Goal: Task Accomplishment & Management: Manage account settings

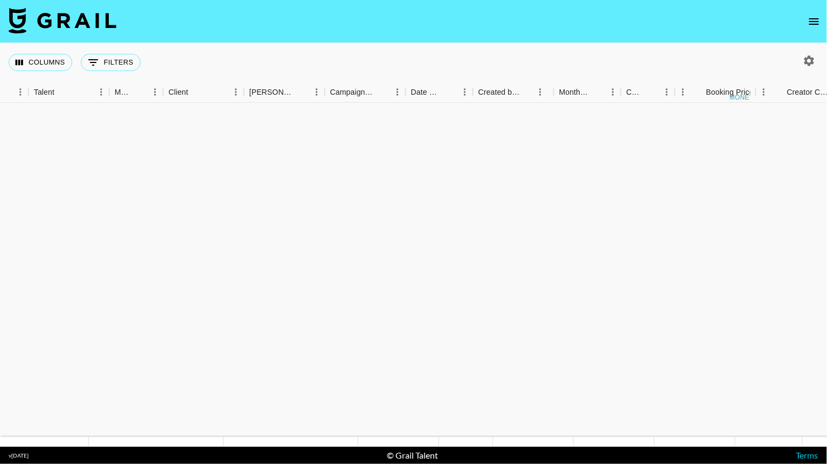
scroll to position [482, 330]
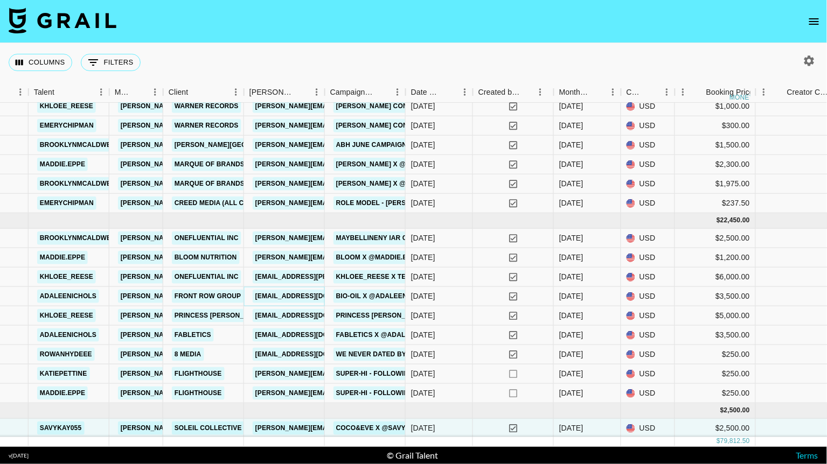
click at [307, 292] on link "kmasters@frontrowgroup.com" at bounding box center [313, 296] width 121 height 13
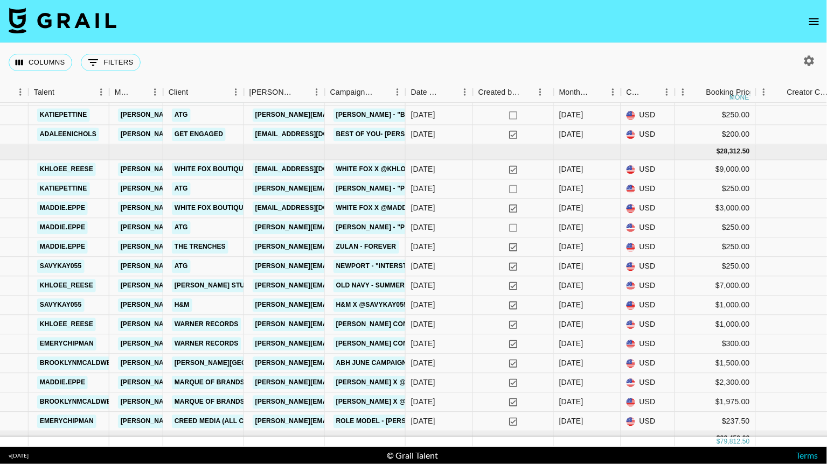
scroll to position [0, 330]
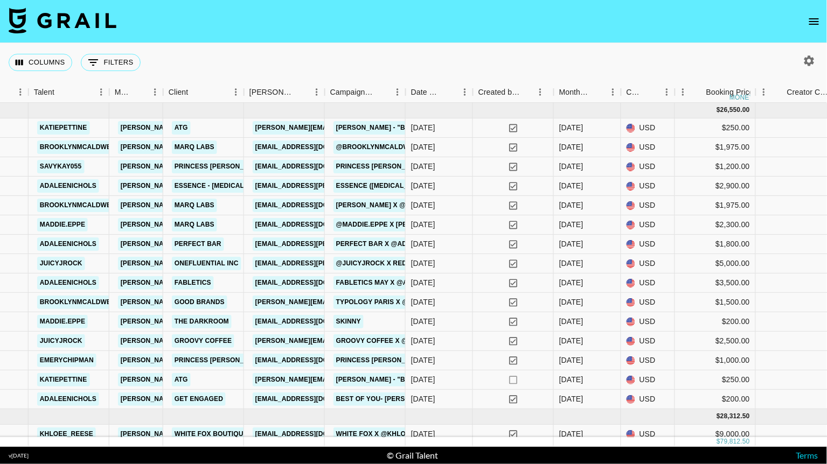
click at [810, 58] on icon "button" at bounding box center [809, 60] width 10 height 10
select select "May '25"
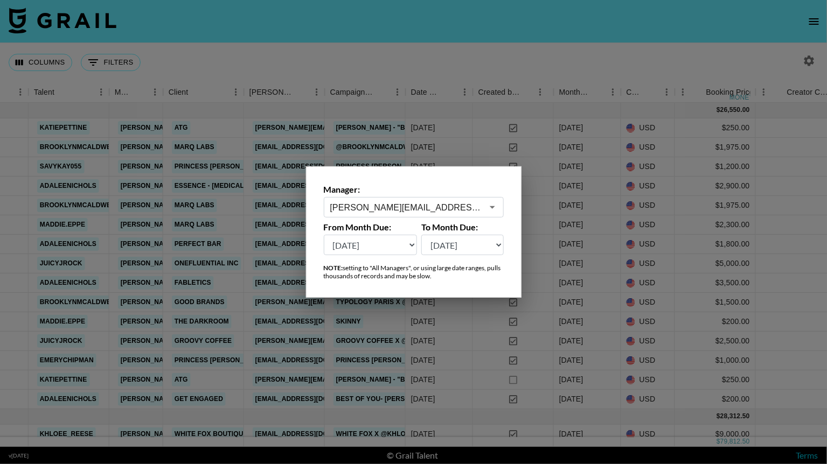
click at [495, 209] on icon "Open" at bounding box center [492, 207] width 13 height 13
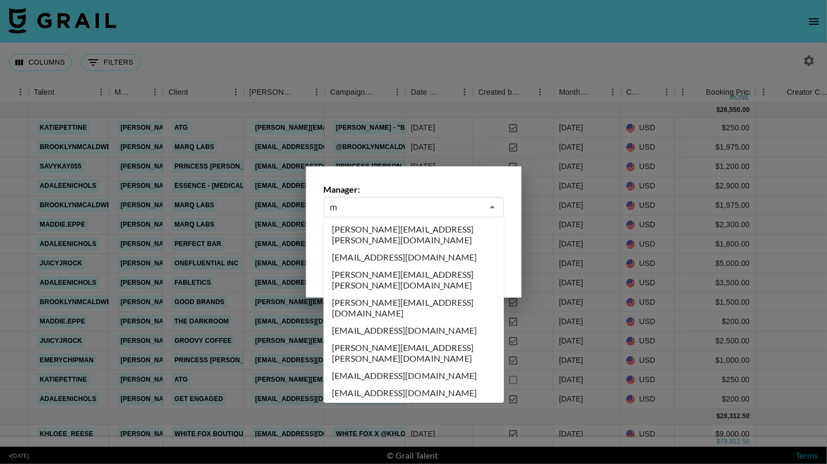
scroll to position [0, 0]
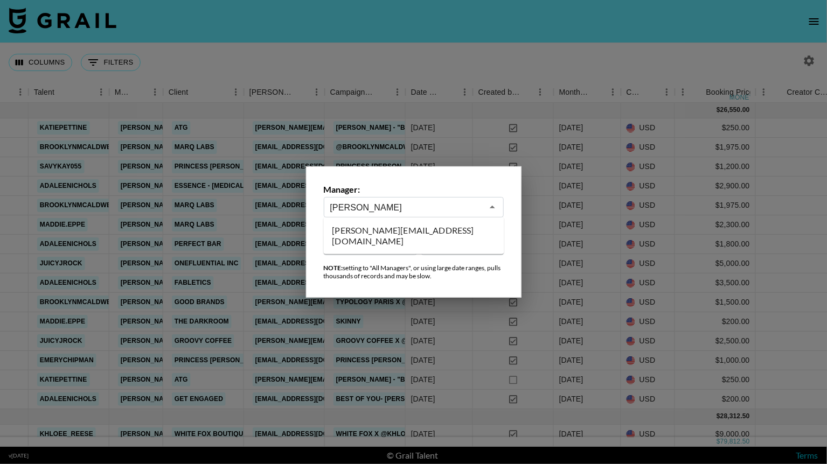
click at [367, 233] on li "miranda@grail-talent.com" at bounding box center [414, 236] width 180 height 28
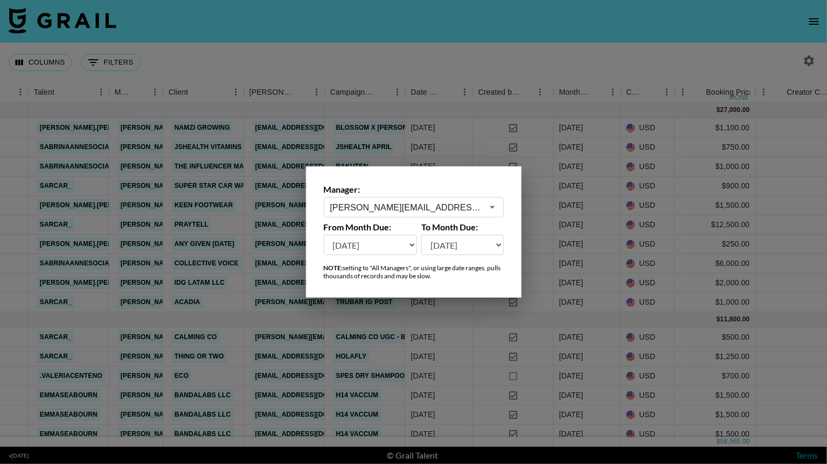
type input "miranda@grail-talent.com"
click at [471, 73] on div at bounding box center [413, 232] width 827 height 464
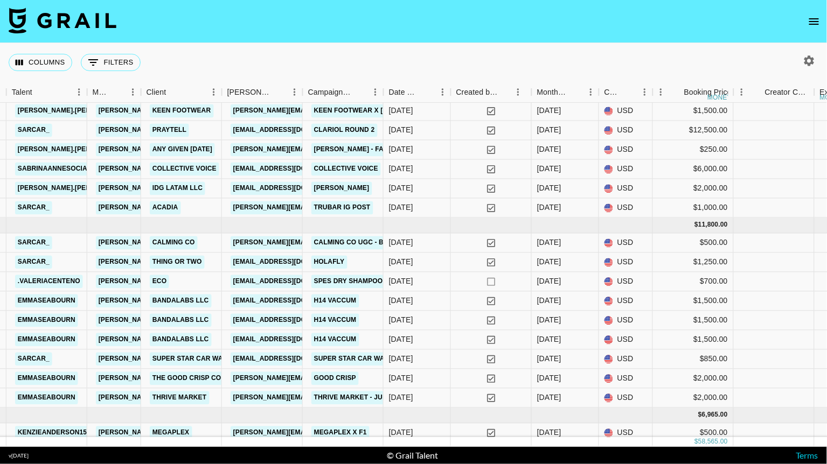
scroll to position [111, 352]
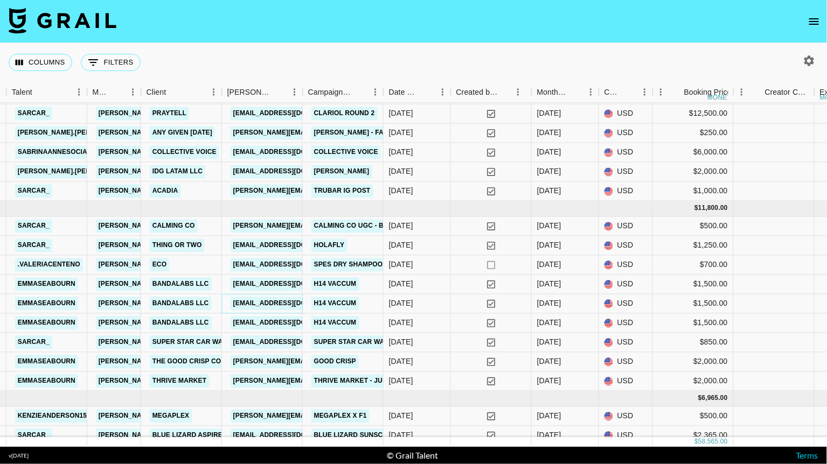
click at [283, 302] on link "julianalemgruber@recruit.bandalabs.com" at bounding box center [290, 303] width 121 height 13
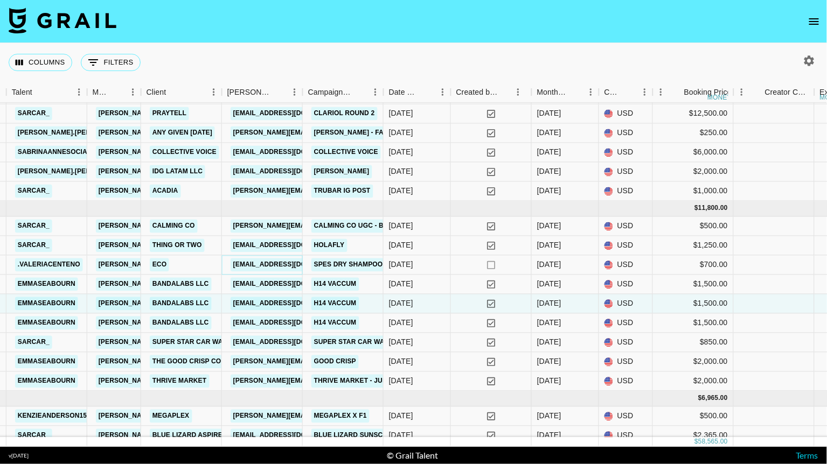
click at [282, 263] on link "wucissy21@gmail.com" at bounding box center [290, 264] width 121 height 13
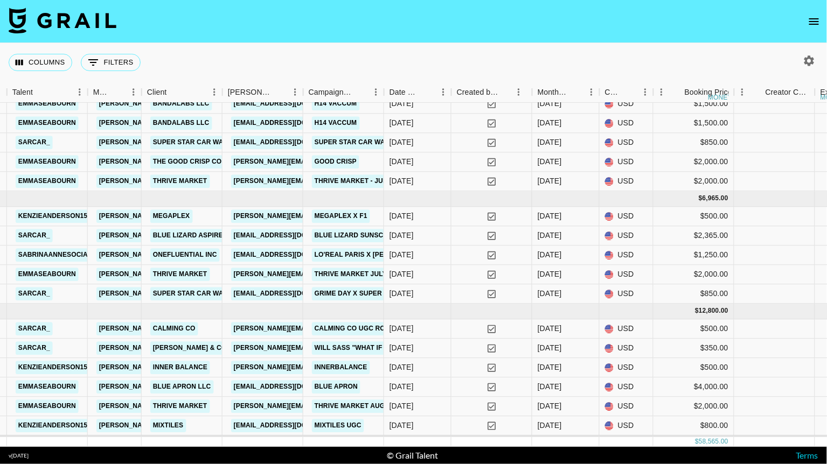
scroll to position [346, 351]
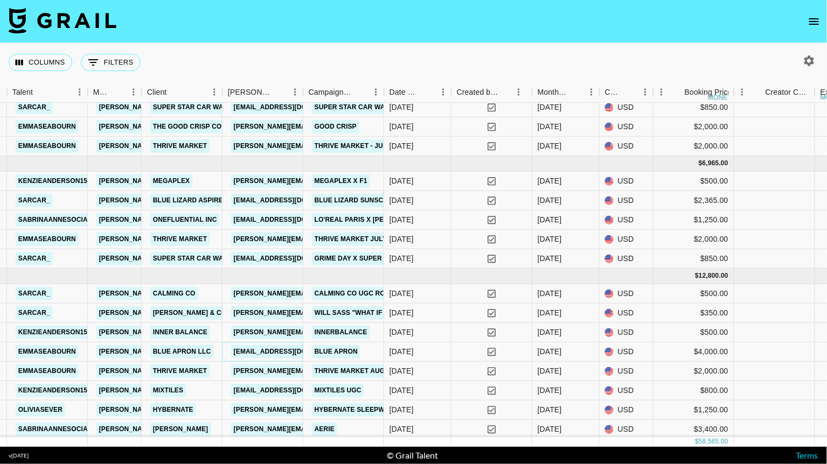
click at [286, 348] on link "eformisano@wonder.com" at bounding box center [291, 351] width 121 height 13
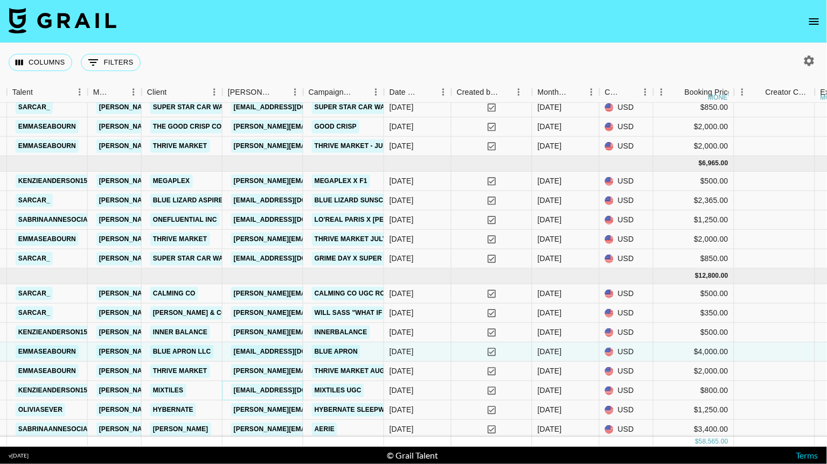
click at [260, 386] on link "ugc@mixtiles.com" at bounding box center [291, 390] width 121 height 13
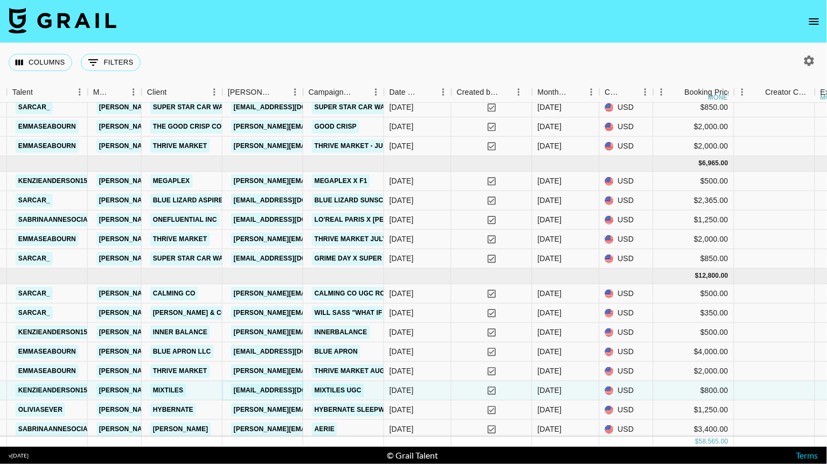
scroll to position [347, 351]
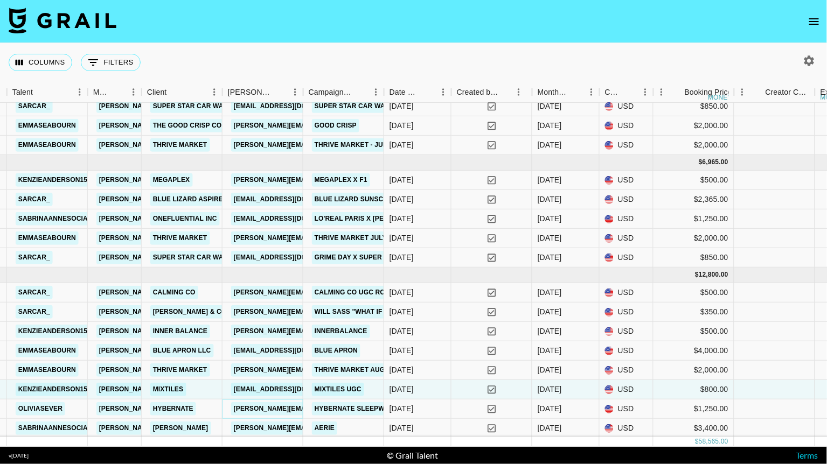
click at [282, 409] on link "sarah.shepherd@hybernate.com.au" at bounding box center [346, 408] width 231 height 13
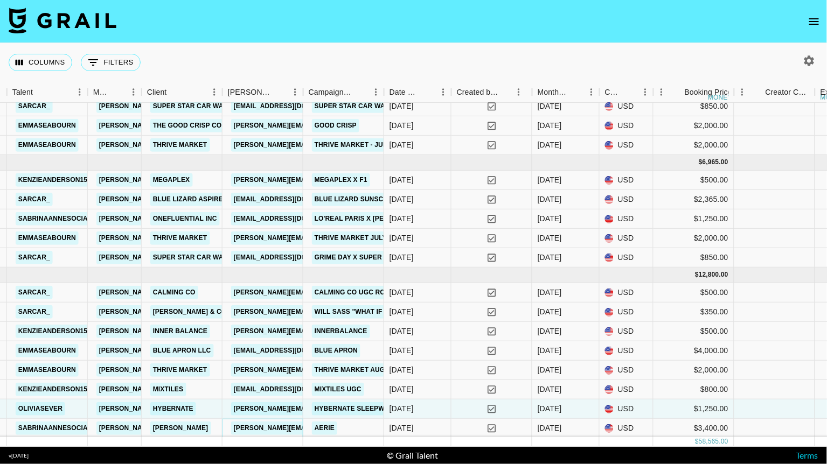
click at [253, 428] on link "kylie@fohr.co" at bounding box center [346, 428] width 231 height 13
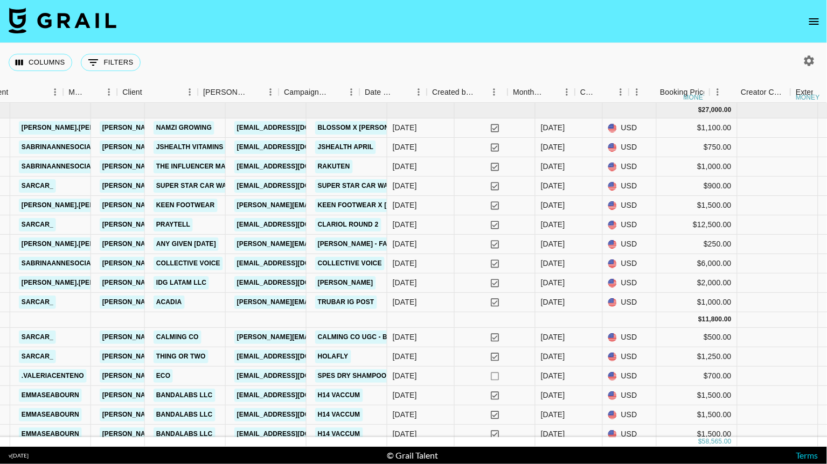
scroll to position [0, 39]
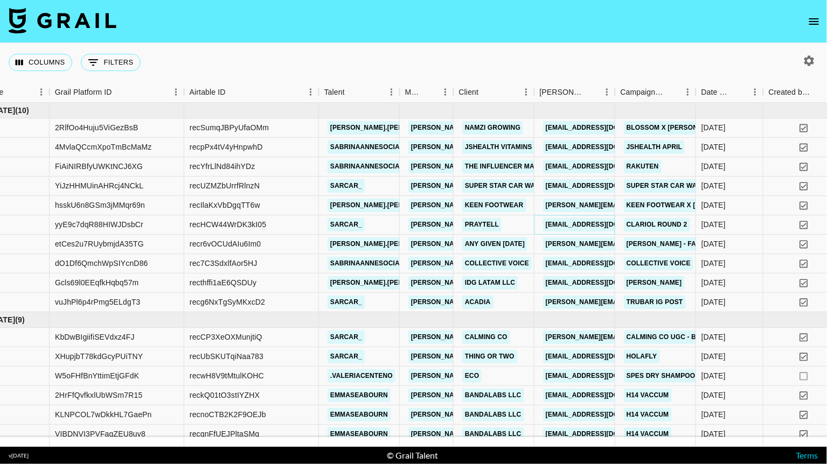
click at [584, 226] on link "maddie.cidlik@praytellagency.com" at bounding box center [603, 224] width 121 height 13
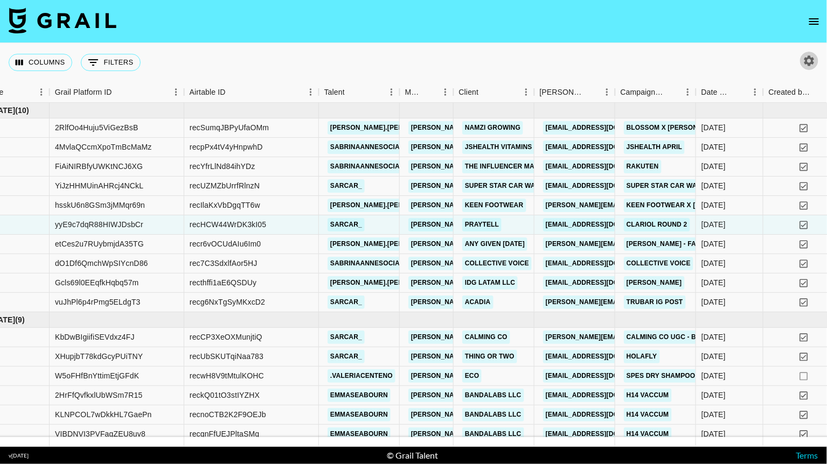
click at [813, 59] on icon "button" at bounding box center [809, 60] width 10 height 10
select select "May '25"
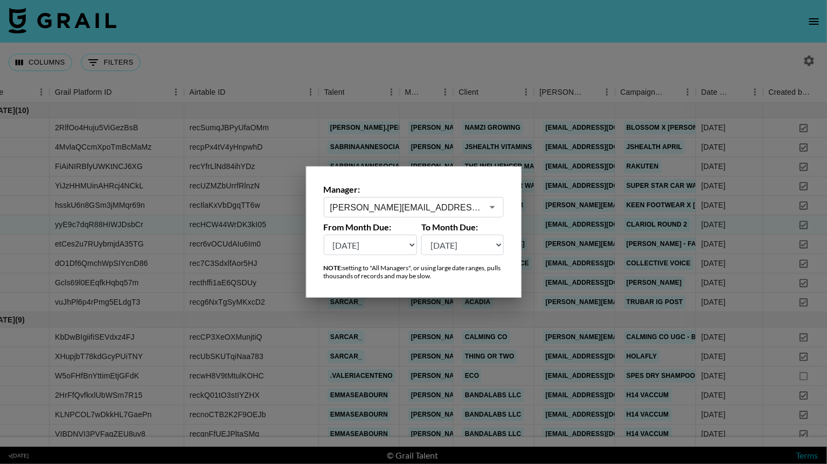
click at [493, 207] on icon "Open" at bounding box center [491, 207] width 5 height 3
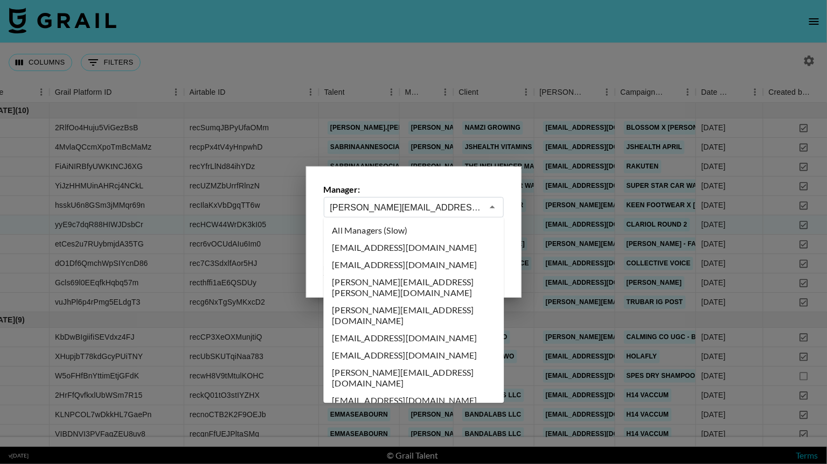
scroll to position [4331, 0]
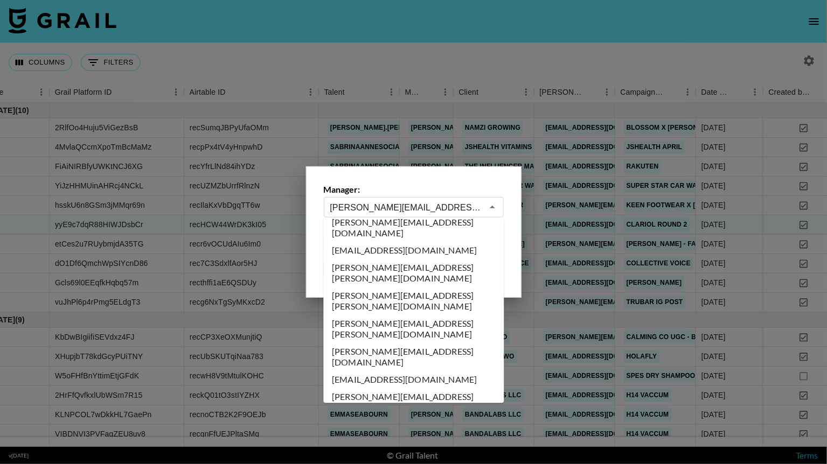
type input "maya@grail-talent.com"
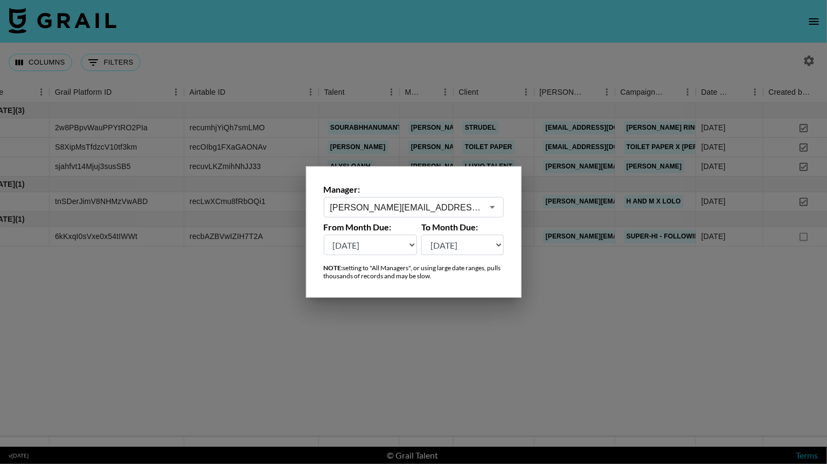
click at [569, 320] on div at bounding box center [413, 232] width 827 height 464
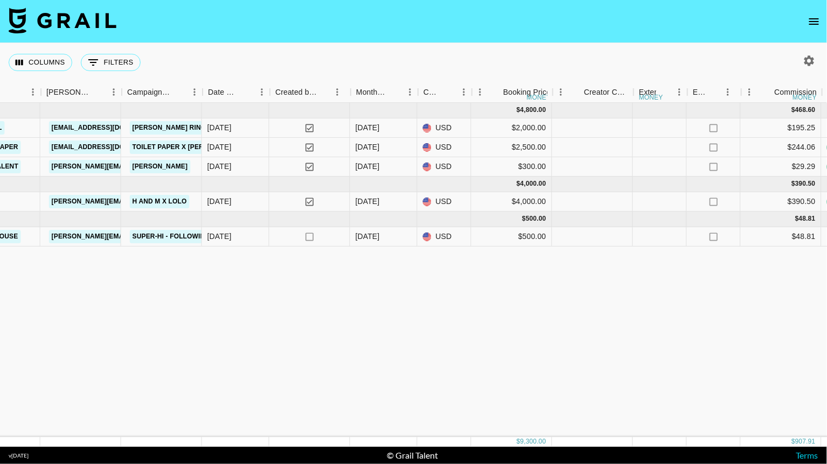
scroll to position [0, 532]
click at [806, 58] on icon "button" at bounding box center [809, 60] width 10 height 10
select select "May '25"
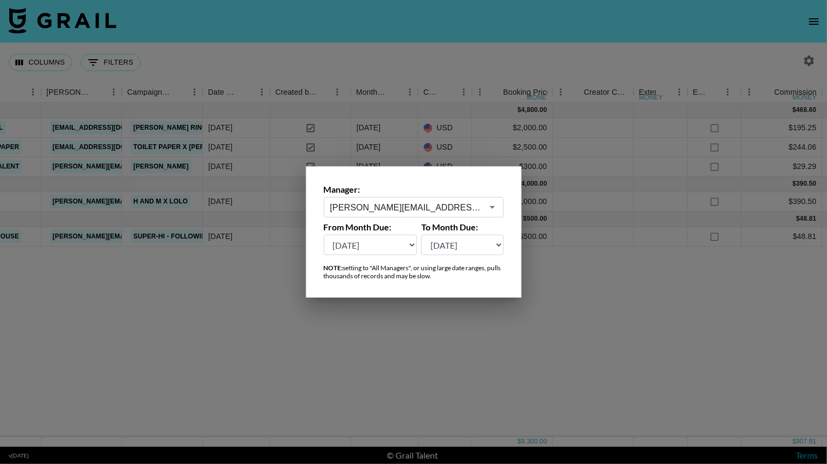
click at [475, 200] on div "maya@grail-talent.com ​" at bounding box center [414, 207] width 180 height 20
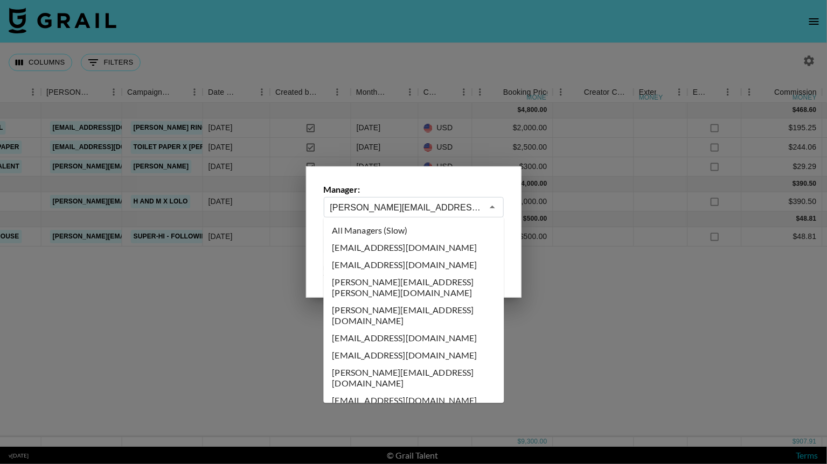
scroll to position [4177, 0]
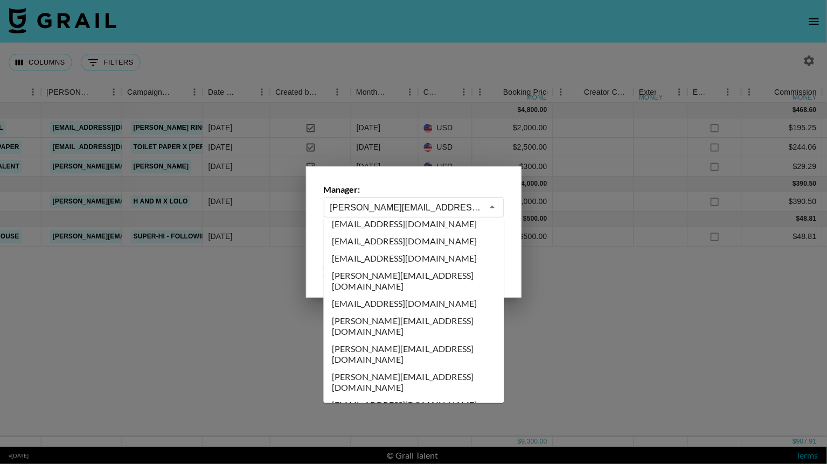
type input "mariaecruz@grail-talent.com"
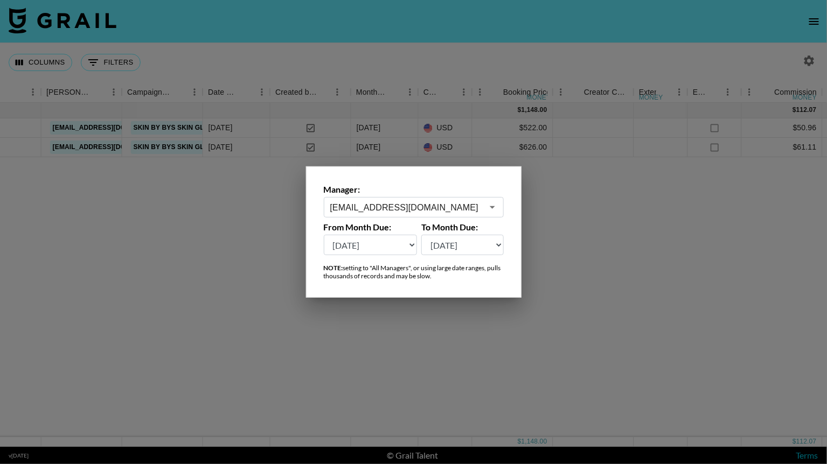
click at [478, 362] on div at bounding box center [413, 232] width 827 height 464
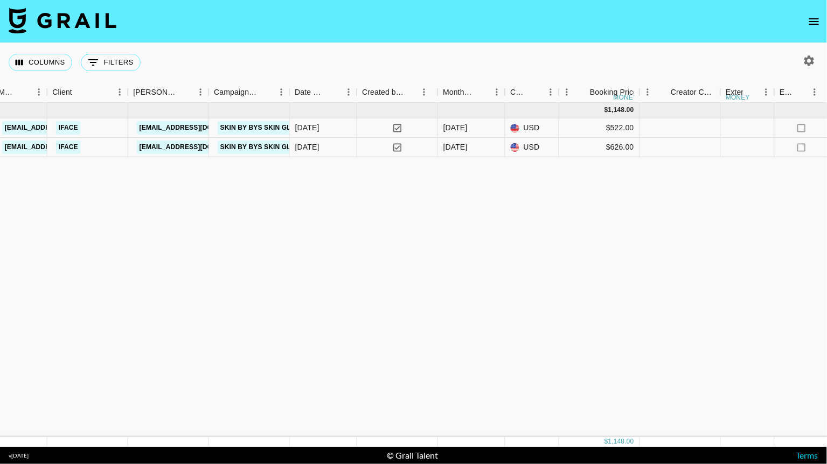
scroll to position [0, 318]
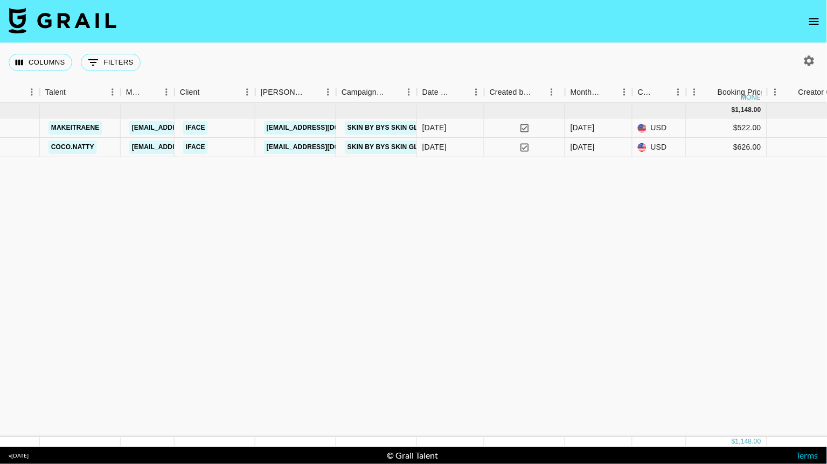
click at [808, 64] on icon "button" at bounding box center [809, 60] width 10 height 10
select select "May '25"
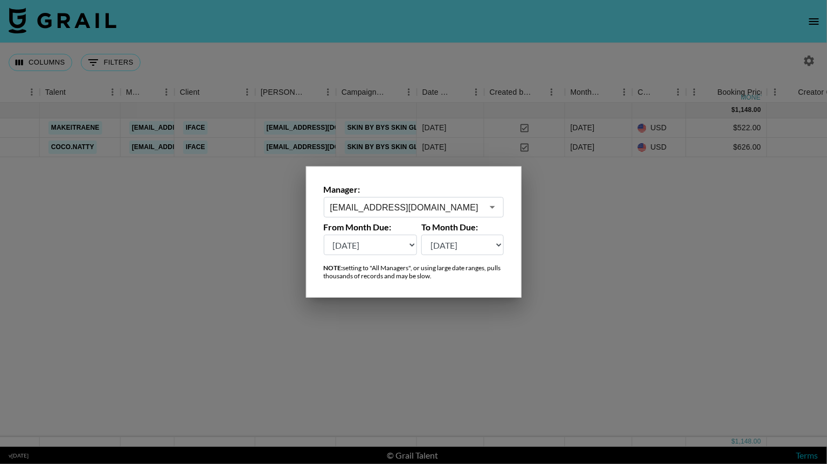
click at [419, 209] on input "mariaecruz@grail-talent.com" at bounding box center [406, 207] width 152 height 12
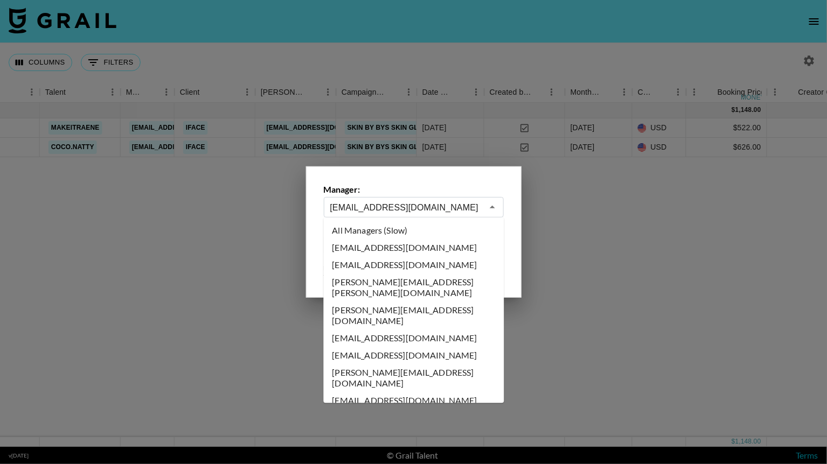
scroll to position [4056, 0]
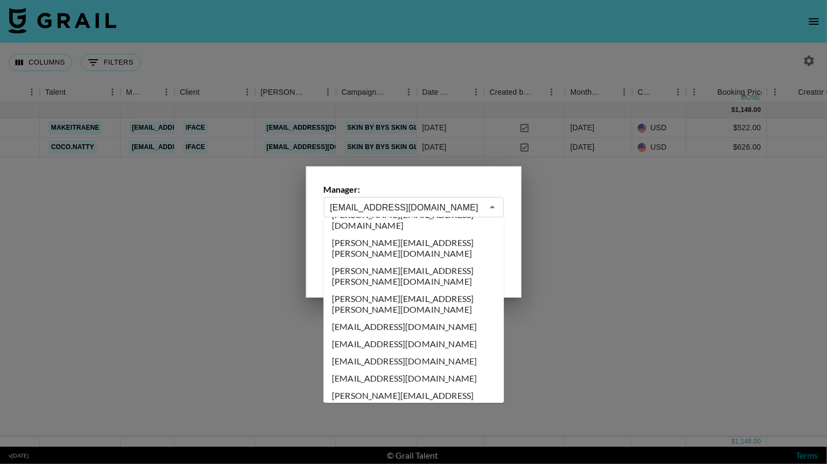
type input "maisie.defreitas@grail-talent.com"
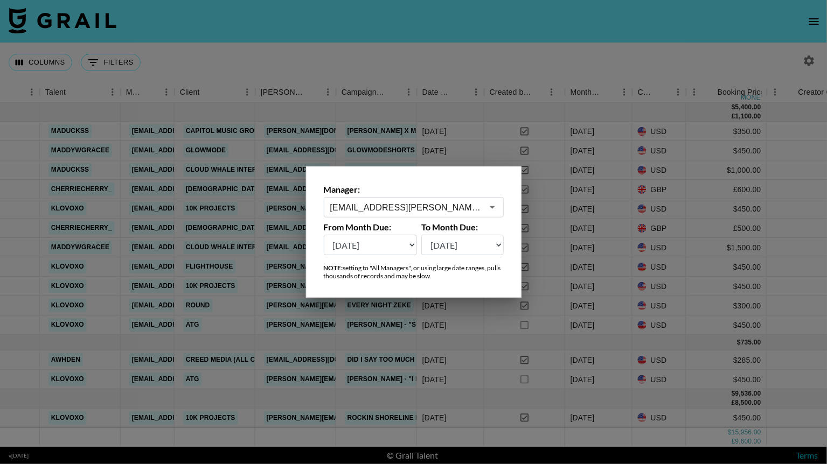
click at [586, 52] on div at bounding box center [413, 232] width 827 height 464
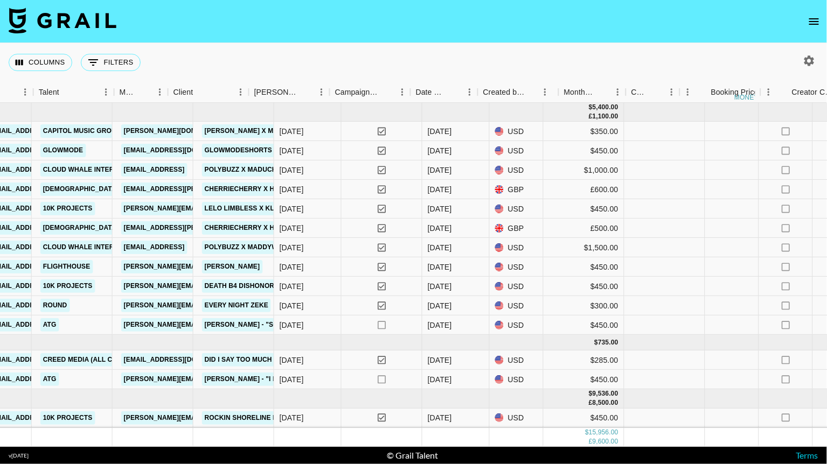
scroll to position [0, 567]
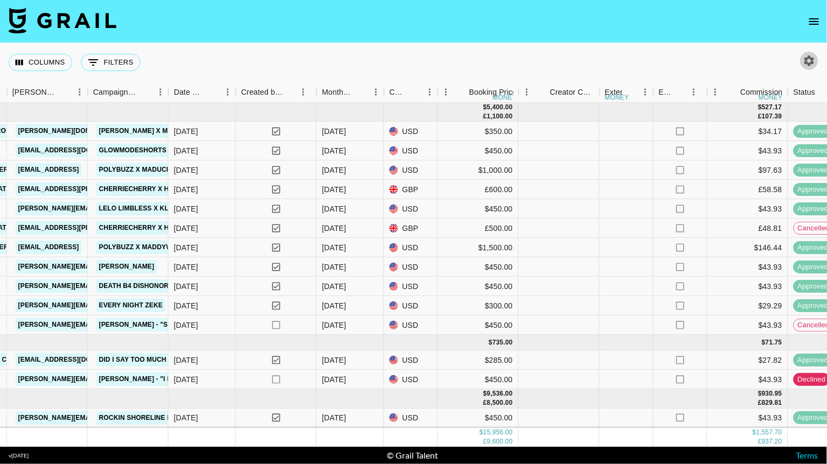
click at [809, 57] on icon "button" at bounding box center [809, 60] width 10 height 10
select select "May '25"
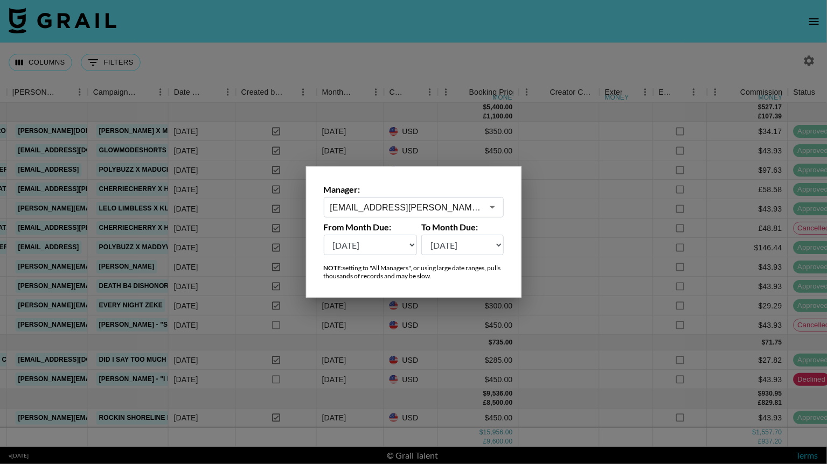
click at [429, 202] on input "maisie.defreitas@grail-talent.com" at bounding box center [406, 207] width 152 height 12
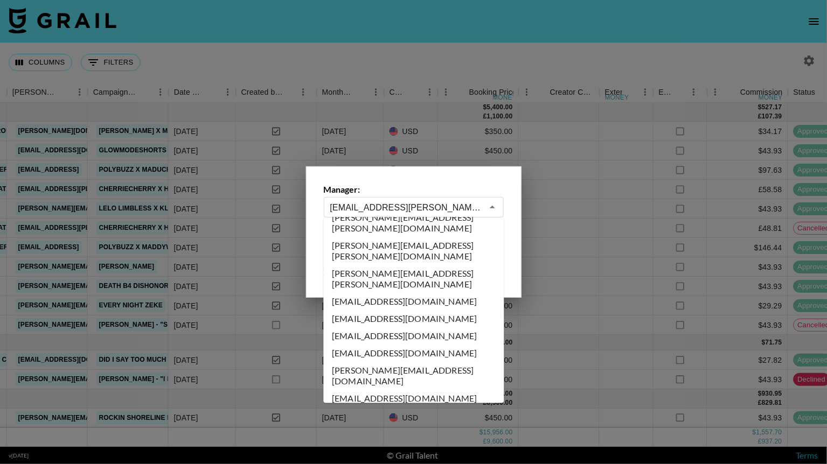
scroll to position [4112, 0]
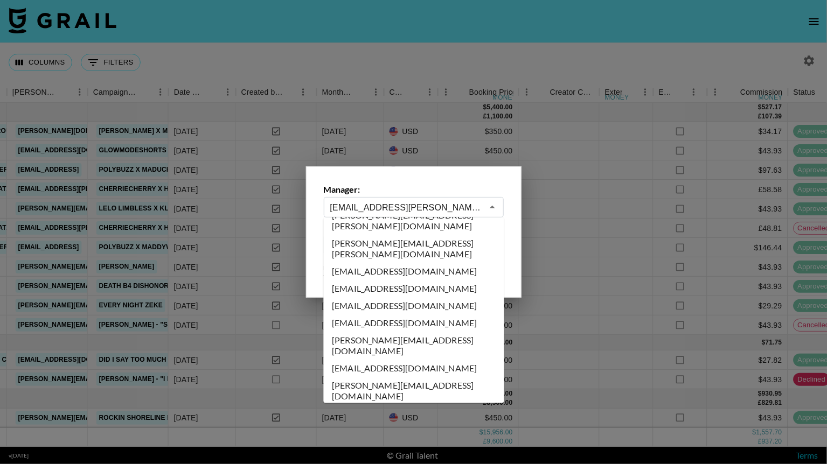
type input "marissa@grail-talent.com"
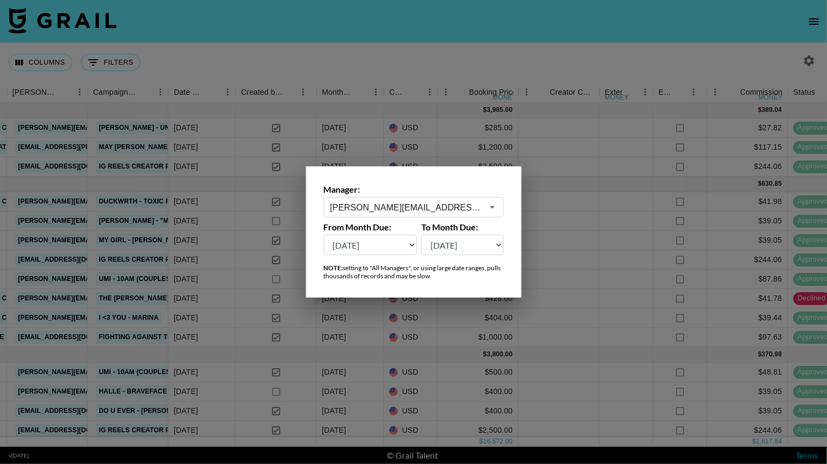
click at [480, 59] on div at bounding box center [413, 232] width 827 height 464
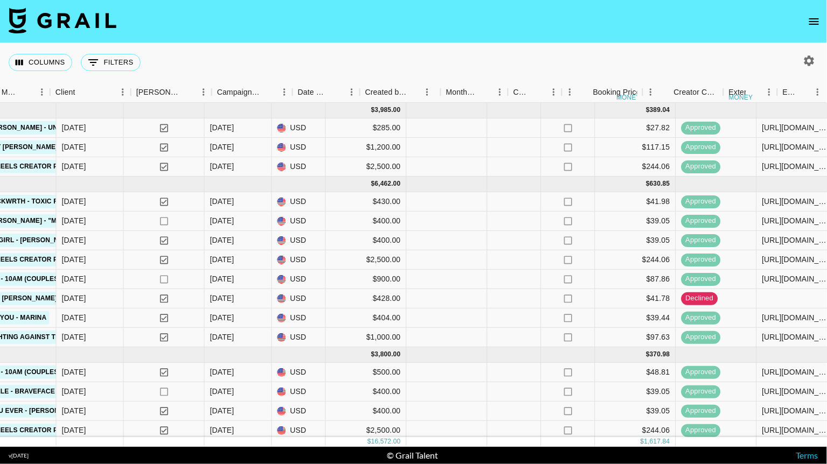
scroll to position [0, 749]
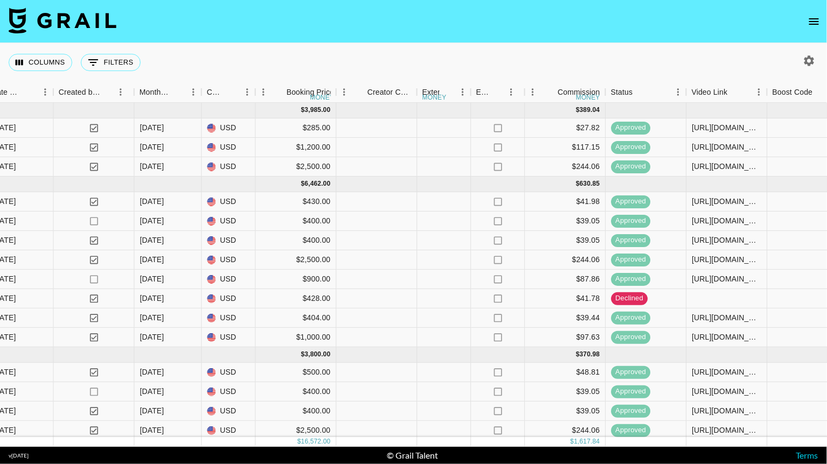
click at [808, 66] on icon "button" at bounding box center [808, 60] width 13 height 13
select select "May '25"
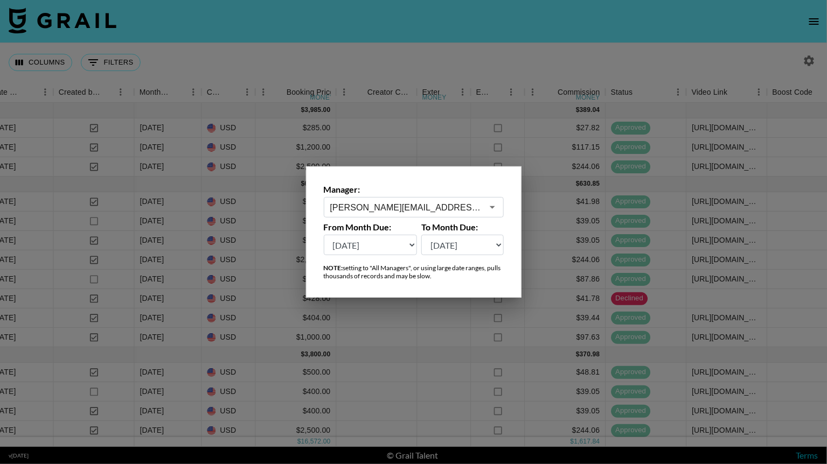
click at [478, 199] on div "marissa@grail-talent.com ​" at bounding box center [414, 207] width 180 height 20
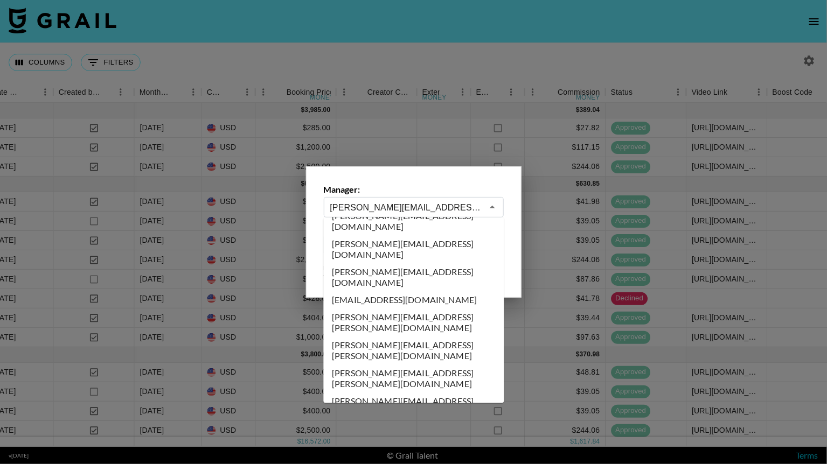
scroll to position [4367, 0]
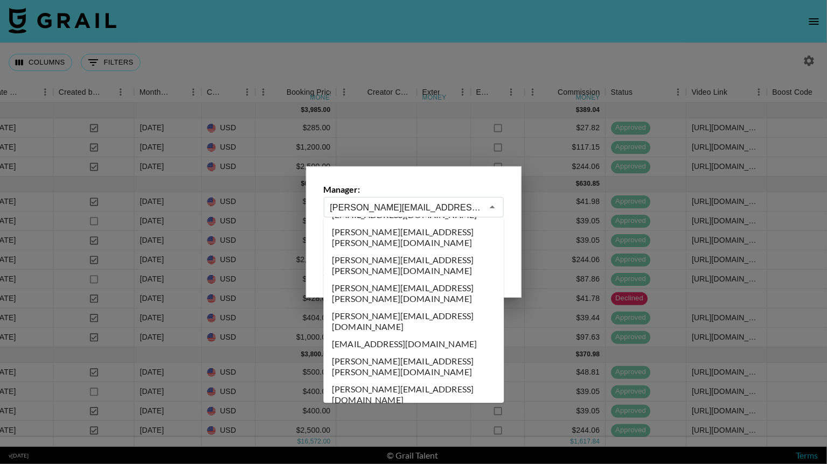
type input "mehgan.james@grail-talent.com"
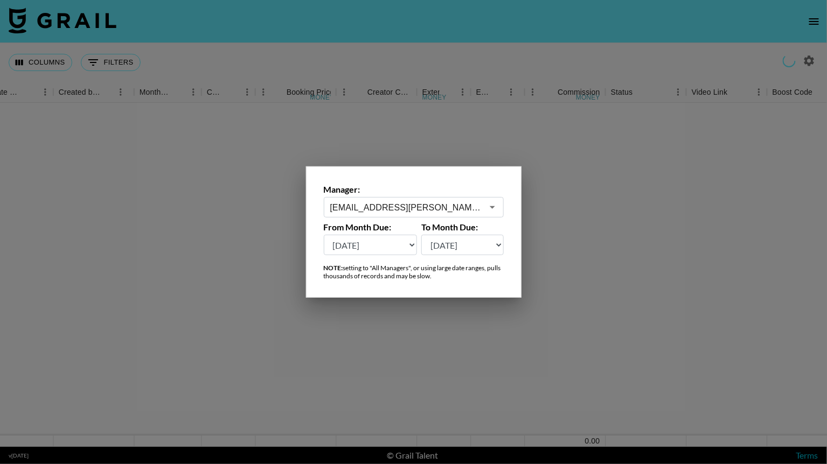
click at [462, 47] on div at bounding box center [413, 232] width 827 height 464
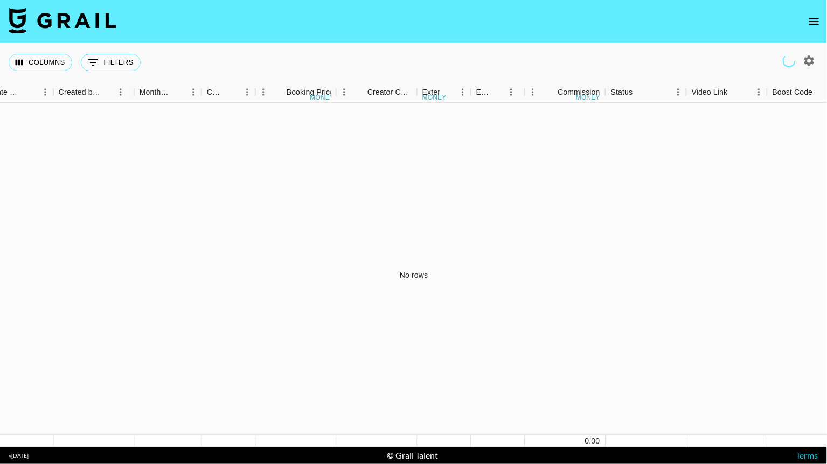
click at [808, 56] on icon "button" at bounding box center [809, 60] width 10 height 10
select select "May '25"
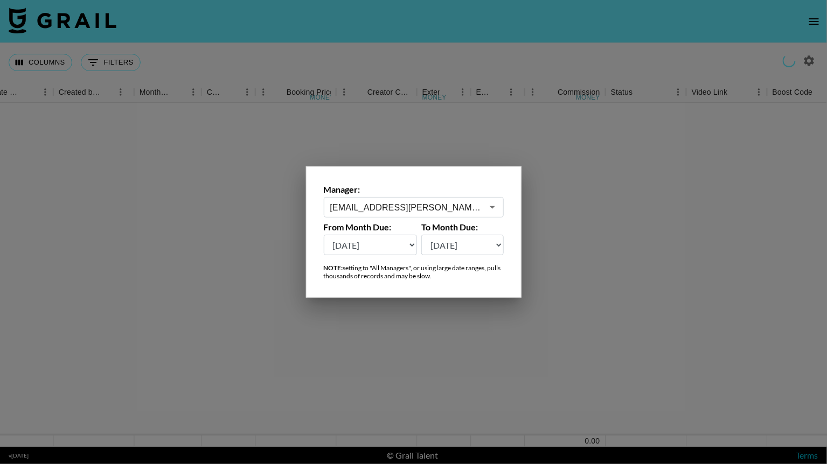
click at [493, 208] on icon "Open" at bounding box center [492, 207] width 13 height 13
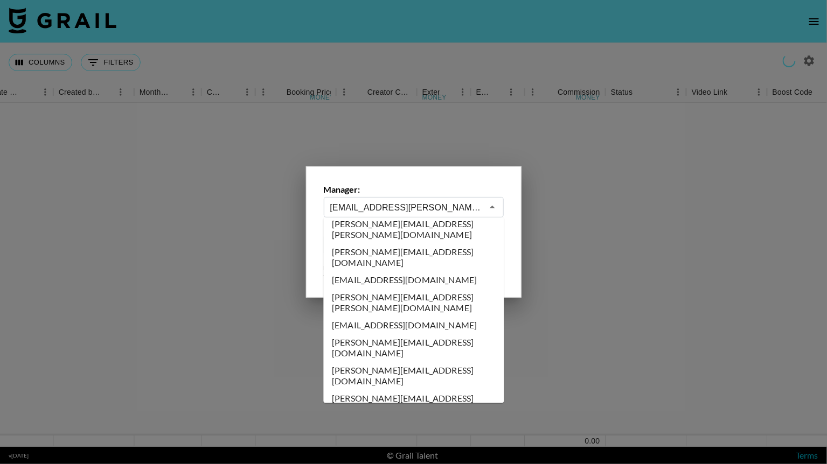
scroll to position [4789, 0]
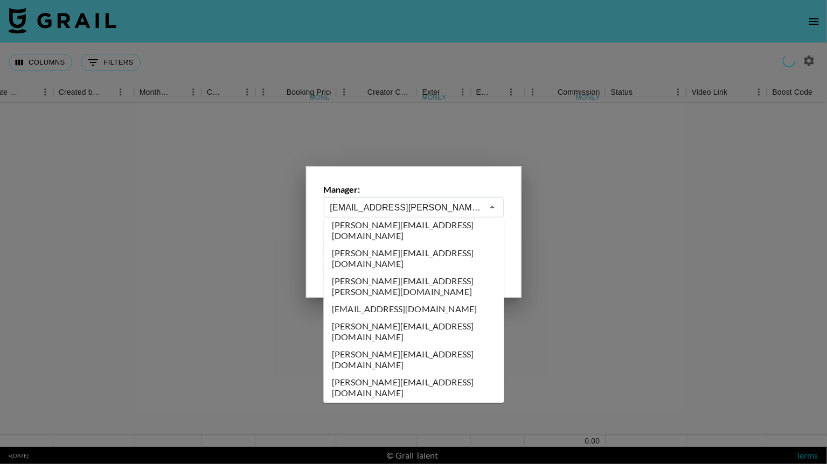
type input "olivia.duffin@social-grid.com"
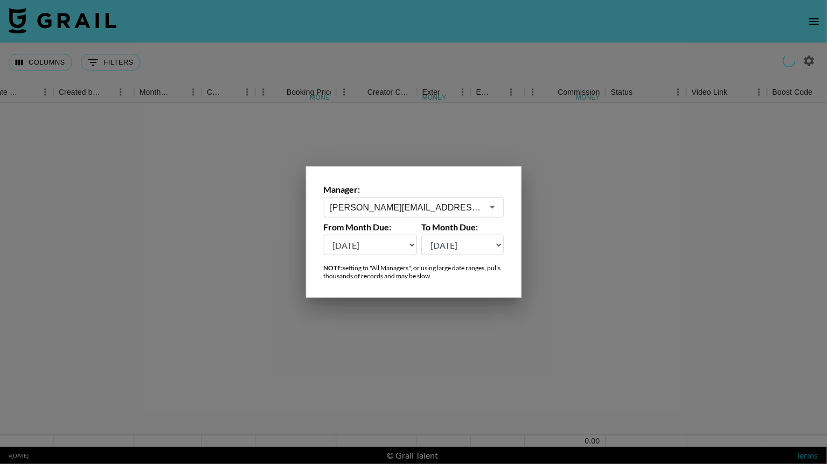
click at [540, 25] on div at bounding box center [413, 232] width 827 height 464
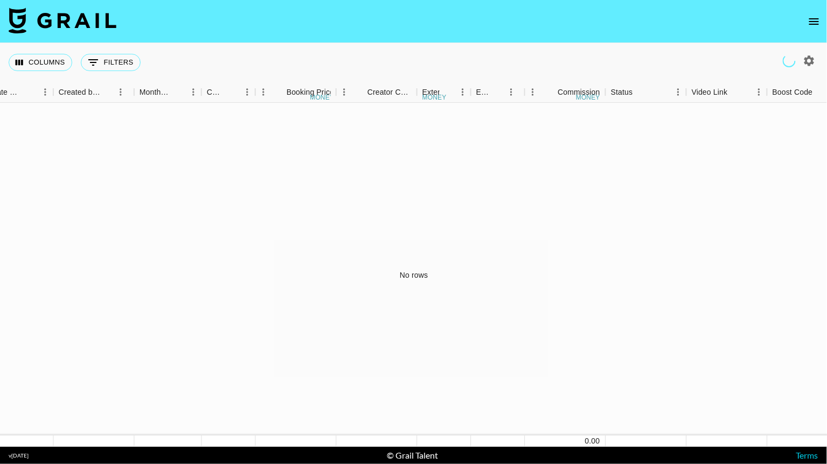
click at [810, 58] on icon "button" at bounding box center [809, 60] width 10 height 10
select select "May '25"
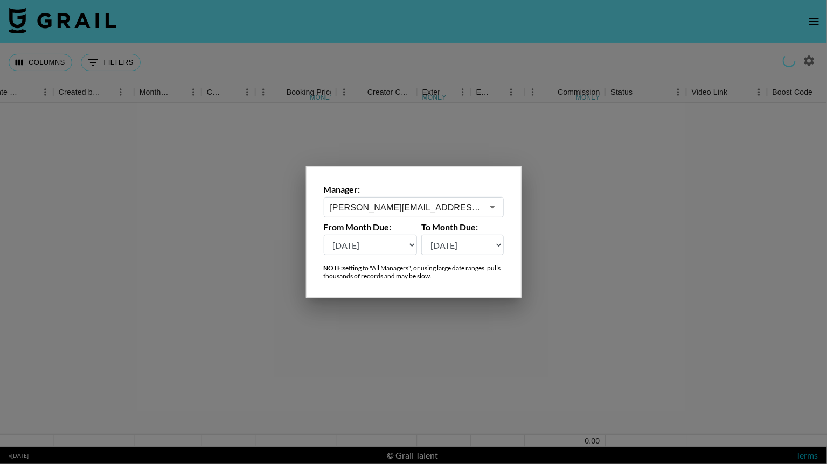
click at [478, 206] on input "olivia.duffin@social-grid.com" at bounding box center [406, 207] width 152 height 12
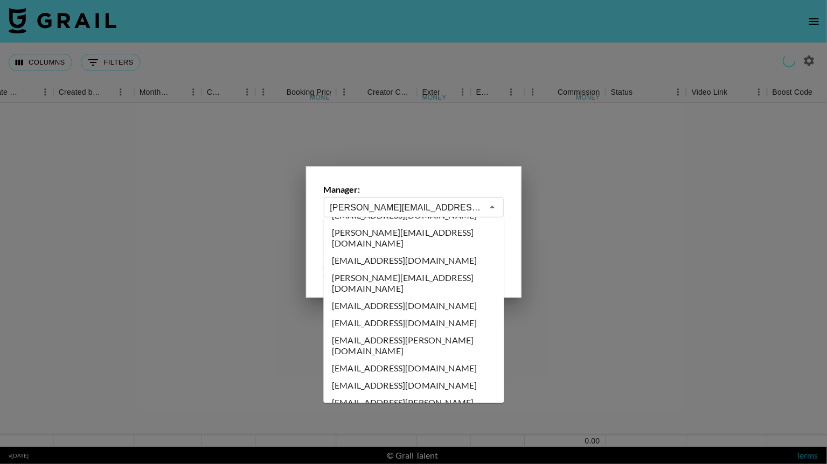
scroll to position [5644, 0]
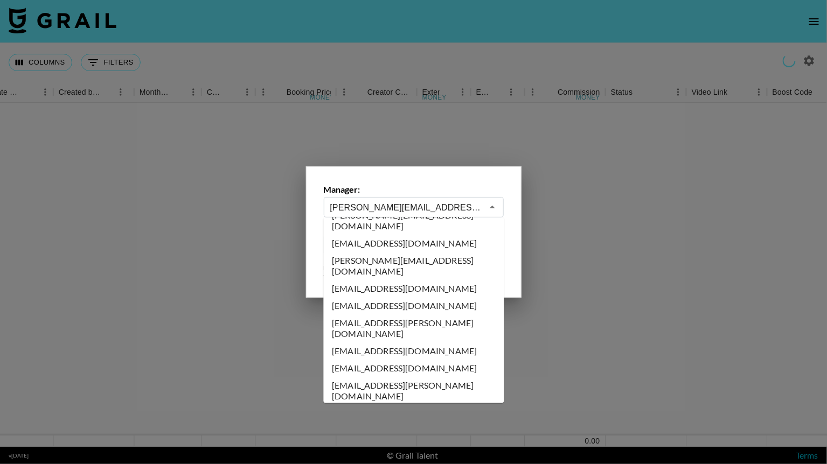
type input "stephanie.farhat@grail-talent.com"
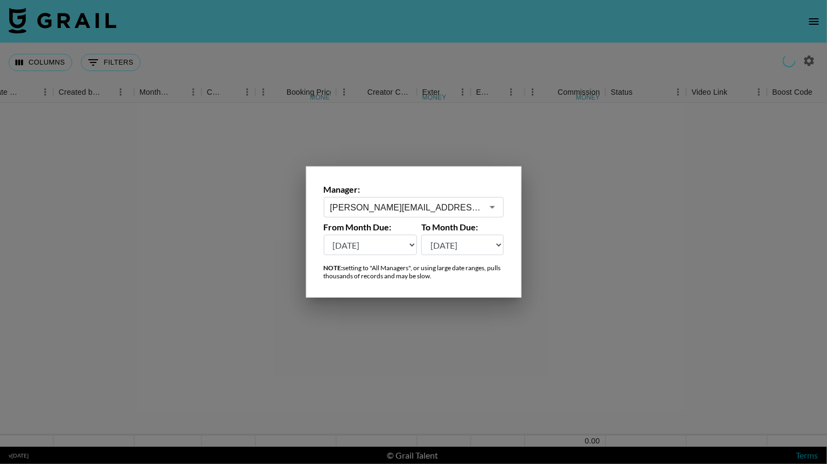
click at [507, 18] on div at bounding box center [413, 232] width 827 height 464
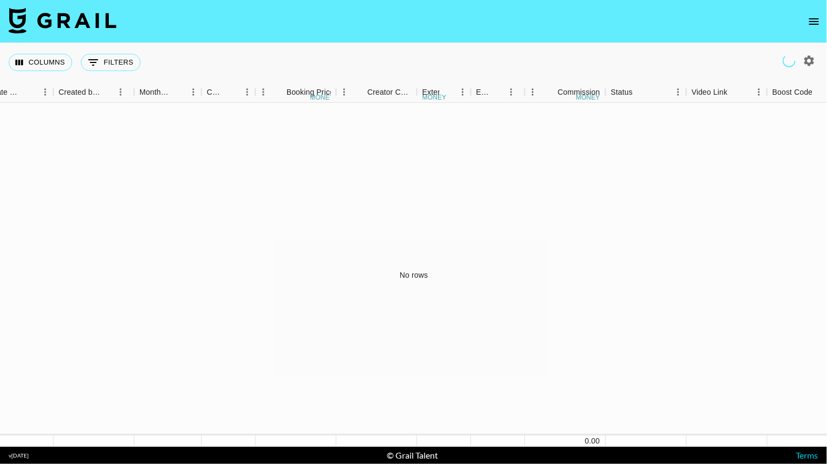
click at [807, 62] on icon "button" at bounding box center [809, 60] width 10 height 10
select select "May '25"
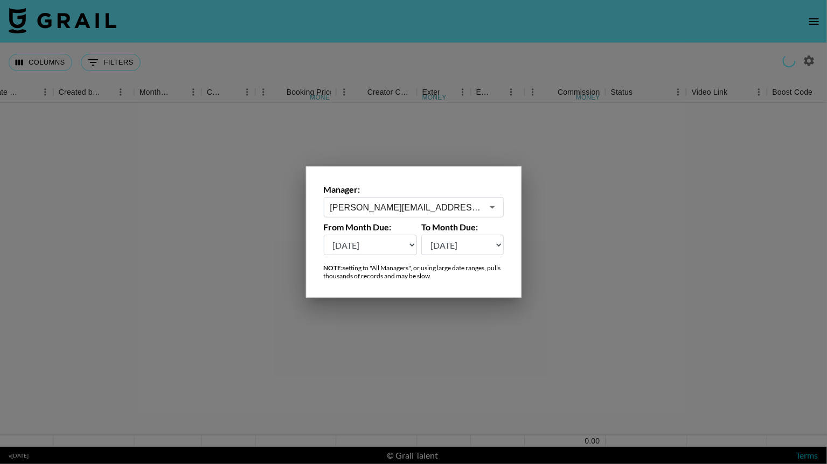
click at [480, 205] on input "stephanie.farhat@grail-talent.com" at bounding box center [406, 207] width 152 height 12
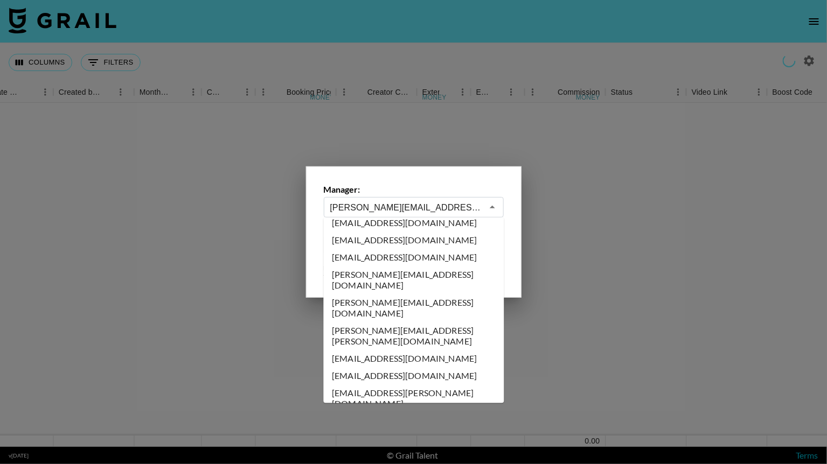
scroll to position [0, 0]
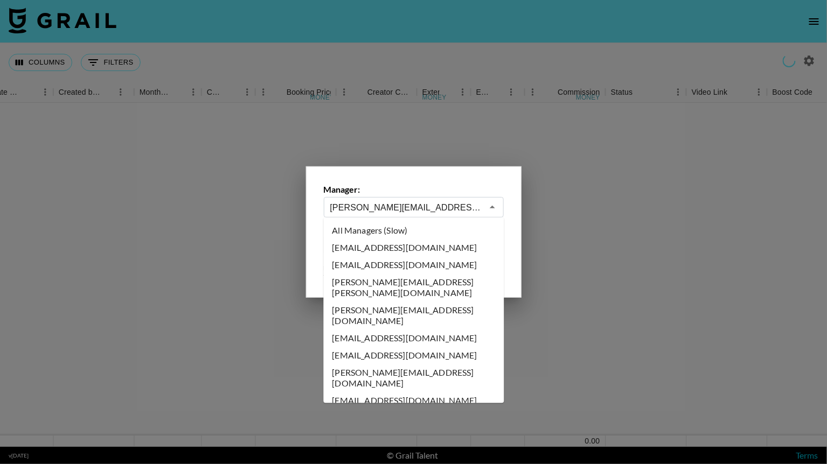
click at [416, 245] on li "abbey@grail-talent.com" at bounding box center [414, 247] width 180 height 17
type input "abbey@grail-talent.com"
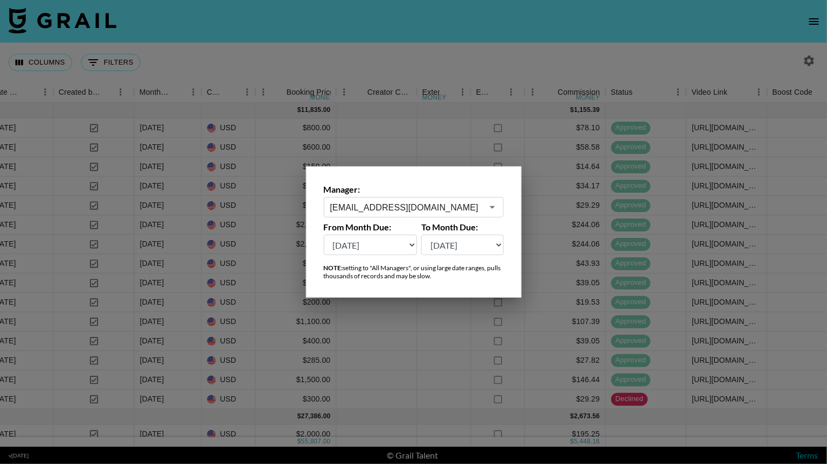
click at [483, 36] on div at bounding box center [413, 232] width 827 height 464
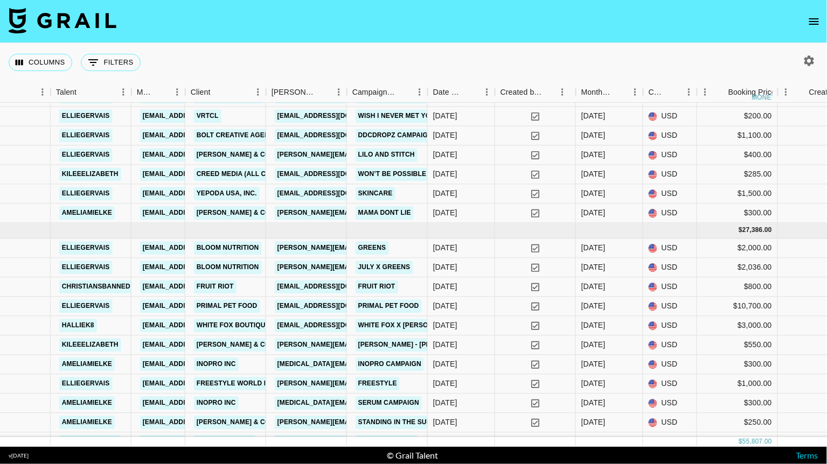
scroll to position [187, 307]
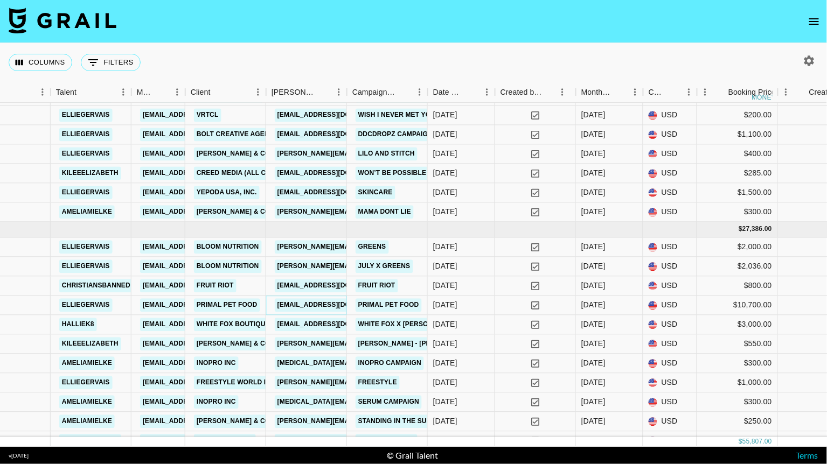
click at [327, 306] on link "kelsey@joybyte.com" at bounding box center [335, 305] width 121 height 13
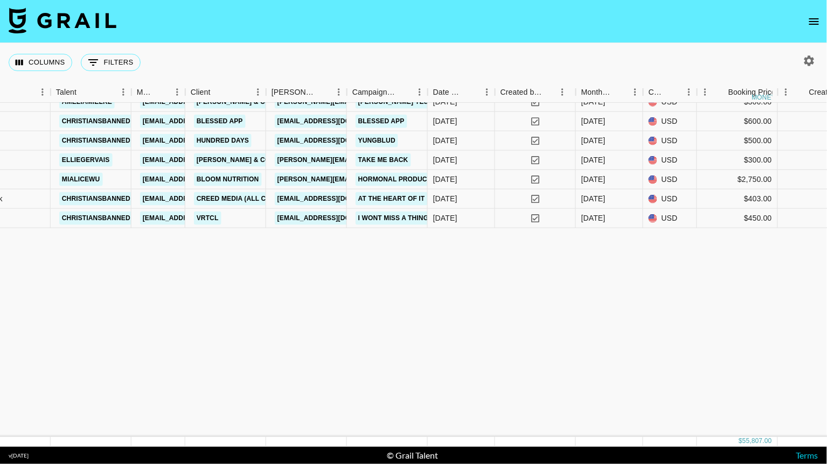
scroll to position [0, 307]
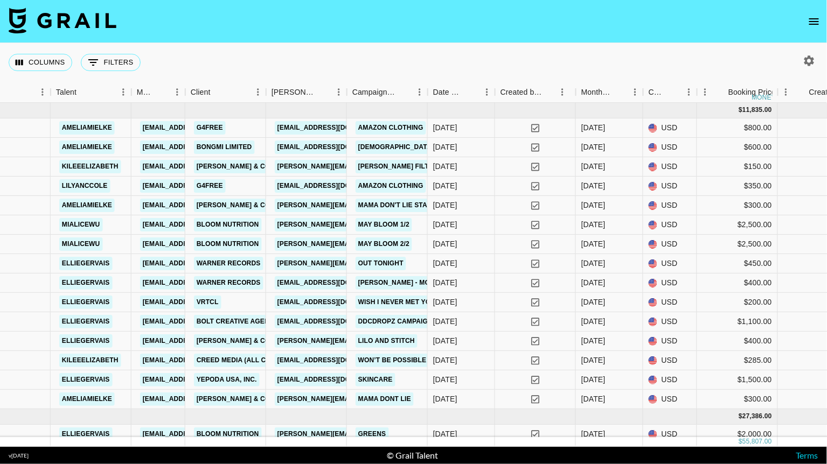
click at [810, 61] on icon "button" at bounding box center [808, 60] width 13 height 13
select select "May '25"
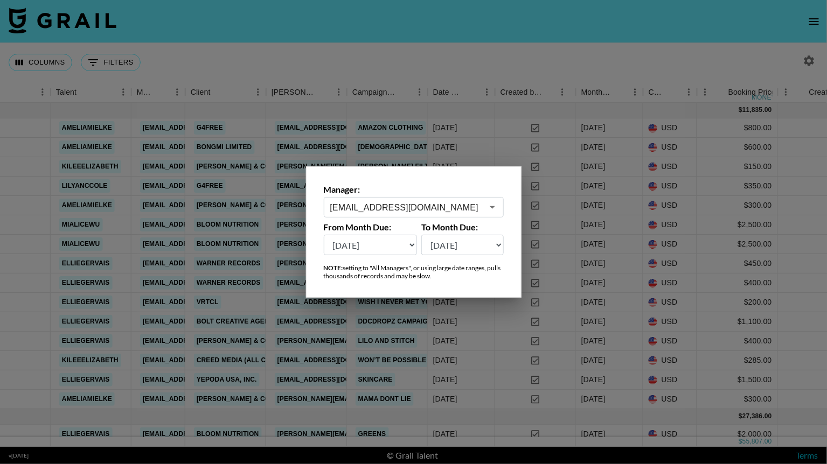
click at [470, 208] on input "abbey@grail-talent.com" at bounding box center [406, 207] width 152 height 12
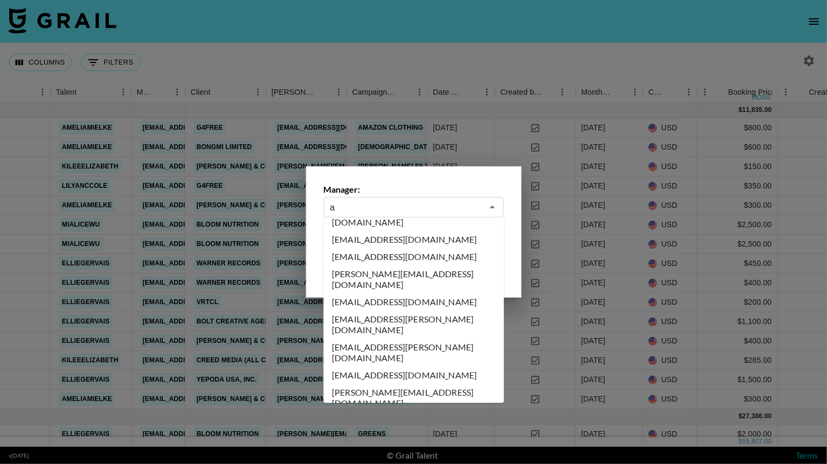
scroll to position [0, 0]
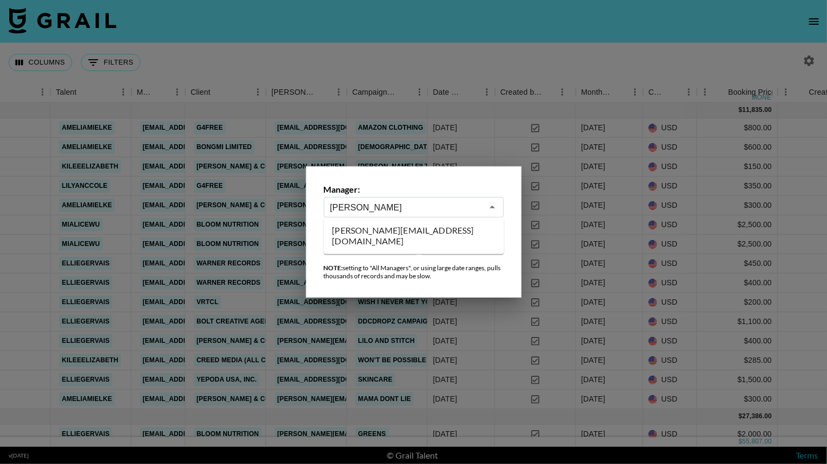
click at [376, 222] on li "anisha@grail-talent.com" at bounding box center [414, 236] width 180 height 28
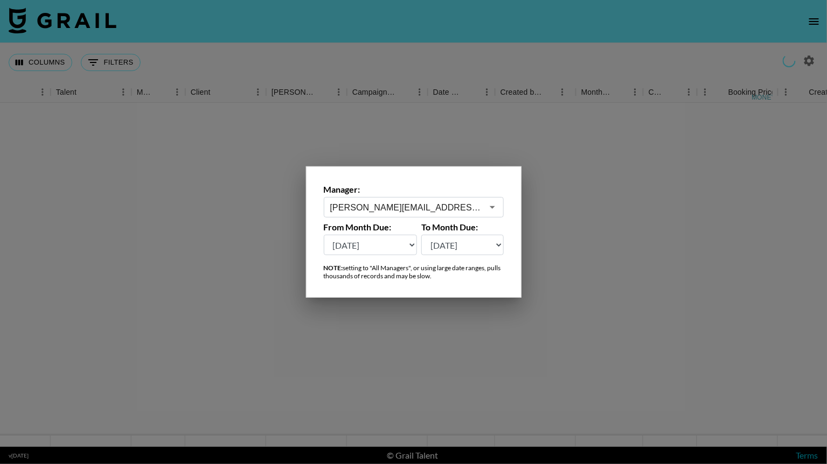
type input "anisha@grail-talent.com"
click at [530, 65] on div at bounding box center [413, 232] width 827 height 464
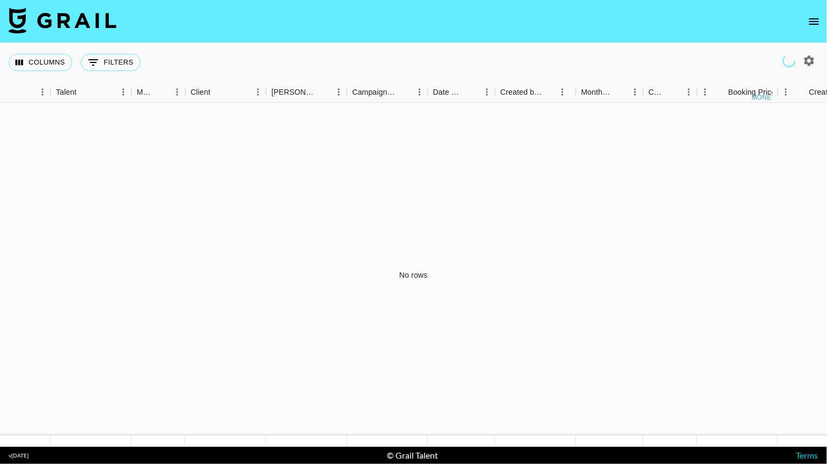
click at [809, 59] on icon "button" at bounding box center [808, 60] width 13 height 13
select select "May '25"
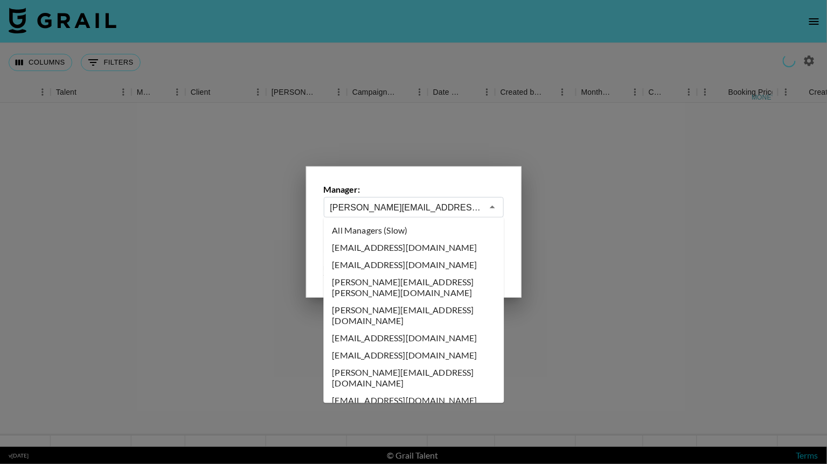
click at [425, 204] on input "anisha@grail-talent.com" at bounding box center [406, 207] width 152 height 12
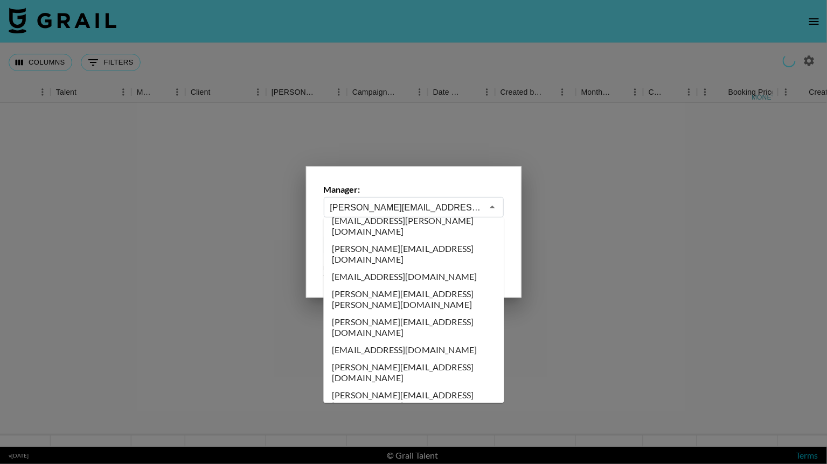
scroll to position [508, 0]
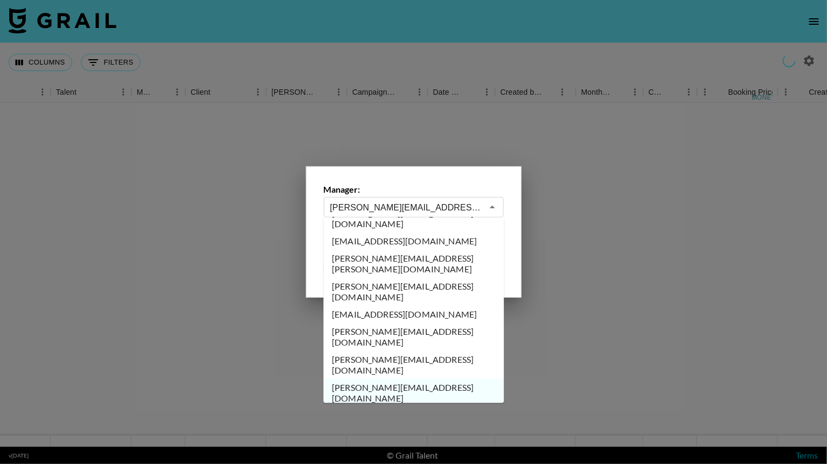
type input "anne.narlesky@grail-talent.com"
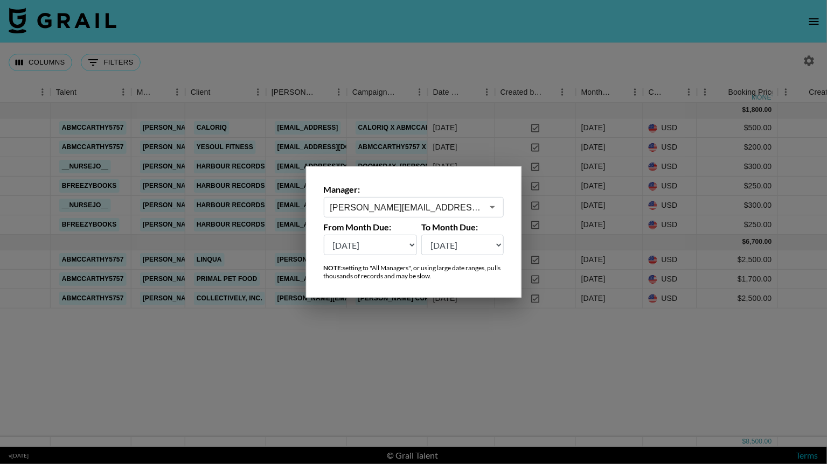
click at [405, 55] on div at bounding box center [413, 232] width 827 height 464
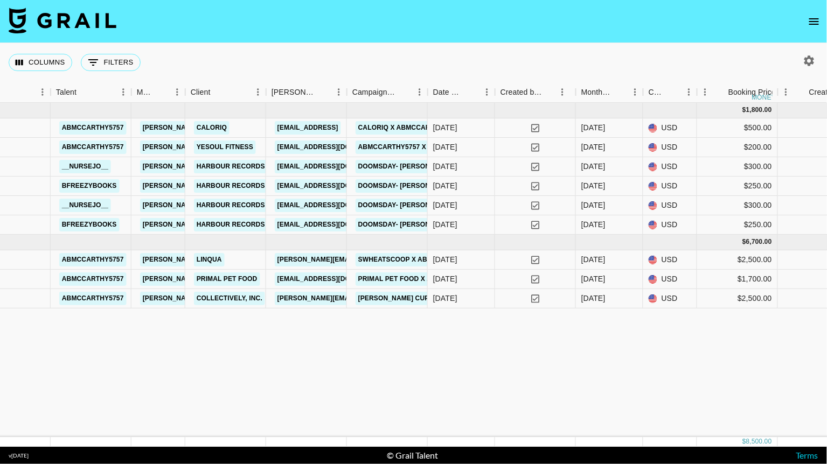
click at [811, 63] on icon "button" at bounding box center [809, 60] width 10 height 10
select select "May '25"
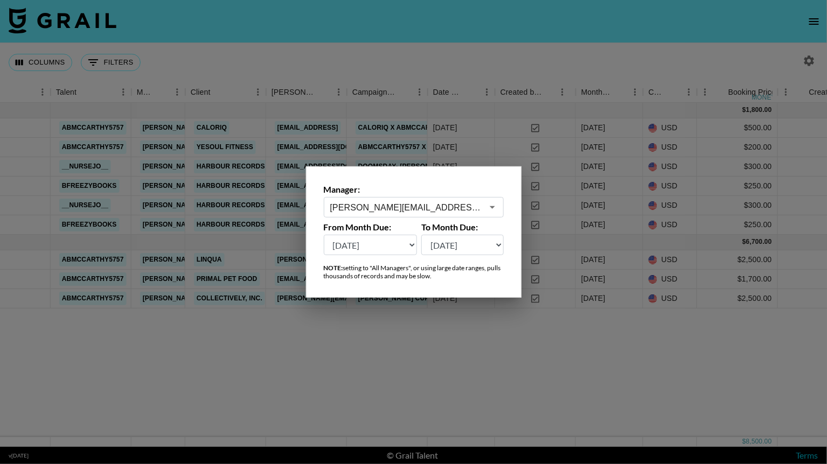
click at [453, 199] on div "anne.narlesky@grail-talent.com ​" at bounding box center [414, 207] width 180 height 20
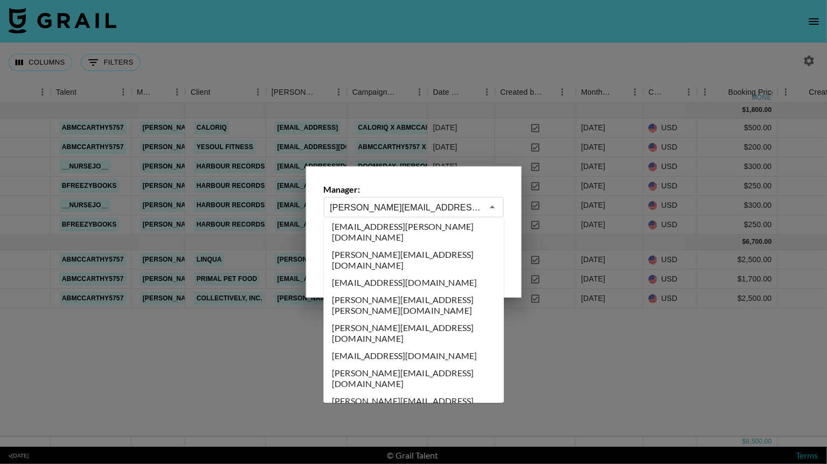
scroll to position [476, 0]
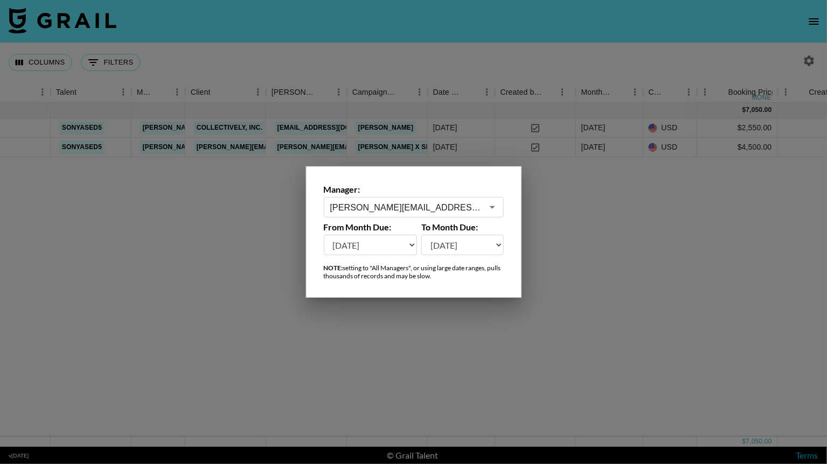
click at [463, 203] on input "annmarie@grail-talent.com" at bounding box center [406, 207] width 152 height 12
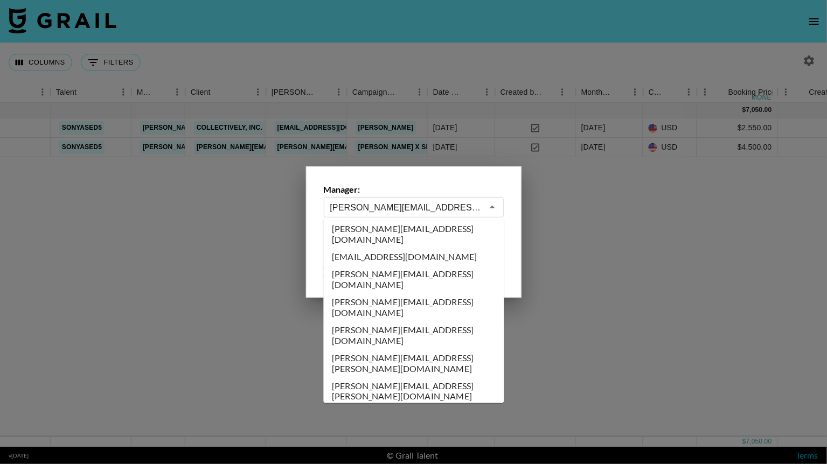
scroll to position [599, 0]
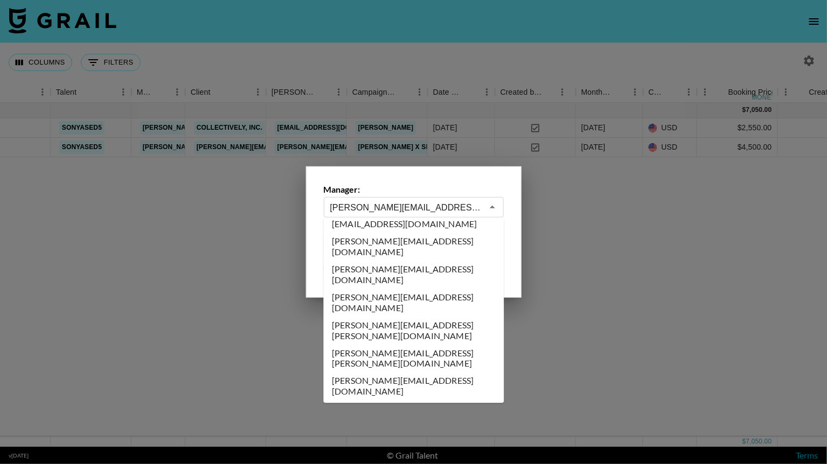
type input "ashley.bray@grail-talent.com"
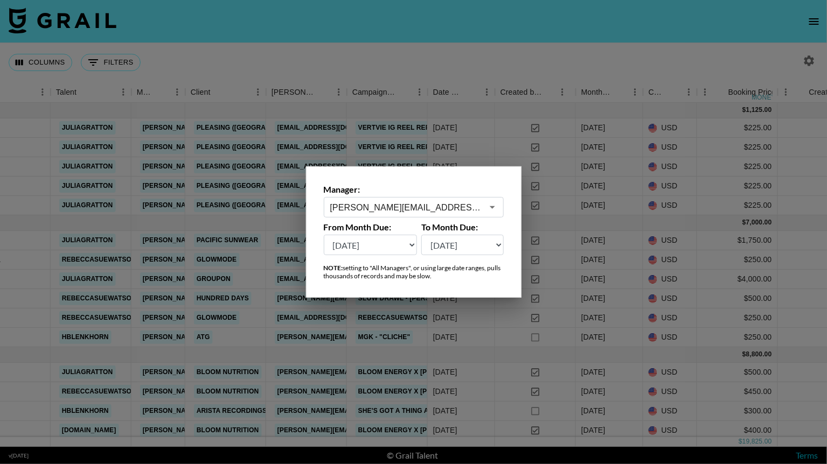
click at [528, 52] on div at bounding box center [413, 232] width 827 height 464
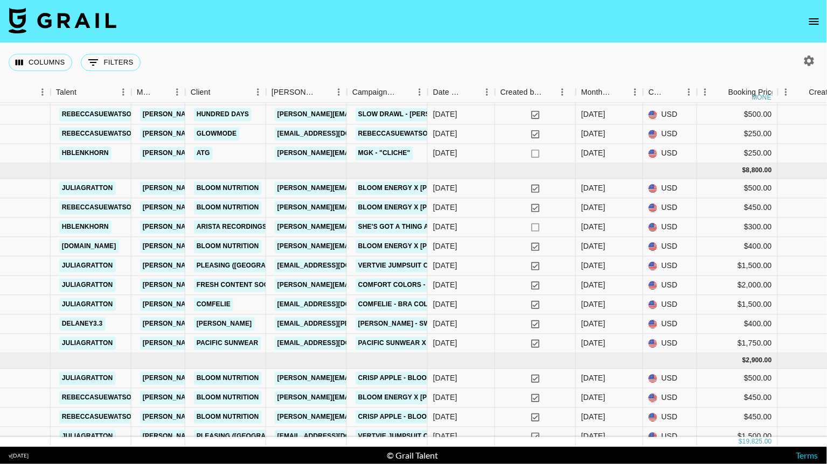
scroll to position [192, 307]
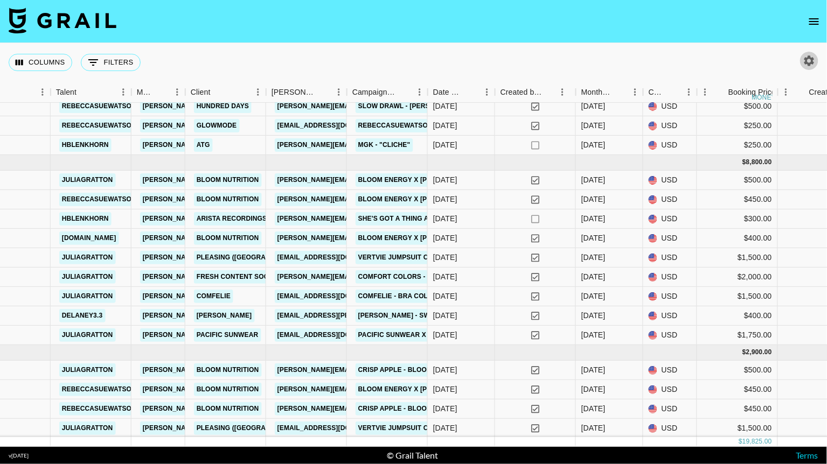
click at [803, 54] on icon "button" at bounding box center [808, 60] width 13 height 13
select select "May '25"
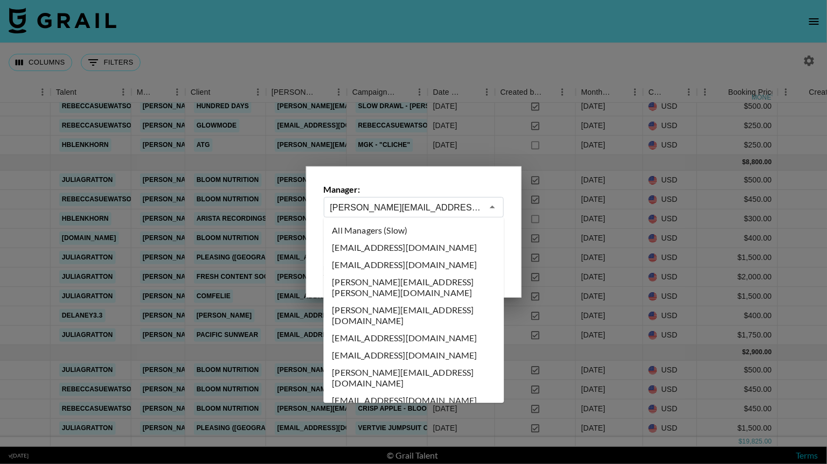
click at [454, 202] on input "ashley.bray@grail-talent.com" at bounding box center [406, 207] width 152 height 12
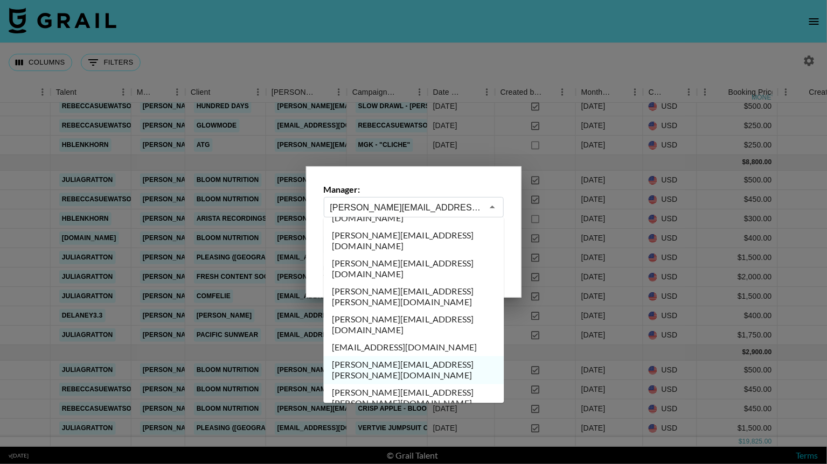
scroll to position [835, 0]
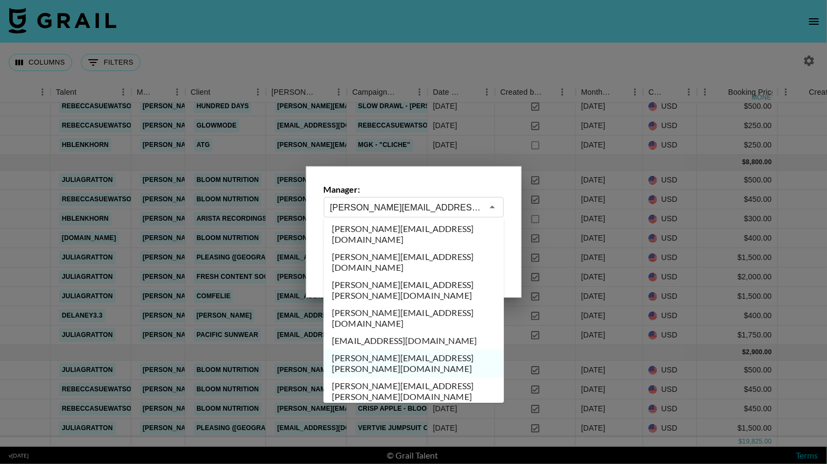
type input "Brent@grail-talent.com"
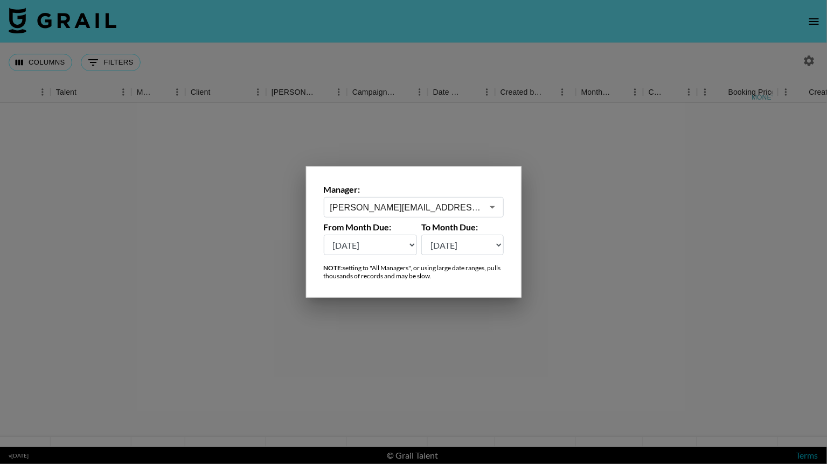
scroll to position [0, 307]
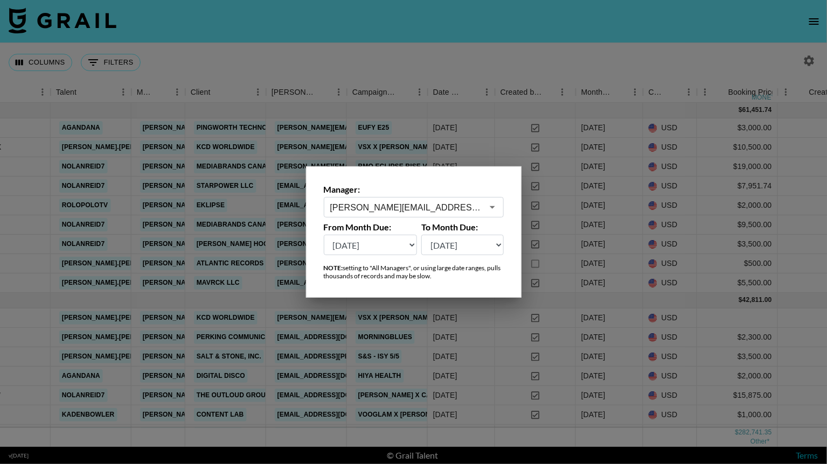
click at [540, 61] on div at bounding box center [413, 232] width 827 height 464
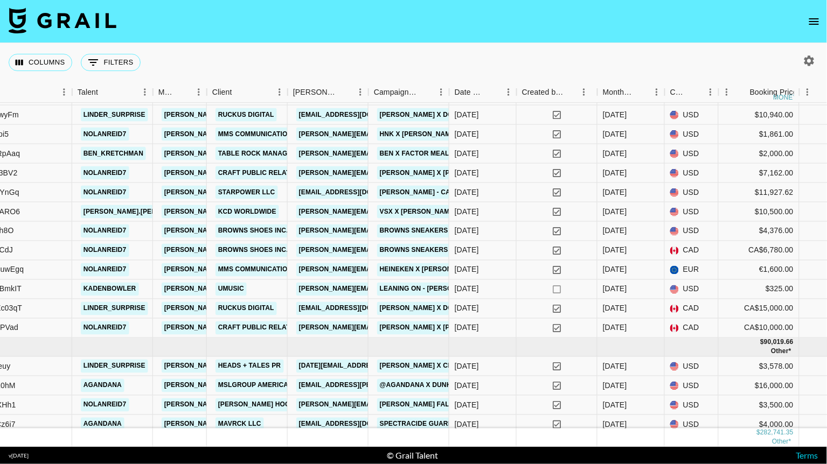
scroll to position [553, 286]
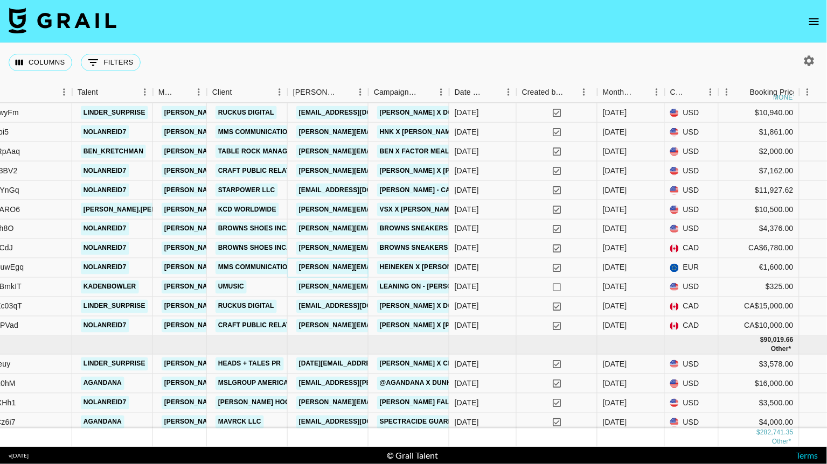
click at [347, 265] on link "roy.boere@publicisgroupe.nl" at bounding box center [384, 267] width 176 height 13
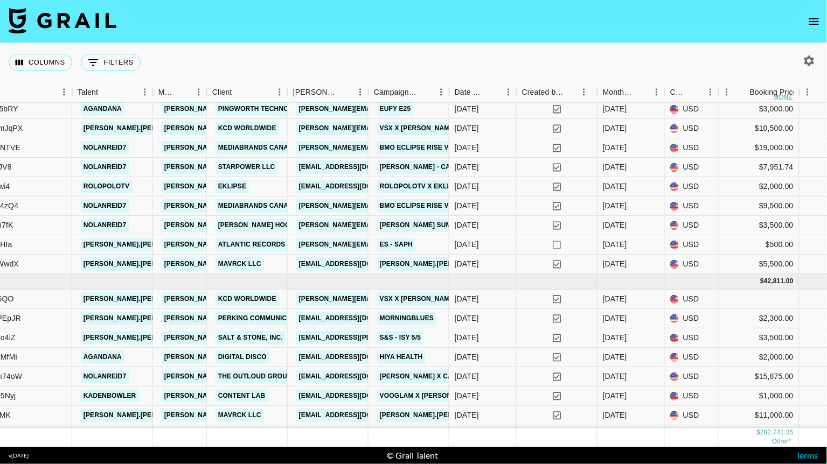
scroll to position [0, 286]
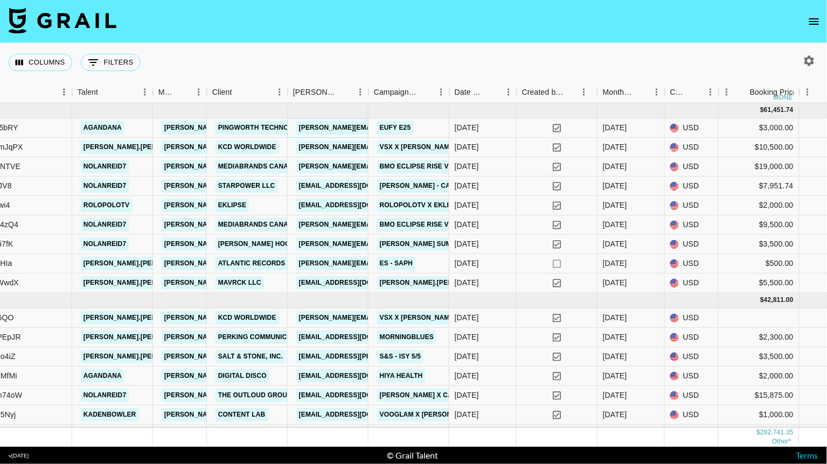
click at [342, 123] on link "Willie.creatorpartner@pingworth.com" at bounding box center [384, 127] width 176 height 13
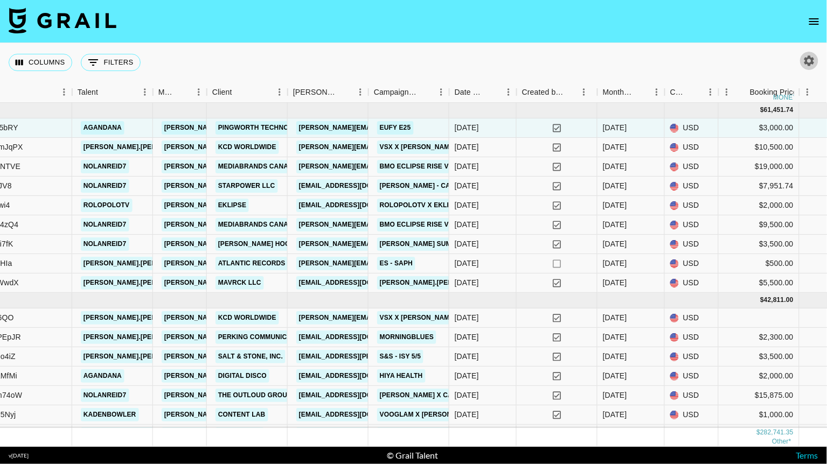
click at [807, 59] on icon "button" at bounding box center [809, 60] width 10 height 10
select select "May '25"
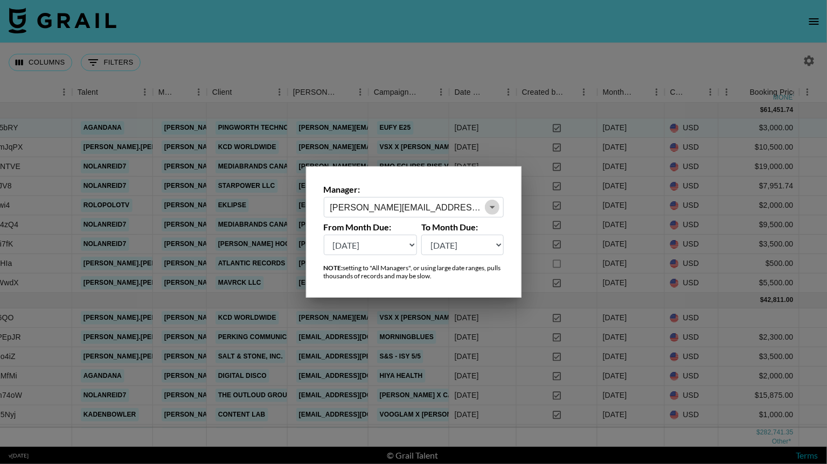
click at [495, 208] on icon "Open" at bounding box center [492, 207] width 13 height 13
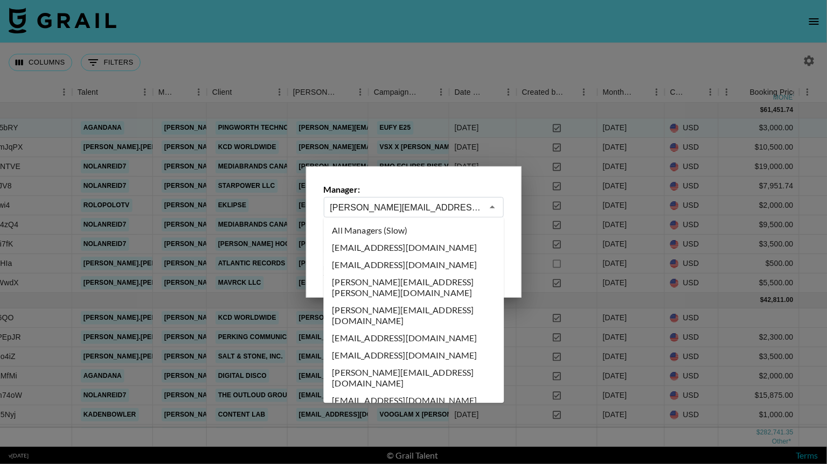
scroll to position [782, 0]
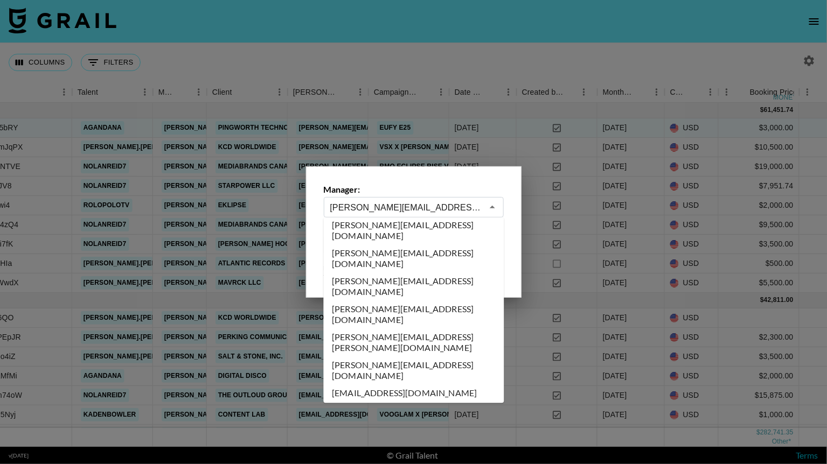
type input "bianca.debiase@grail-talent.com"
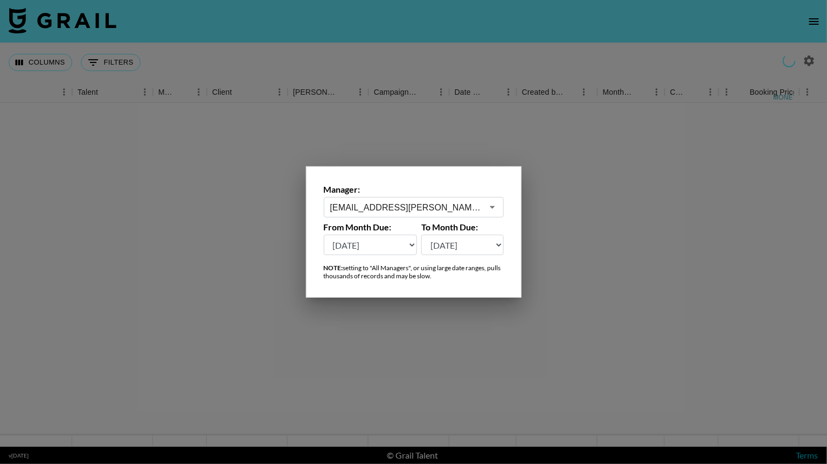
click at [548, 66] on div at bounding box center [413, 232] width 827 height 464
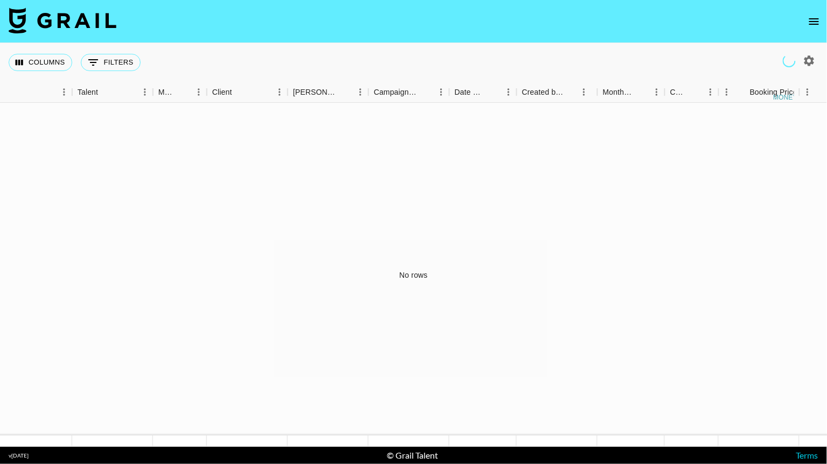
click at [813, 59] on icon "button" at bounding box center [809, 60] width 10 height 10
select select "May '25"
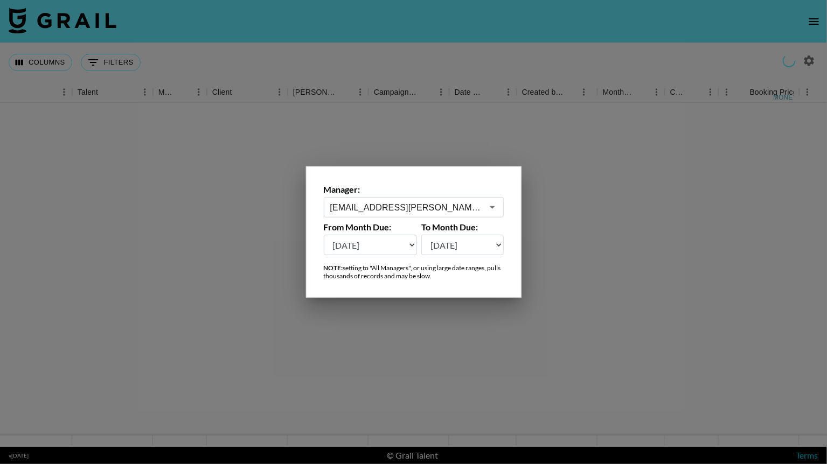
click at [472, 208] on input "bianca.debiase@grail-talent.com" at bounding box center [406, 207] width 152 height 12
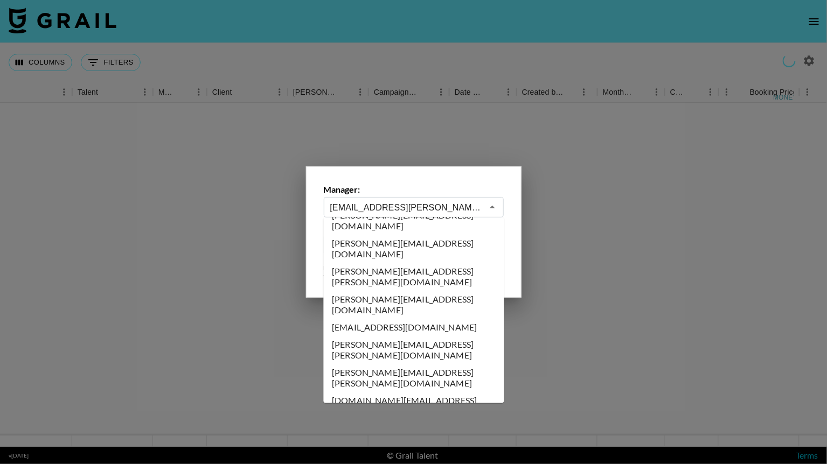
scroll to position [871, 0]
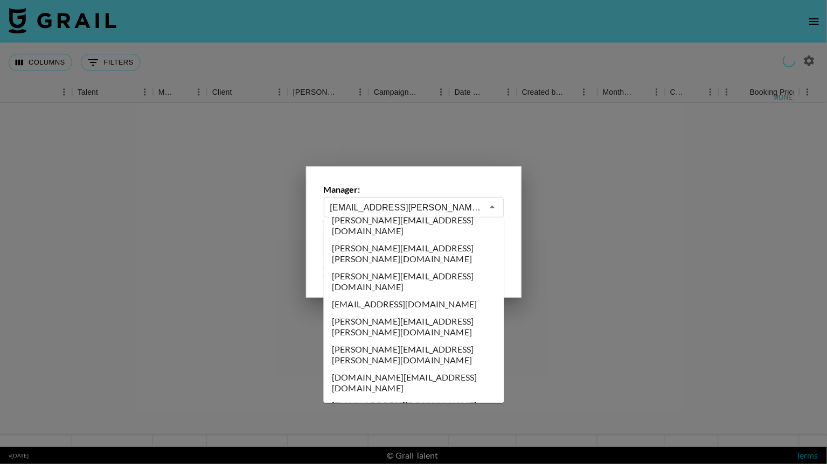
type input "bri.azmoudeh@grail-talent.com"
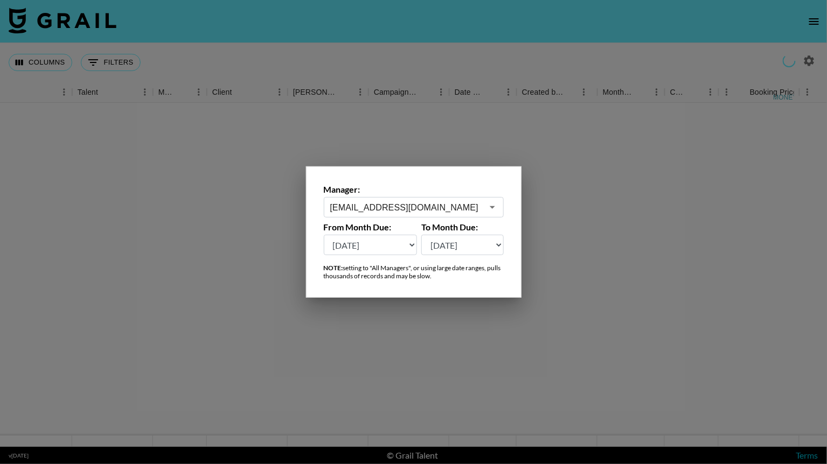
click at [379, 241] on select "Aug '26 Jul '26 Jun '26 May '26 Apr '26 Mar '26 Feb '26 Jan '26 Dec '25 Nov '25…" at bounding box center [371, 245] width 94 height 20
select select "Mar '25"
click at [560, 59] on div at bounding box center [413, 232] width 827 height 464
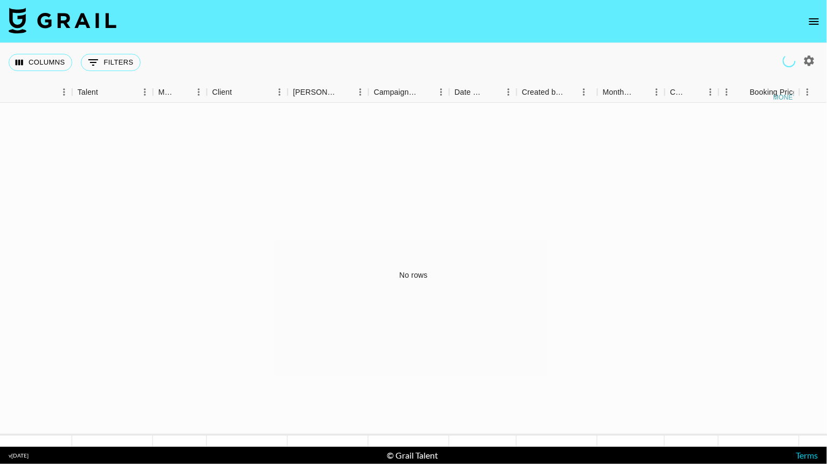
click at [805, 62] on icon "button" at bounding box center [809, 60] width 10 height 10
select select "Mar '25"
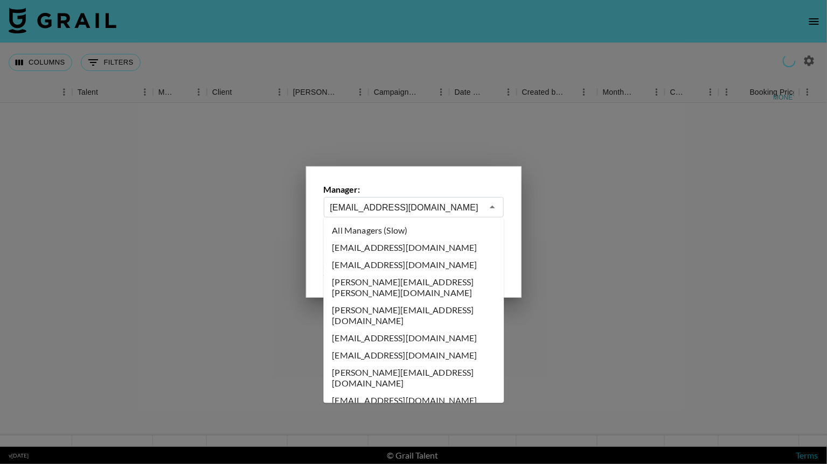
click at [453, 203] on input "bri.azmoudeh@grail-talent.com" at bounding box center [406, 207] width 152 height 12
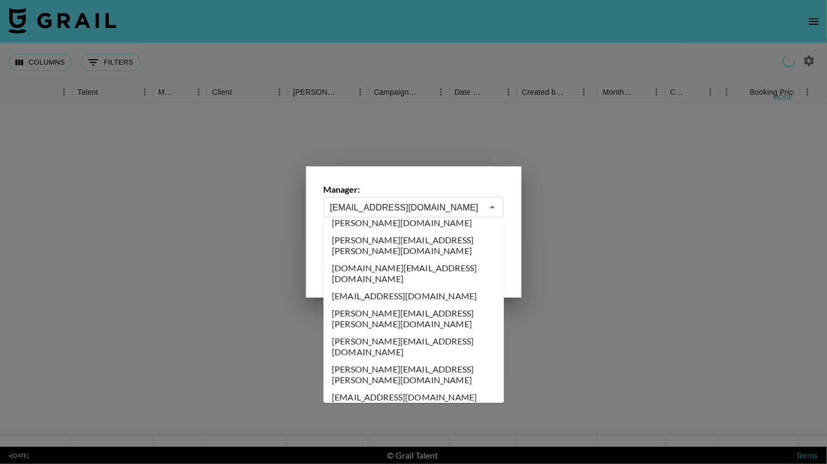
scroll to position [1042, 0]
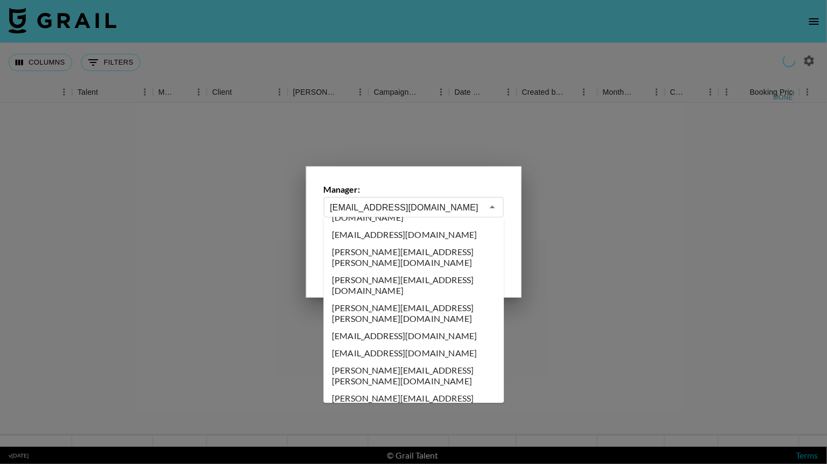
type input "carolyn@grail-talent.com"
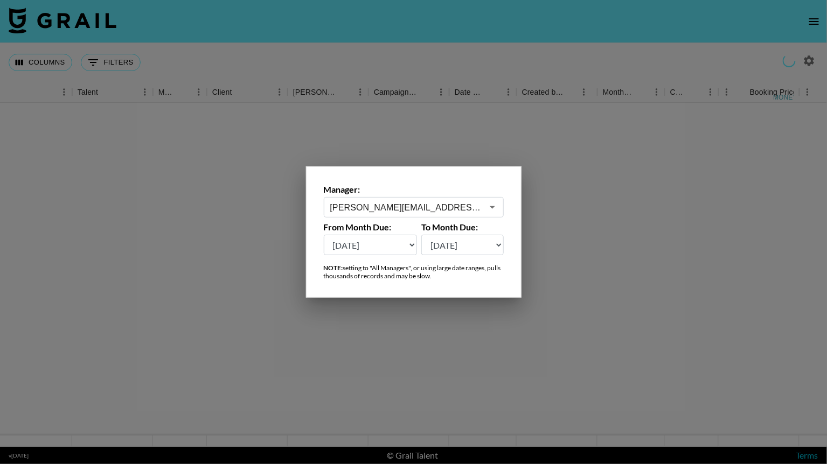
click at [665, 231] on div at bounding box center [413, 232] width 827 height 464
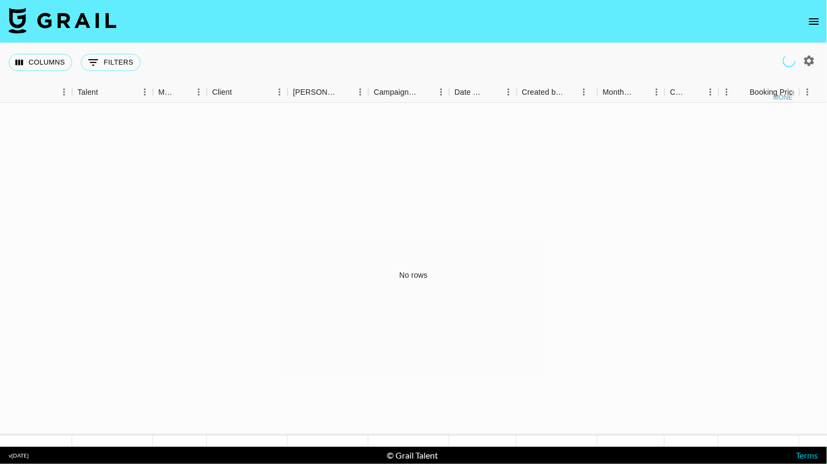
click at [814, 61] on icon "button" at bounding box center [808, 60] width 13 height 13
select select "Mar '25"
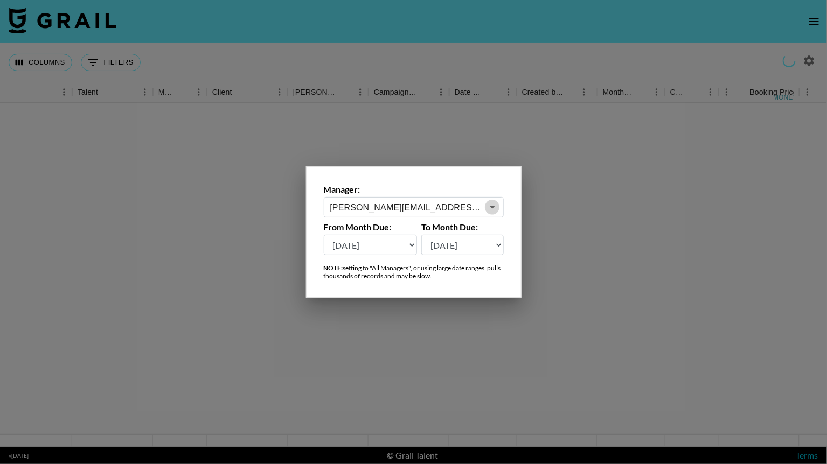
click at [496, 208] on icon "Open" at bounding box center [492, 207] width 13 height 13
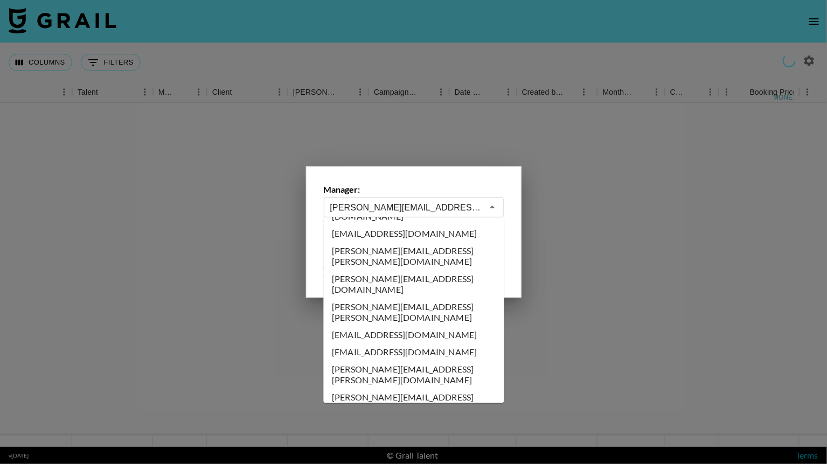
scroll to position [1459, 0]
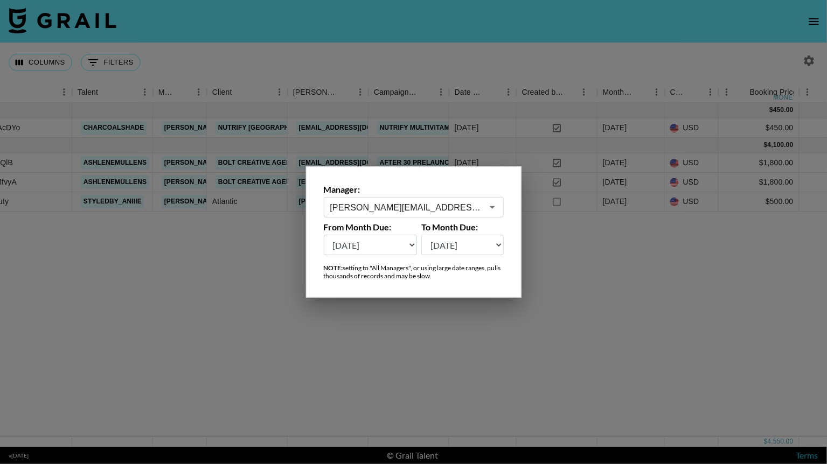
click at [456, 206] on input "deborah.odogbor@grail-talent.com" at bounding box center [406, 207] width 152 height 12
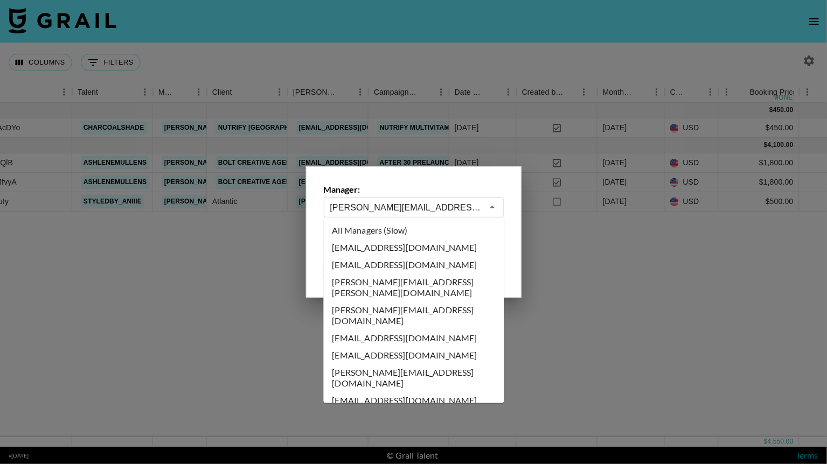
scroll to position [1386, 0]
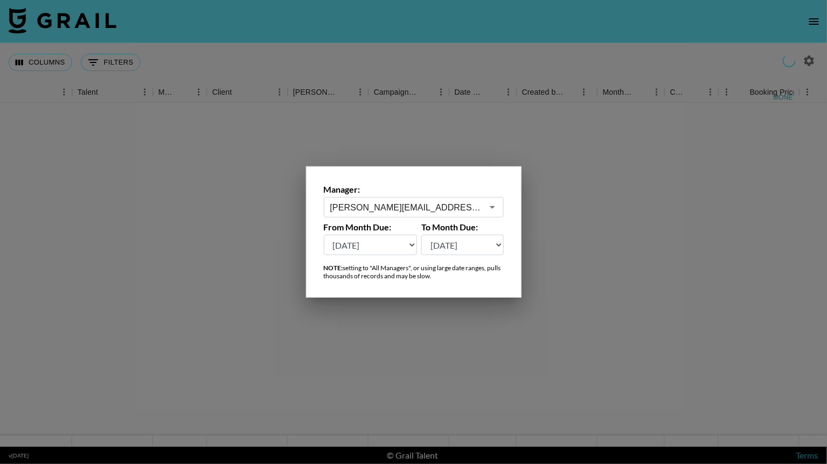
click at [487, 208] on icon "Open" at bounding box center [492, 207] width 13 height 13
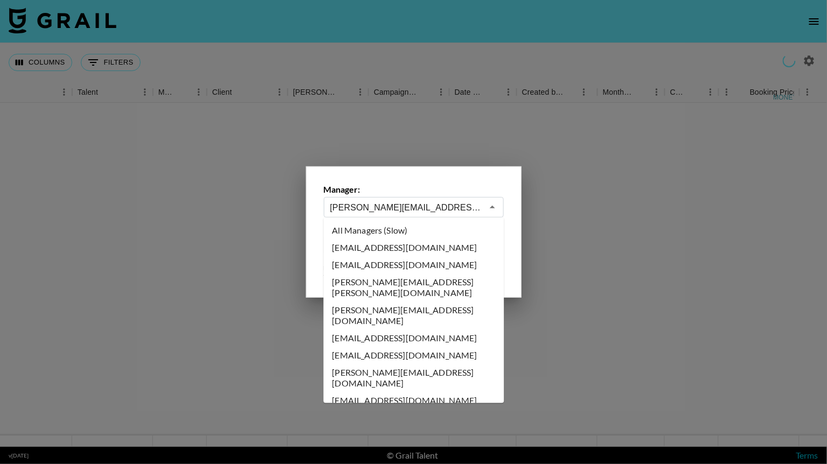
scroll to position [1334, 0]
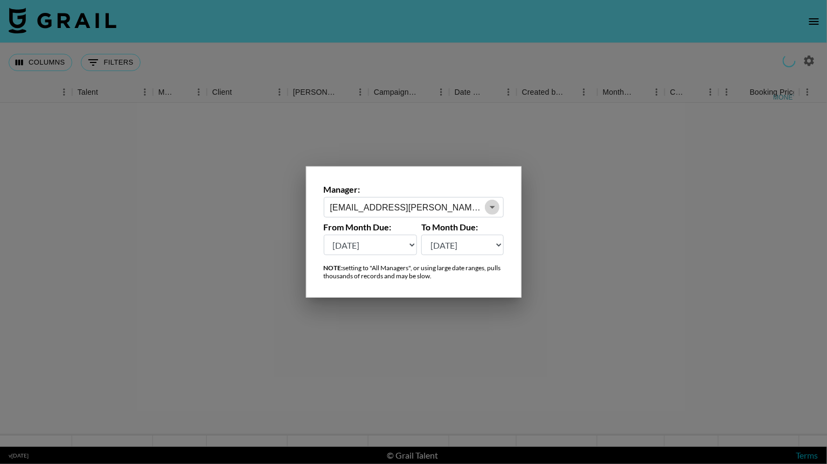
click at [490, 208] on icon "Open" at bounding box center [492, 207] width 13 height 13
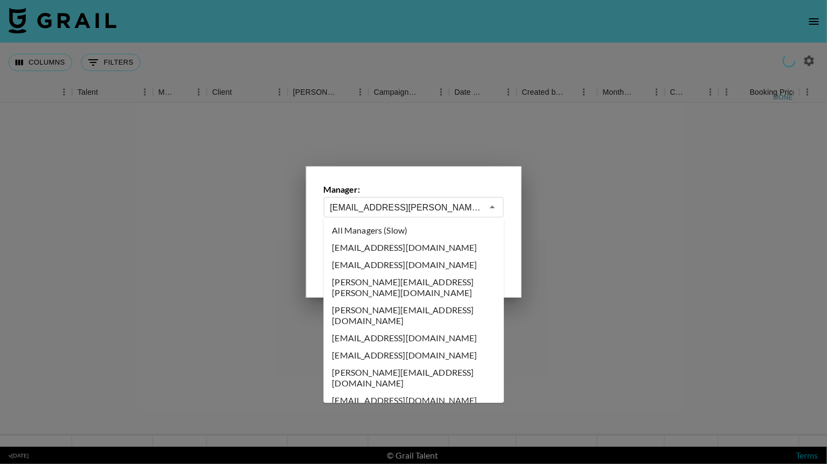
scroll to position [1248, 0]
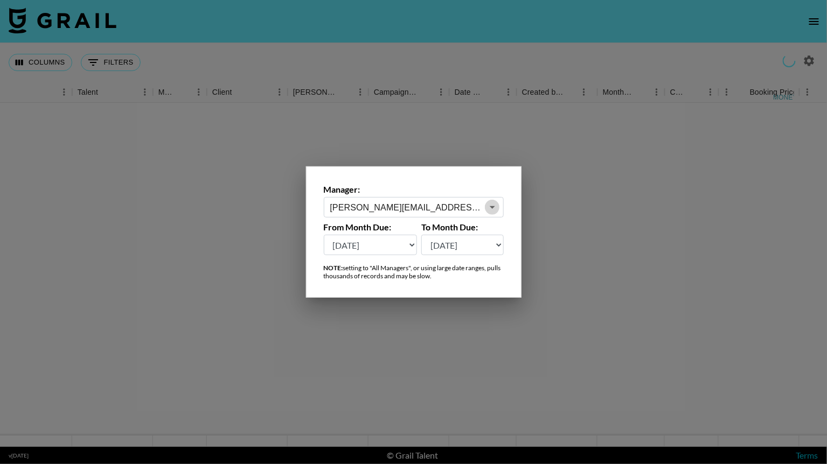
click at [492, 211] on icon "Open" at bounding box center [492, 207] width 13 height 13
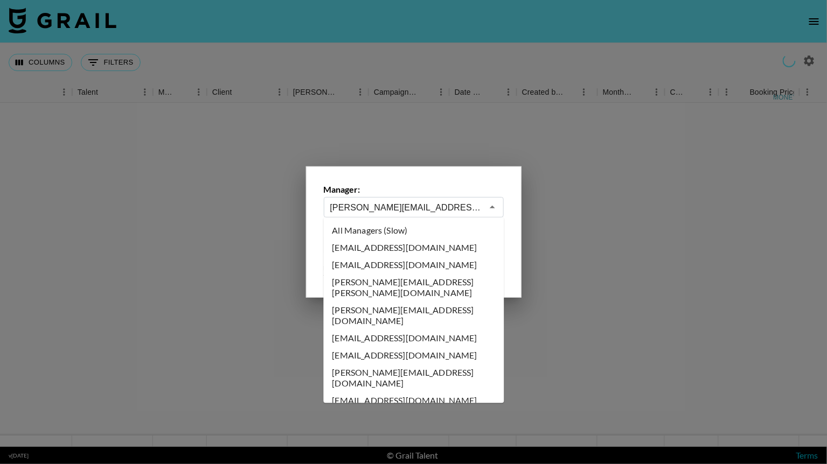
scroll to position [1127, 0]
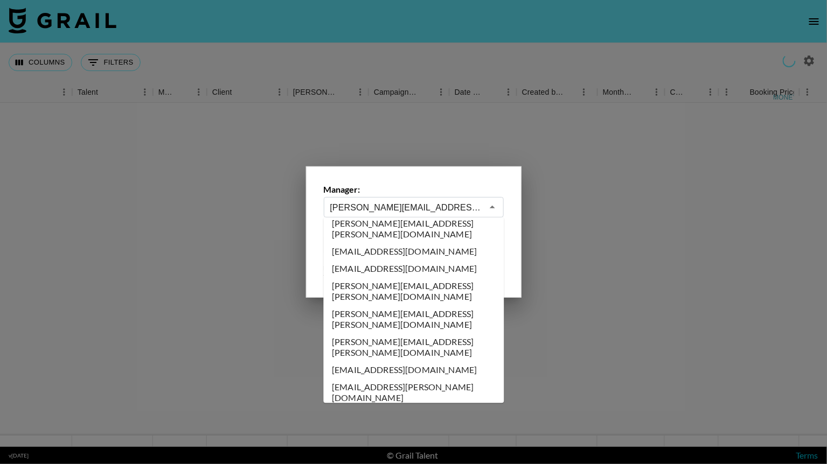
type input "catie.mcdonald@grail-talent.com"
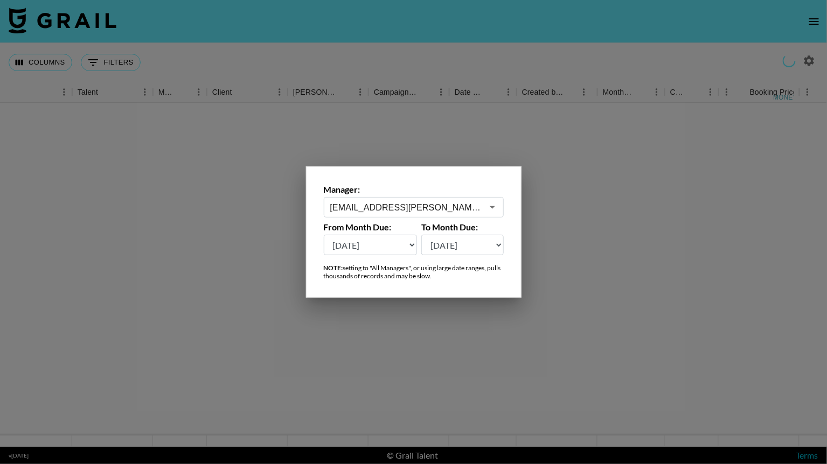
click at [544, 337] on div at bounding box center [413, 232] width 827 height 464
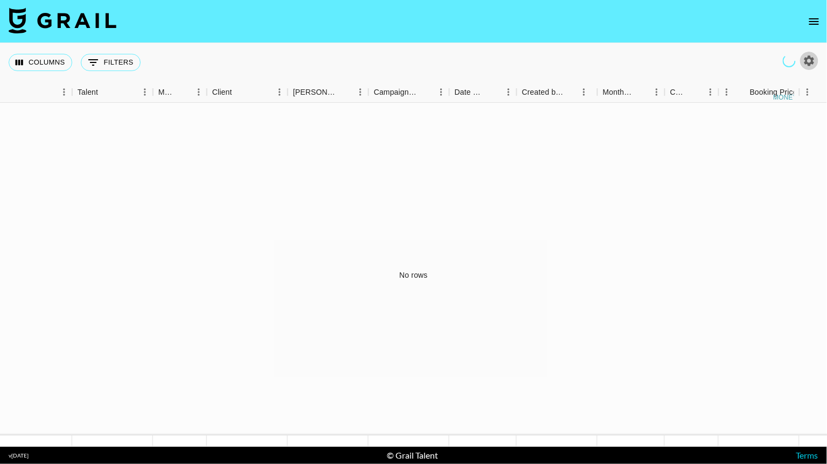
click at [808, 58] on icon "button" at bounding box center [809, 60] width 10 height 10
select select "Mar '25"
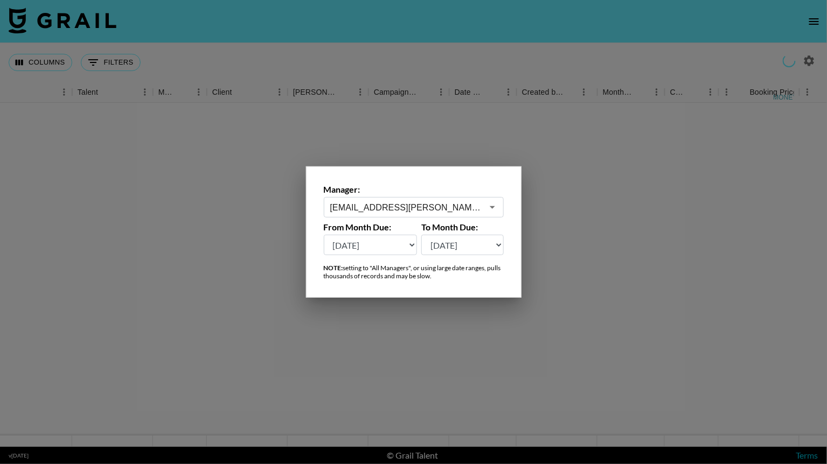
click at [497, 208] on icon "Open" at bounding box center [492, 207] width 13 height 13
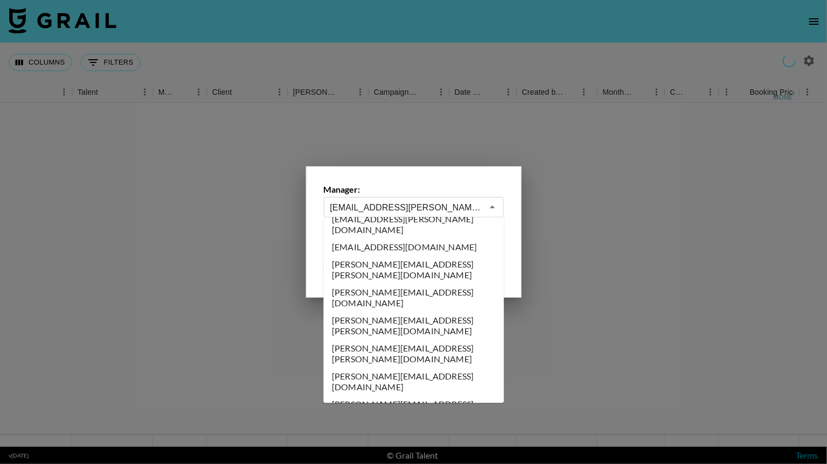
scroll to position [1907, 0]
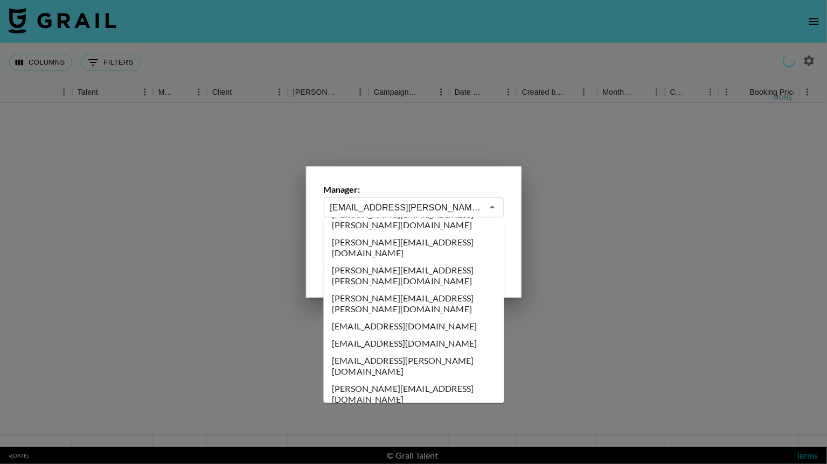
type input "emma.finch@grail-talent.com"
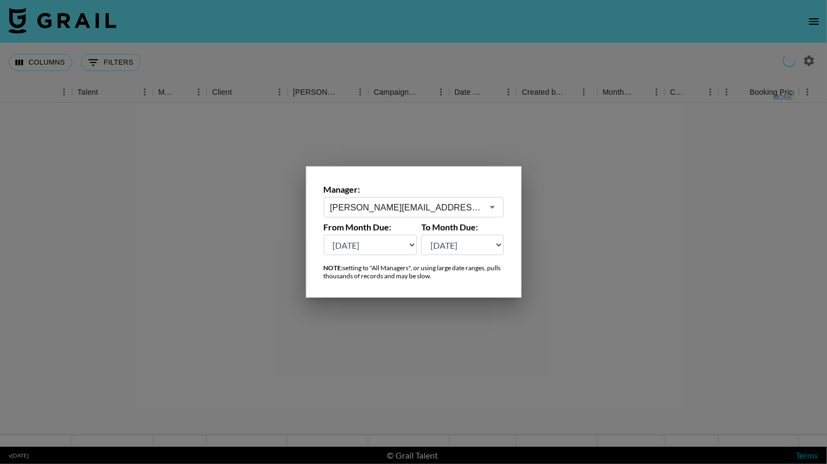
click at [561, 216] on div at bounding box center [413, 232] width 827 height 464
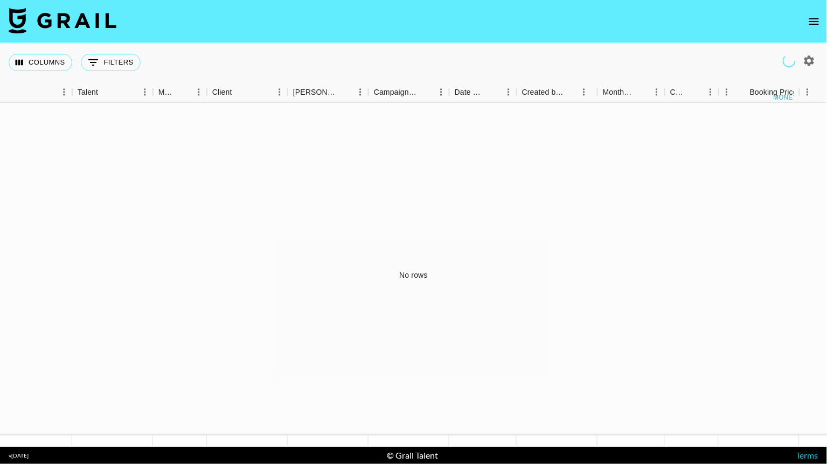
click at [803, 58] on icon "button" at bounding box center [808, 60] width 13 height 13
select select "Mar '25"
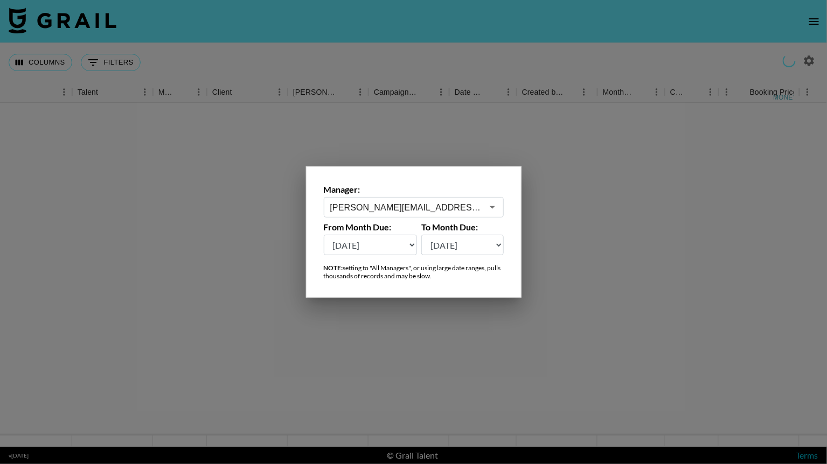
click at [491, 208] on icon "Open" at bounding box center [492, 207] width 13 height 13
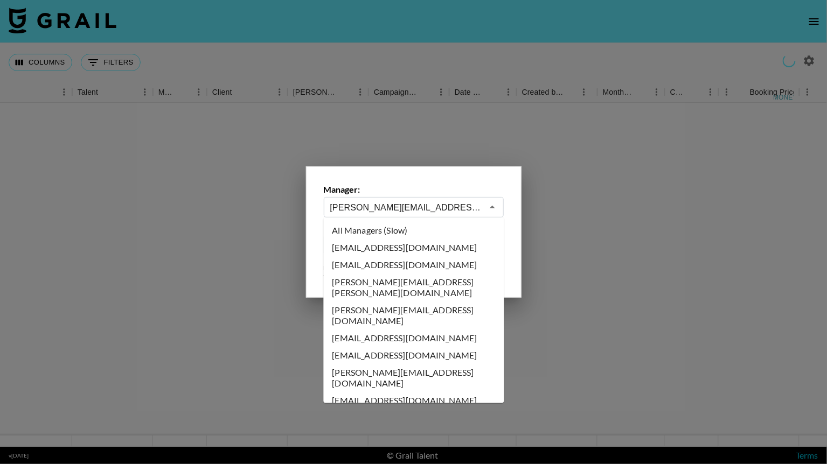
scroll to position [1834, 0]
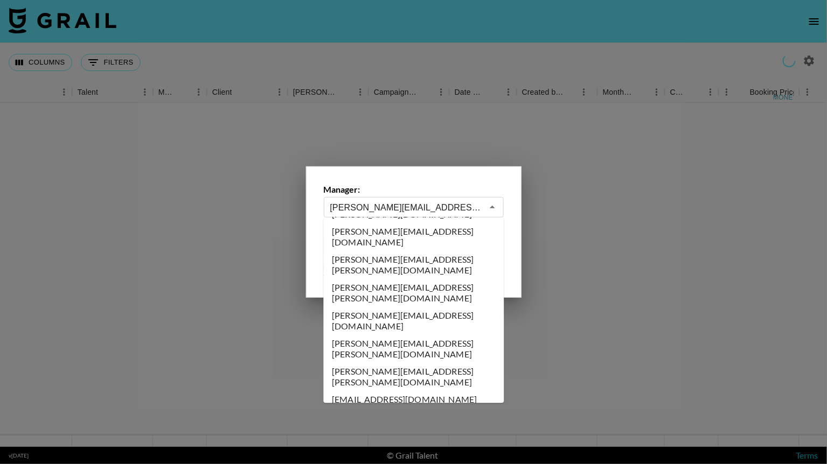
type input "emily.humphrey@grail-talent.com"
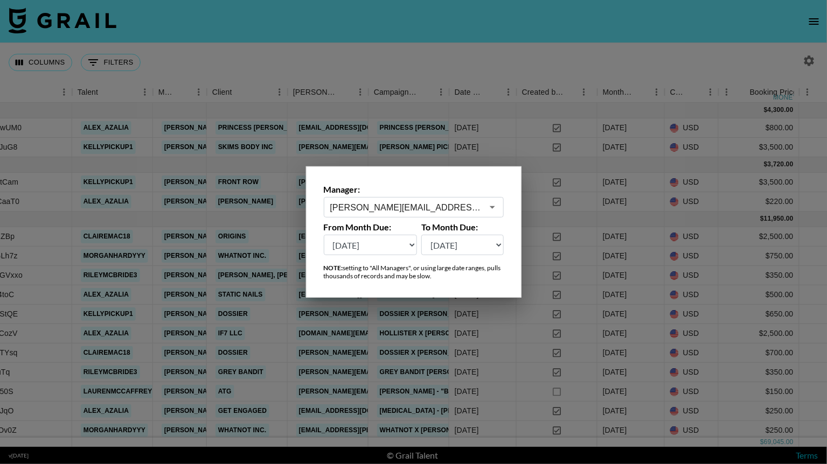
click at [548, 55] on div at bounding box center [413, 232] width 827 height 464
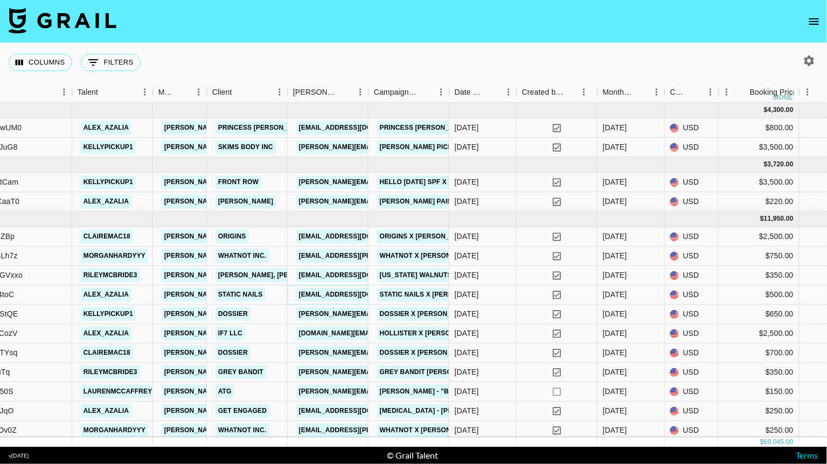
click at [346, 297] on link "kailey@staticnails.com" at bounding box center [356, 294] width 121 height 13
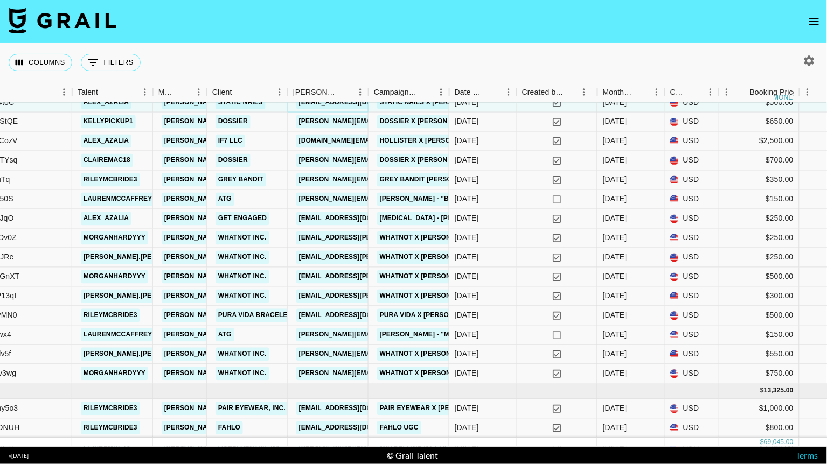
scroll to position [258, 286]
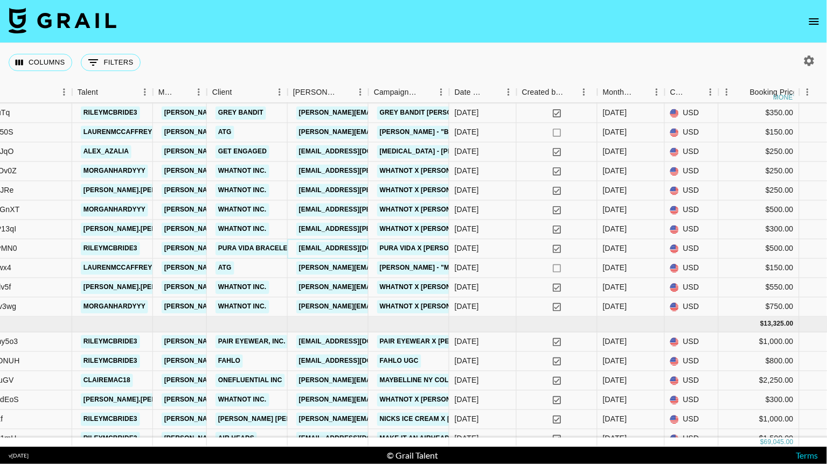
click at [337, 246] on link "MMeaney@puravidabracelets.com" at bounding box center [356, 248] width 121 height 13
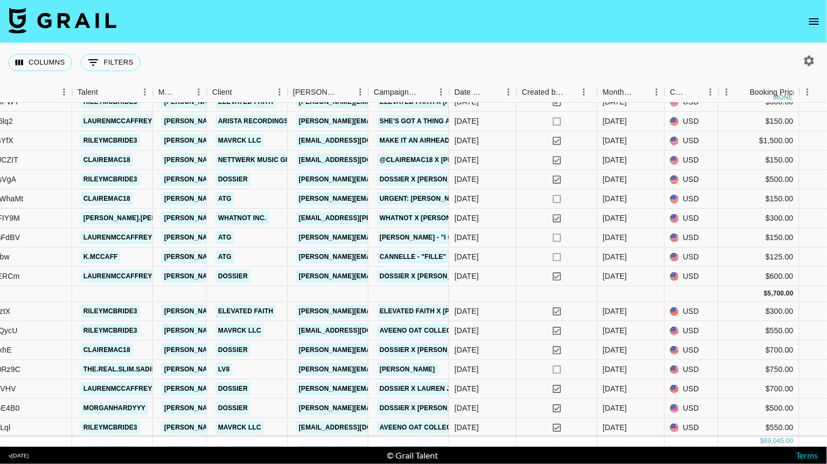
scroll to position [695, 286]
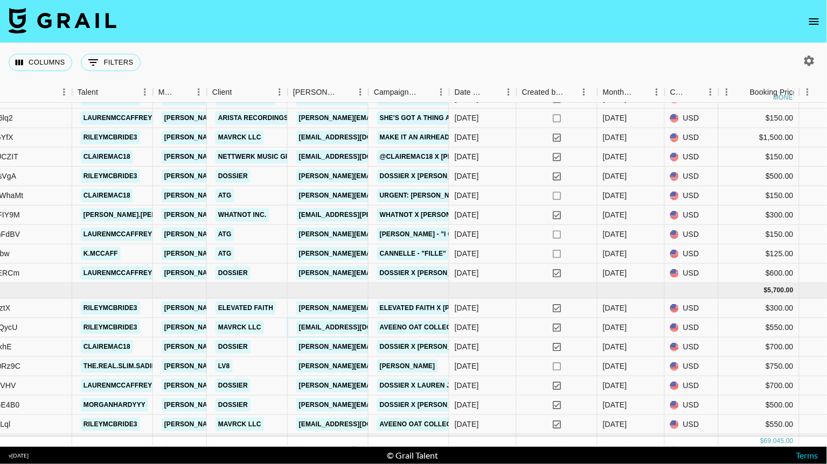
click at [353, 324] on link "campaigns_team@later.com" at bounding box center [356, 327] width 121 height 13
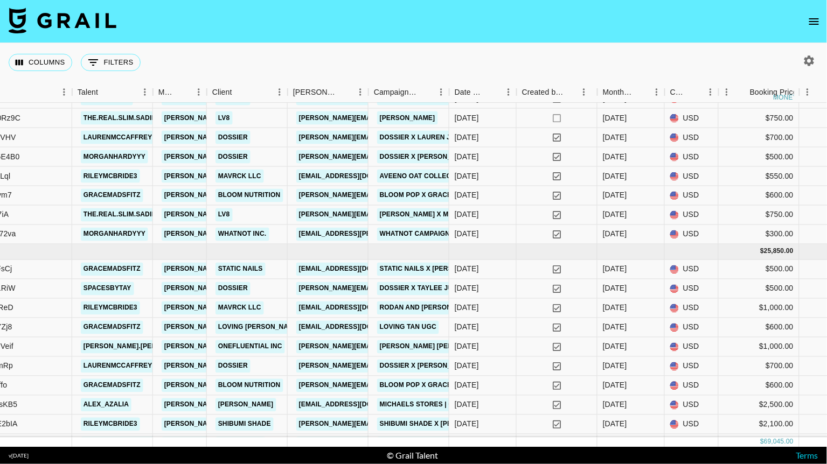
scroll to position [966, 286]
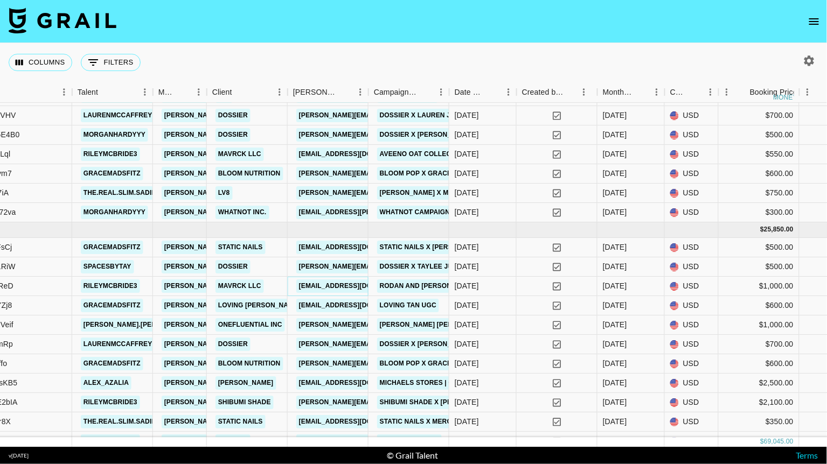
click at [345, 288] on link "campaigns_team@later.com" at bounding box center [356, 285] width 121 height 13
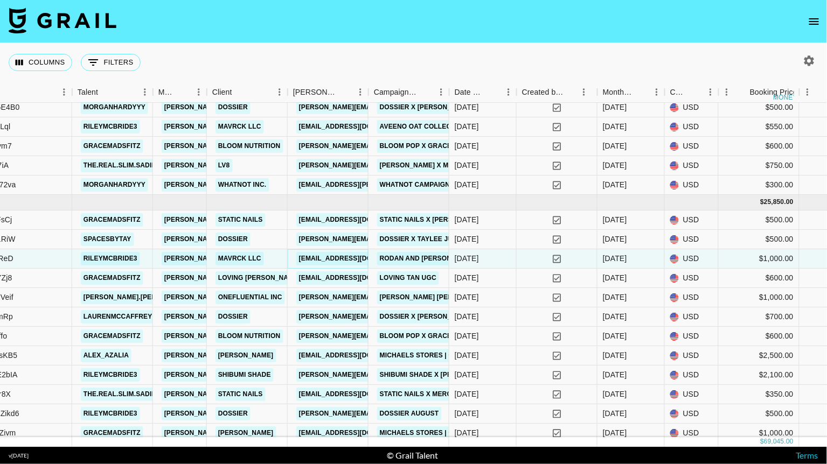
scroll to position [995, 286]
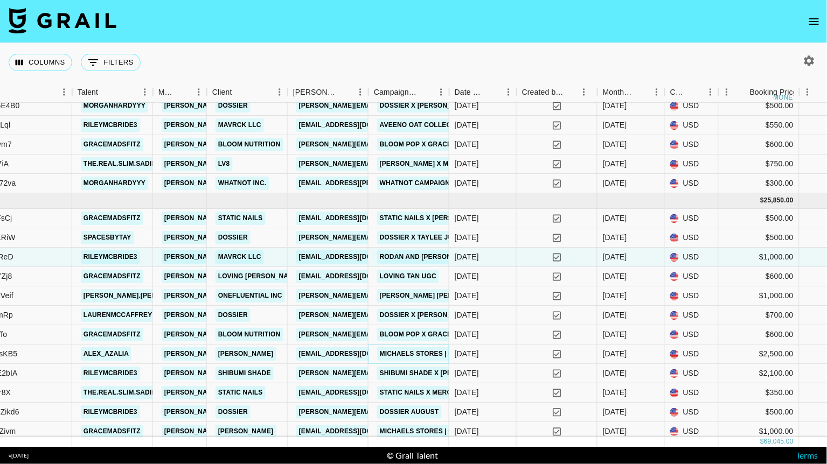
click at [396, 348] on link "Michaels Stores | College Bound Campaign" at bounding box center [461, 353] width 169 height 13
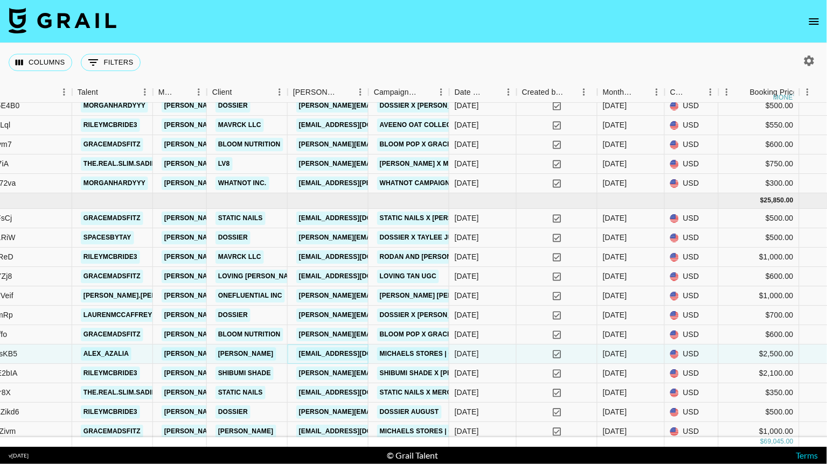
click at [342, 351] on link "jess1883@michaels.com" at bounding box center [356, 353] width 121 height 13
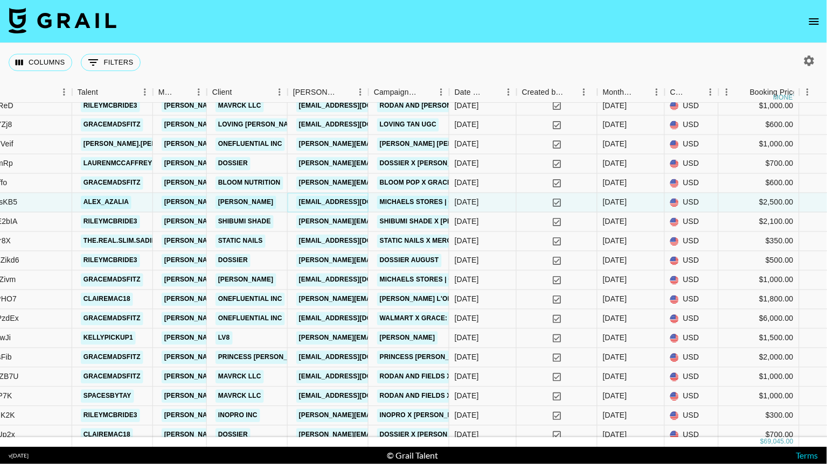
scroll to position [1149, 286]
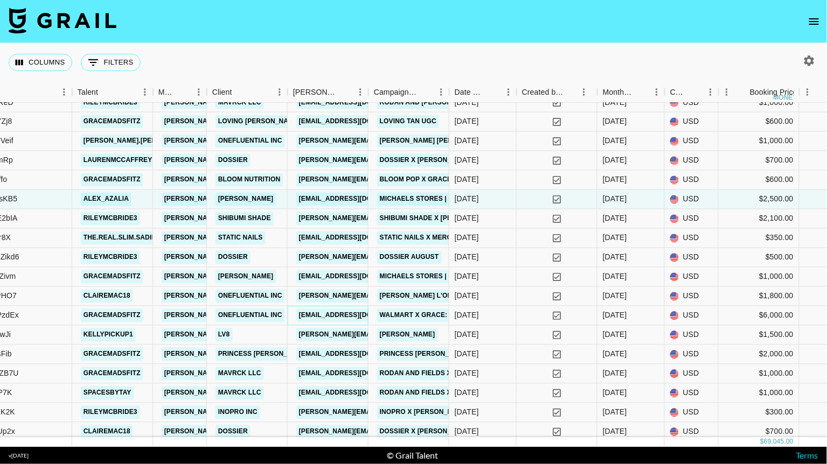
click at [338, 316] on link "athompson@influential.co" at bounding box center [356, 315] width 121 height 13
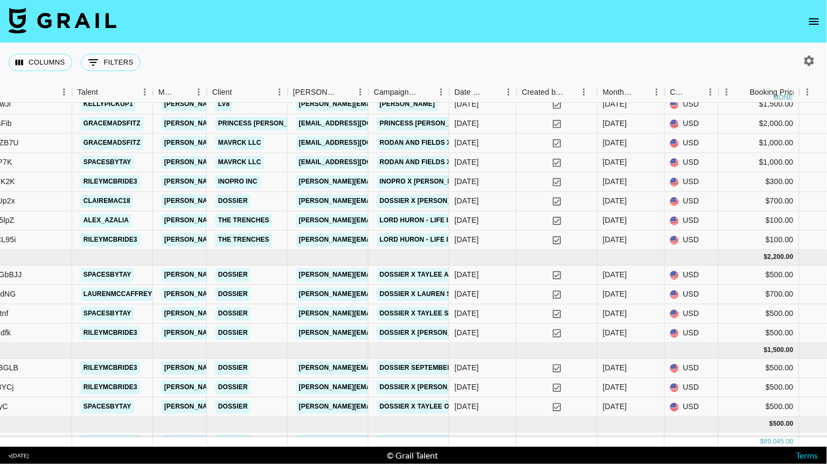
scroll to position [1393, 286]
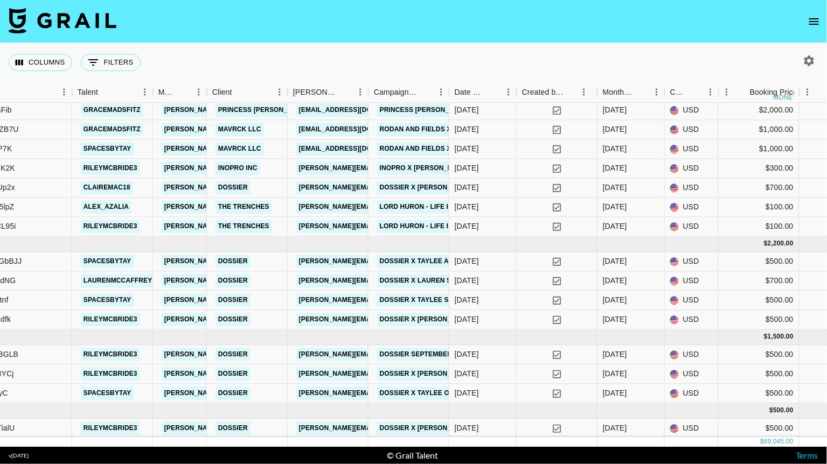
click at [816, 18] on icon "open drawer" at bounding box center [814, 21] width 10 height 6
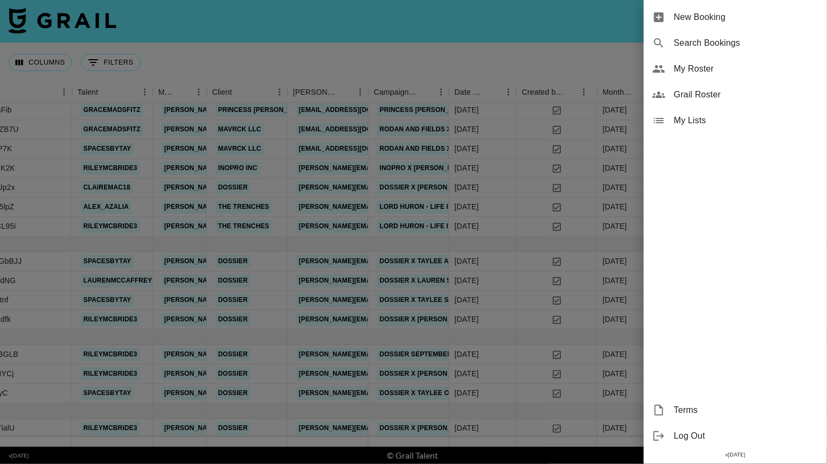
click at [563, 65] on div at bounding box center [413, 232] width 827 height 464
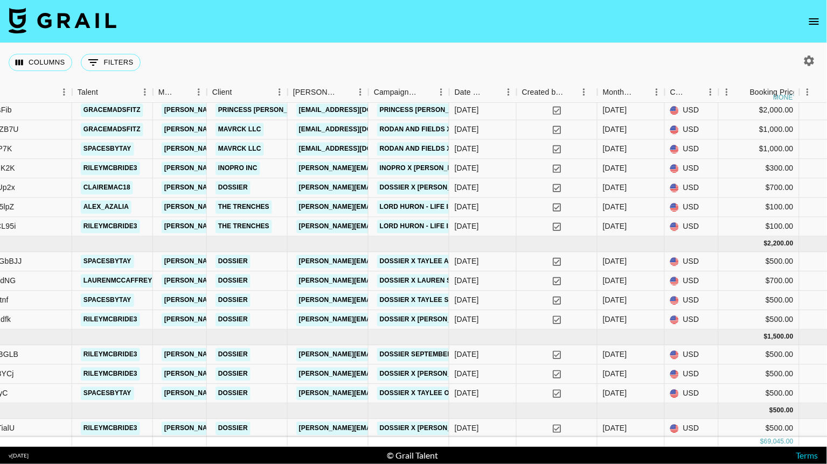
click at [801, 60] on button "button" at bounding box center [809, 61] width 18 height 18
select select "Mar '25"
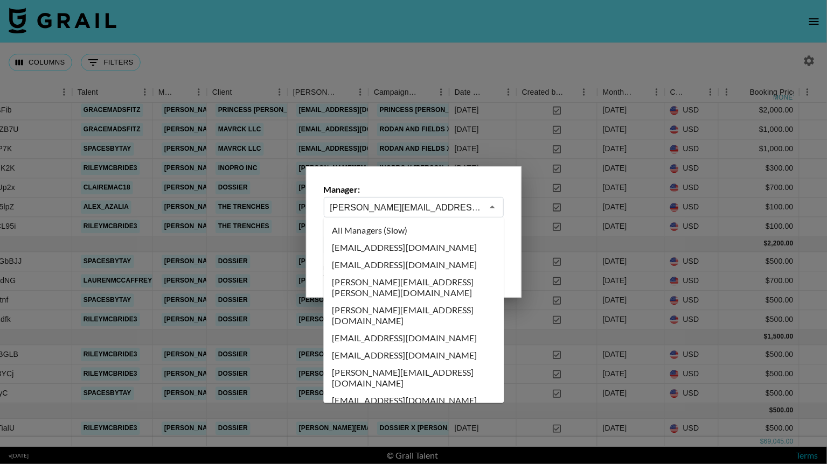
click at [406, 207] on input "emily.humphrey@grail-talent.com" at bounding box center [406, 207] width 152 height 12
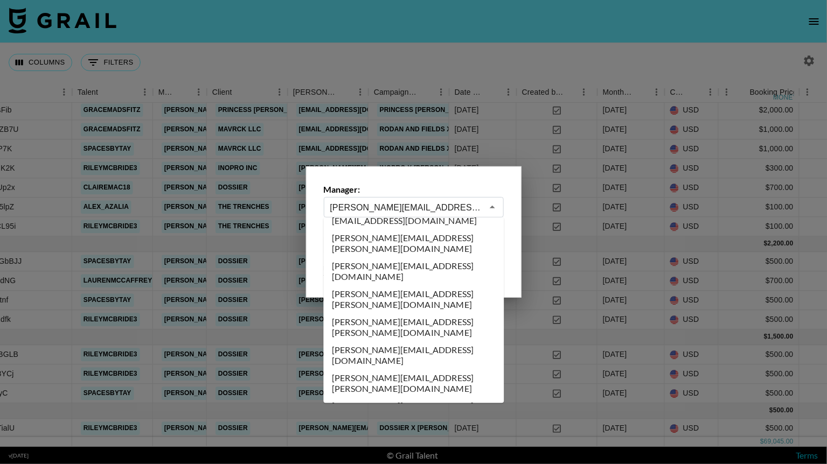
type input "ella.makin@grail-talent.com"
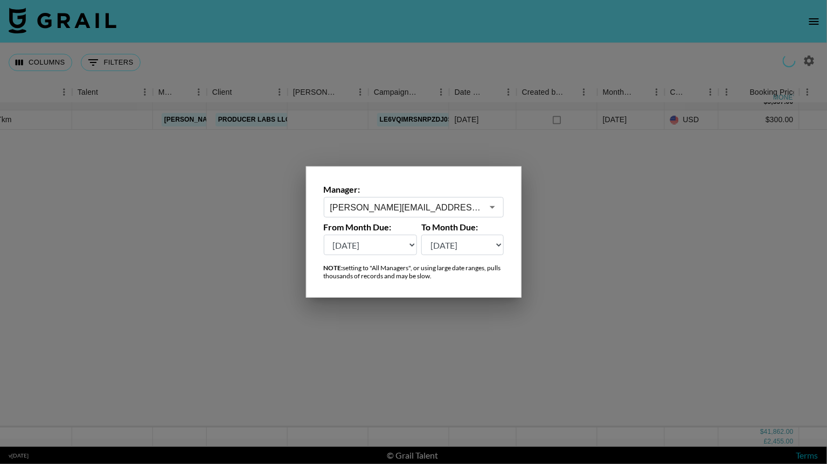
scroll to position [0, 286]
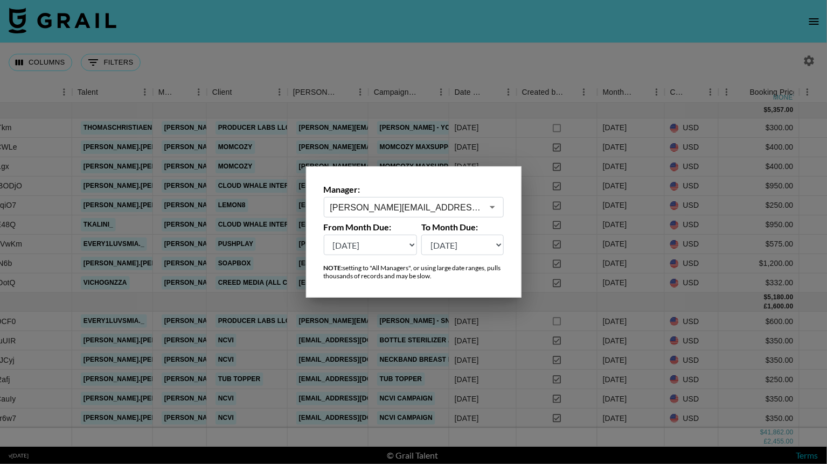
click at [437, 62] on div at bounding box center [413, 232] width 827 height 464
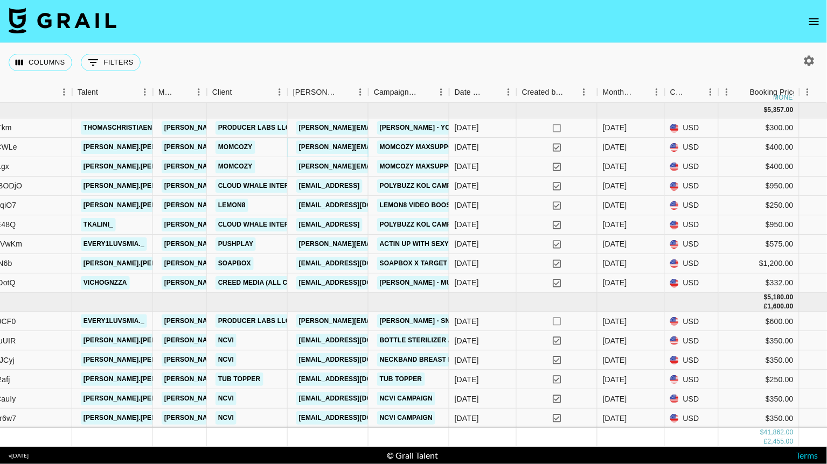
click at [337, 143] on link "jacob.wu@momcozy.com" at bounding box center [411, 147] width 231 height 13
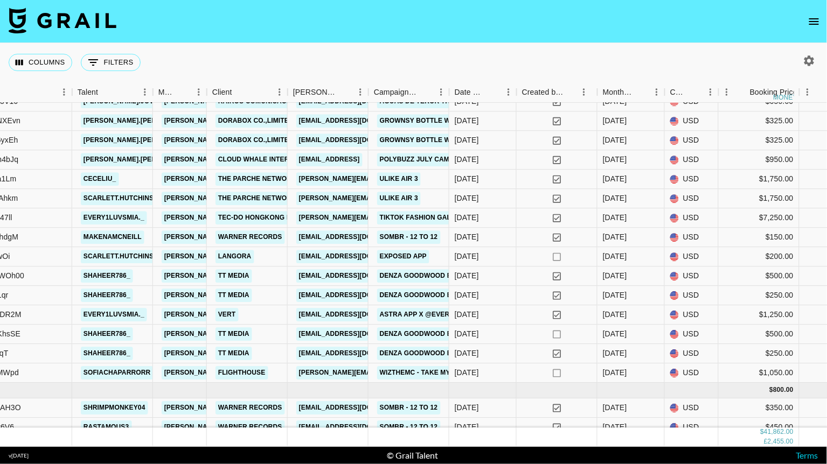
scroll to position [844, 286]
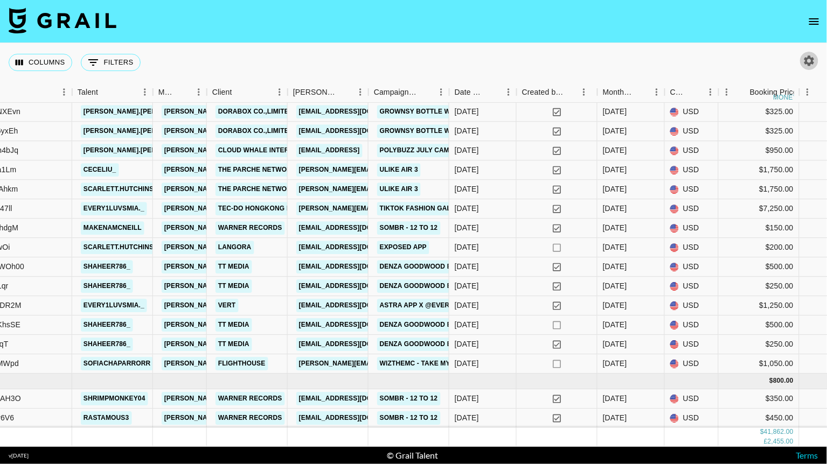
click at [808, 62] on icon "button" at bounding box center [808, 60] width 13 height 13
select select "Mar '25"
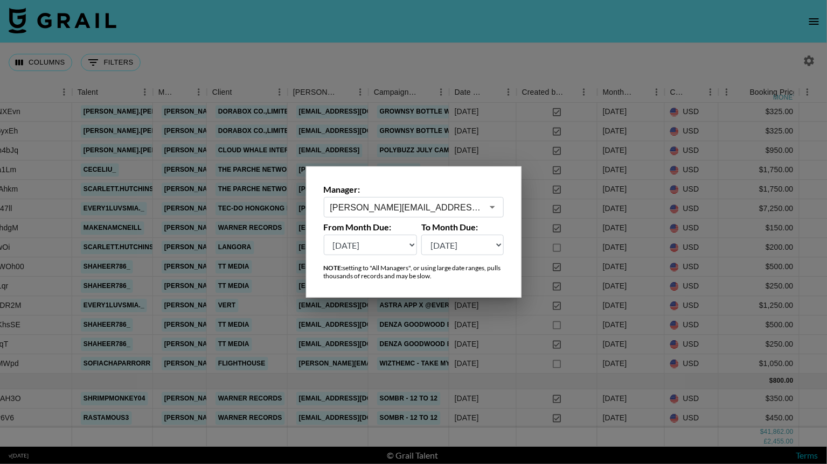
scroll to position [843, 286]
click at [456, 64] on div at bounding box center [413, 232] width 827 height 464
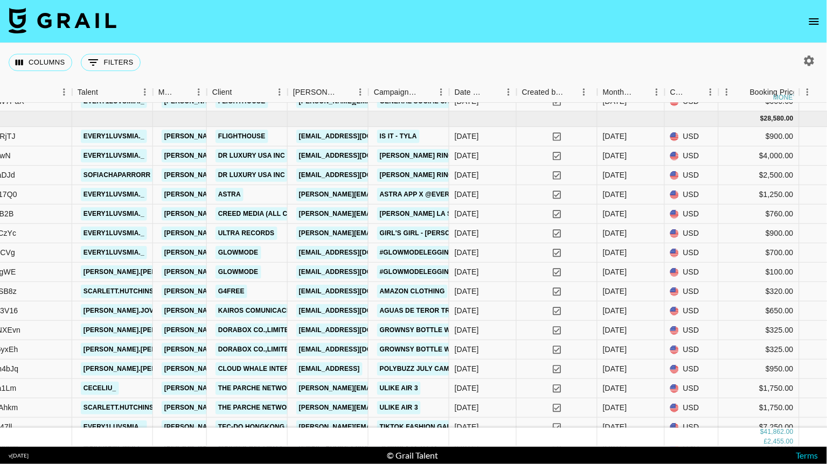
scroll to position [641, 286]
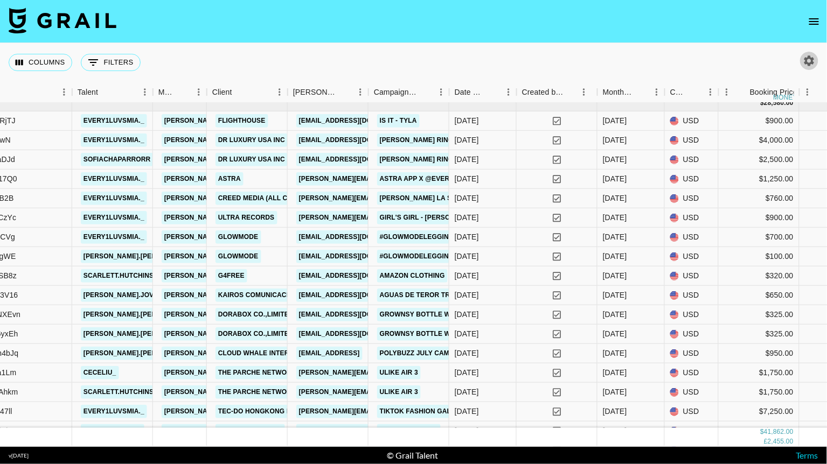
click at [805, 65] on icon "button" at bounding box center [808, 60] width 13 height 13
select select "Mar '25"
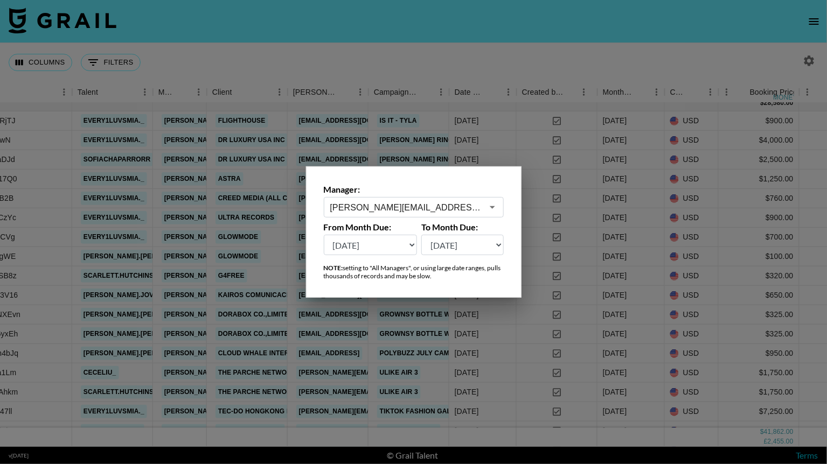
click at [473, 210] on input "ella.makin@grail-talent.com" at bounding box center [406, 207] width 152 height 12
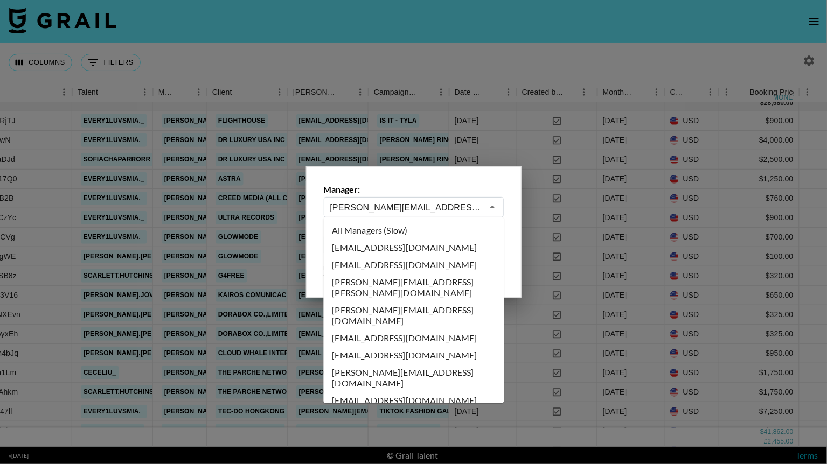
scroll to position [1714, 0]
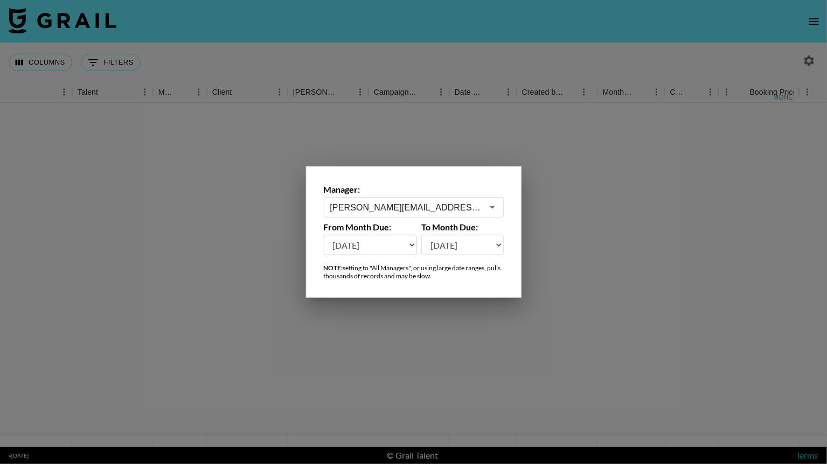
scroll to position [0, 286]
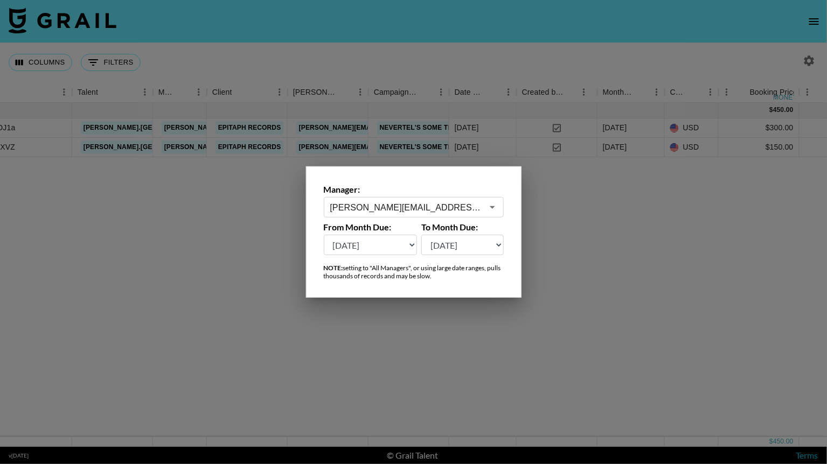
click at [496, 202] on icon "Open" at bounding box center [492, 207] width 13 height 13
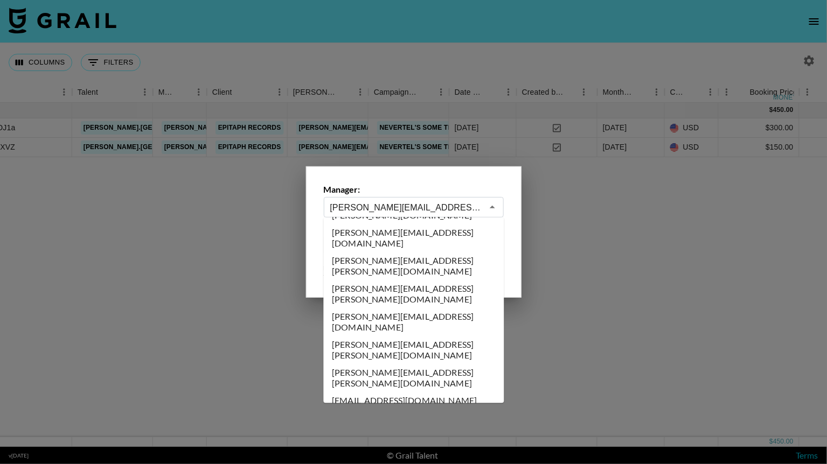
scroll to position [1837, 0]
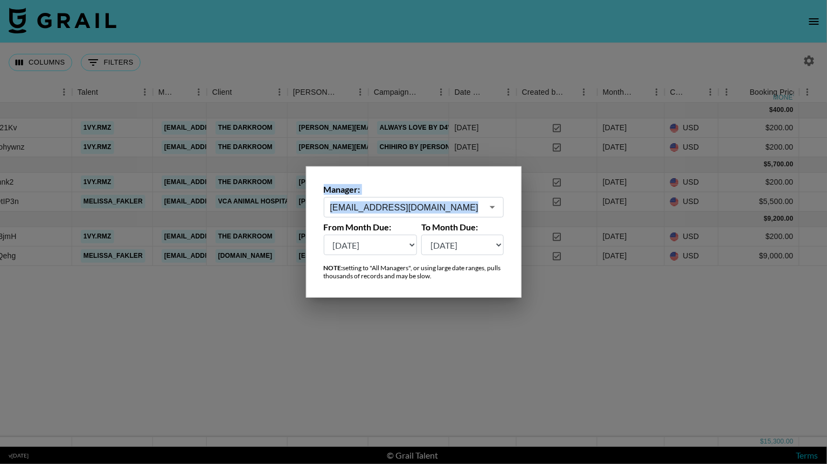
drag, startPoint x: 460, startPoint y: 178, endPoint x: 413, endPoint y: 251, distance: 87.2
click at [413, 251] on div "Manager: elle.longhi@grail-talent.com ​ From Month Due: Aug '26 Jul '26 Jun '26…" at bounding box center [413, 231] width 215 height 131
click at [492, 206] on icon "Open" at bounding box center [492, 207] width 13 height 13
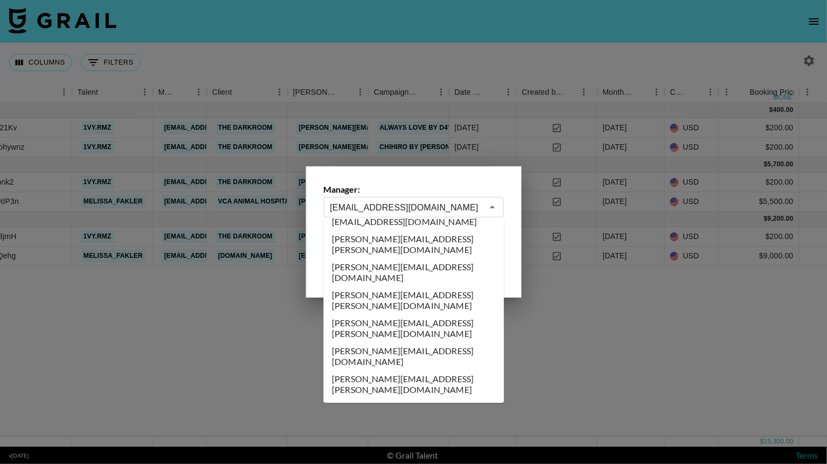
scroll to position [1879, 0]
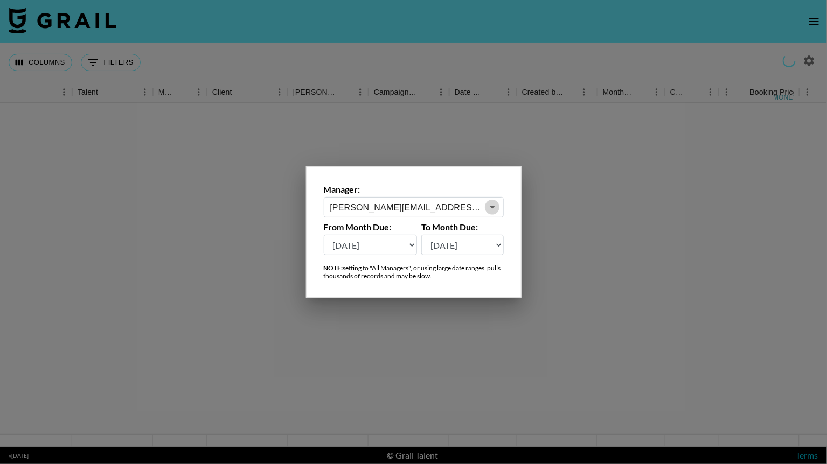
click at [493, 208] on icon "Open" at bounding box center [492, 207] width 13 height 13
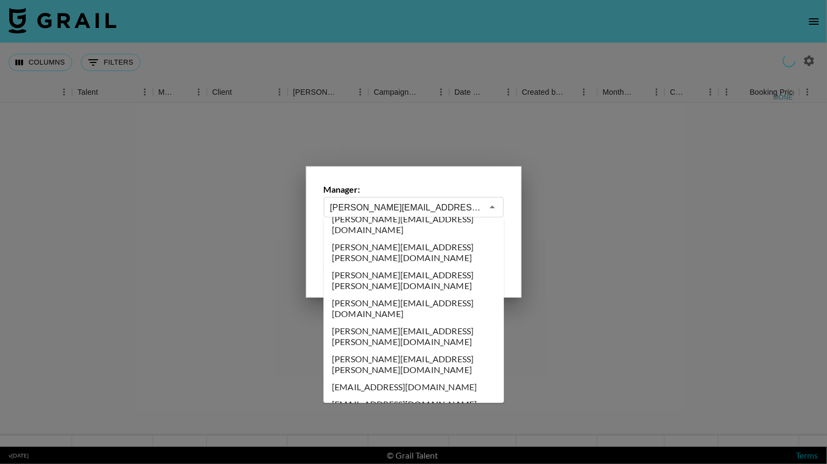
scroll to position [1927, 0]
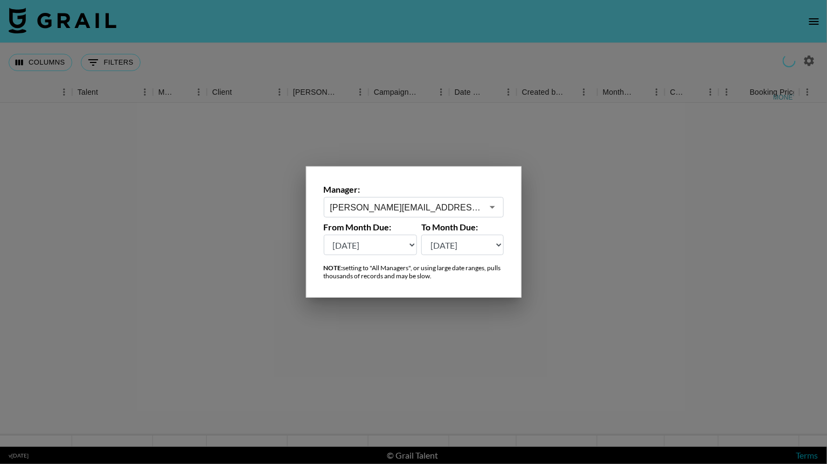
click at [486, 207] on icon "Open" at bounding box center [492, 207] width 13 height 13
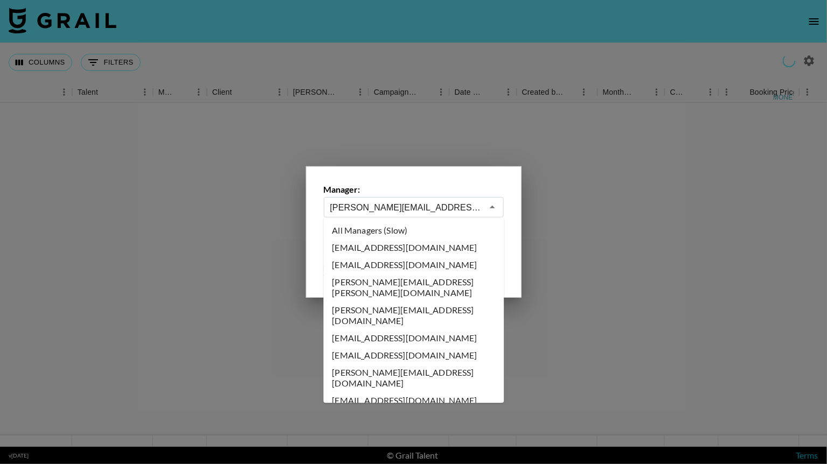
scroll to position [1834, 0]
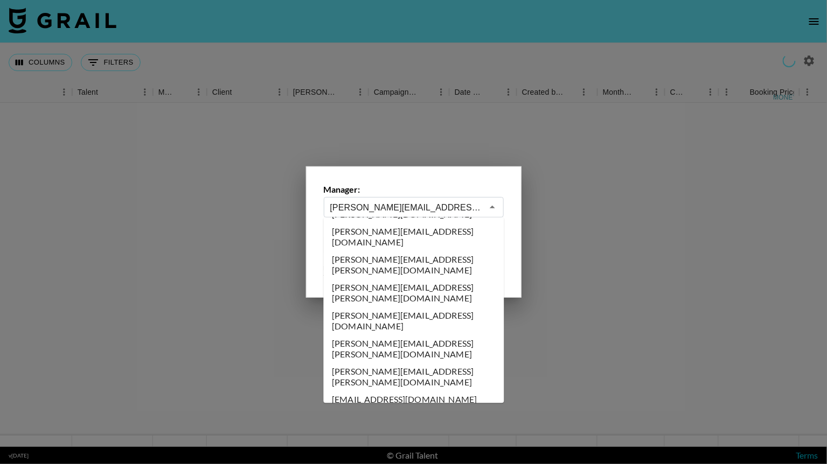
type input "emily.angelo@grail-talent.com"
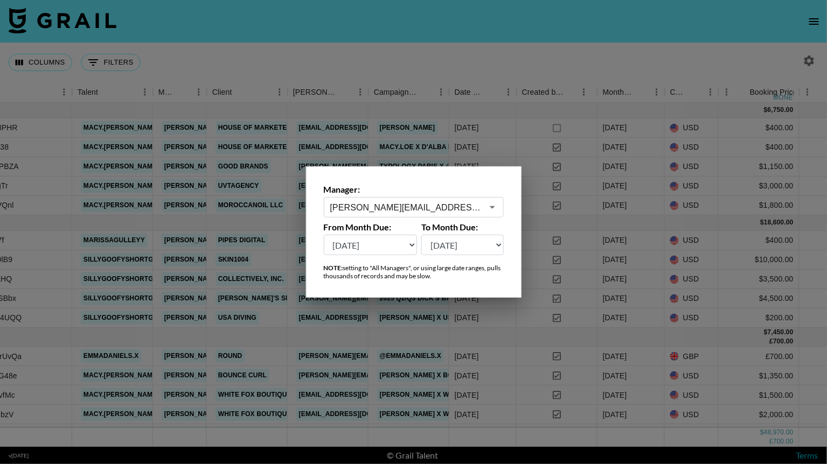
click at [442, 61] on div at bounding box center [413, 232] width 827 height 464
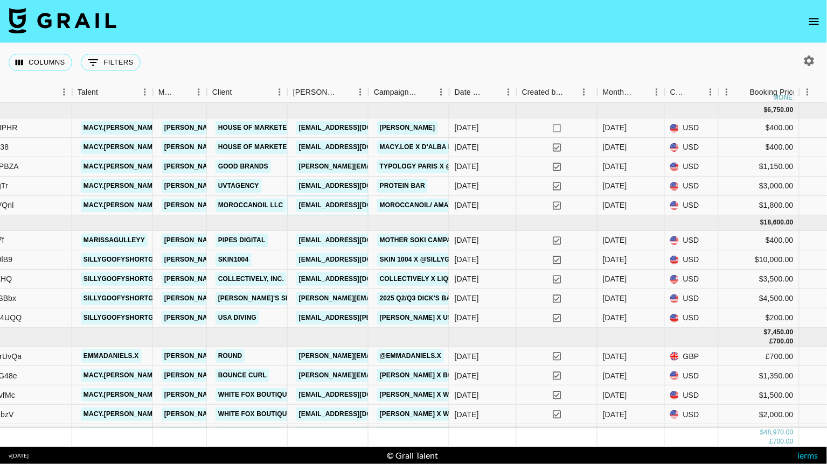
click at [348, 205] on link "cadencem@moroccanoil.com" at bounding box center [356, 205] width 121 height 13
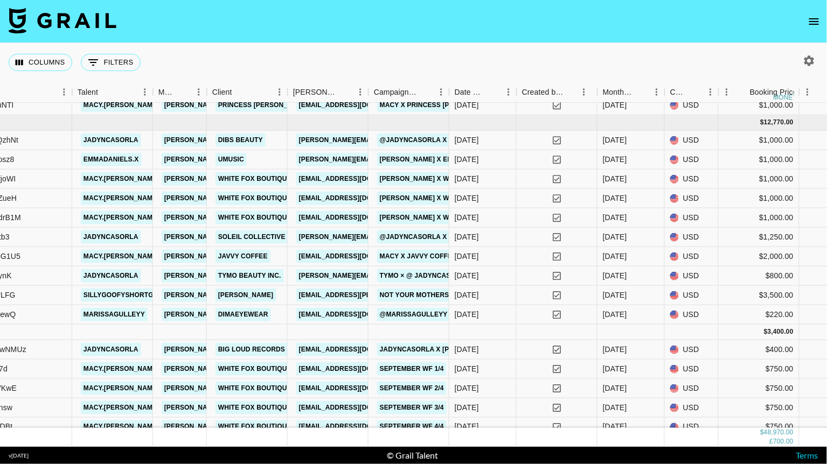
scroll to position [375, 286]
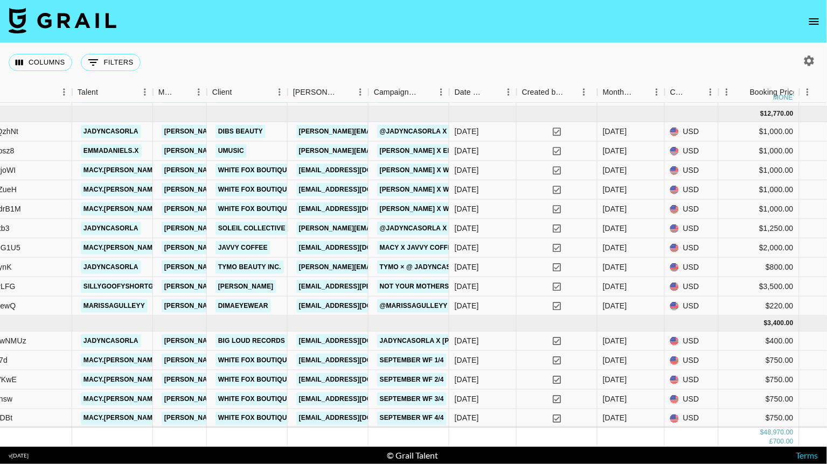
click at [809, 57] on icon "button" at bounding box center [809, 60] width 10 height 10
select select "Mar '25"
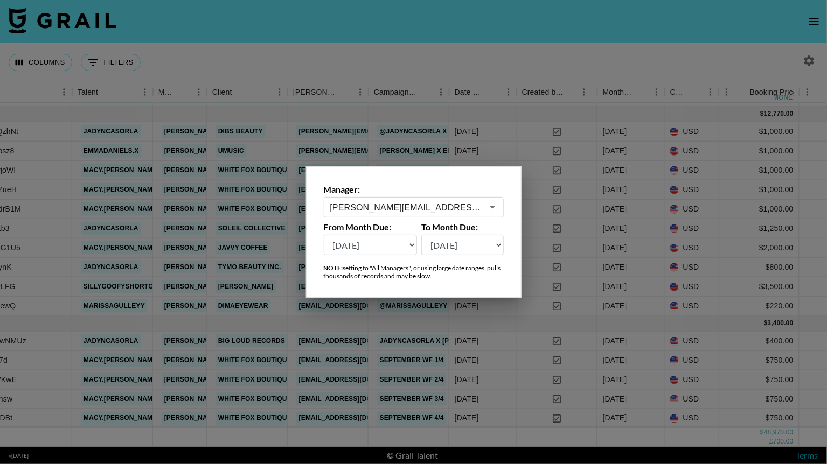
scroll to position [375, 286]
click at [487, 201] on icon "Open" at bounding box center [492, 207] width 13 height 13
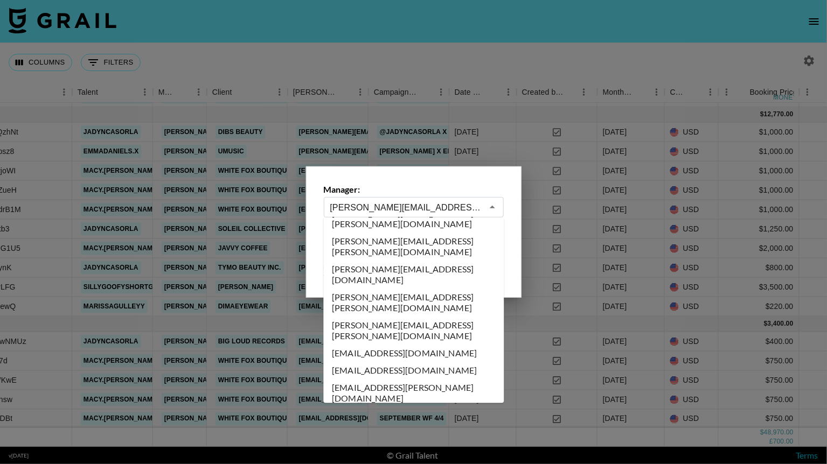
scroll to position [1936, 0]
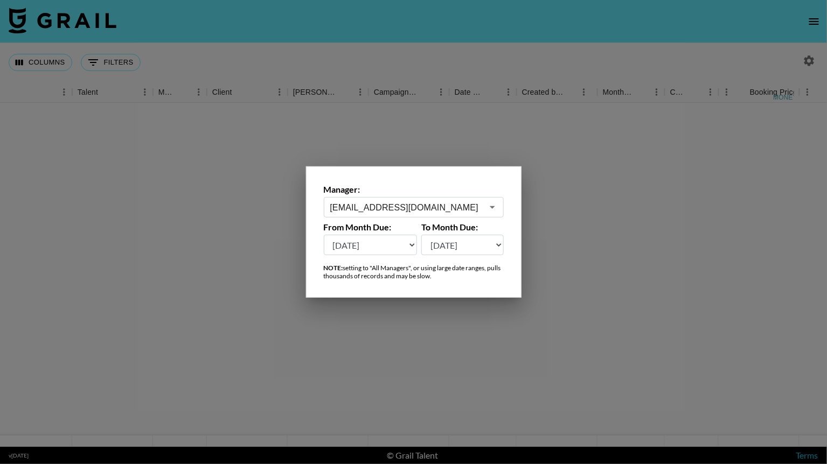
scroll to position [0, 286]
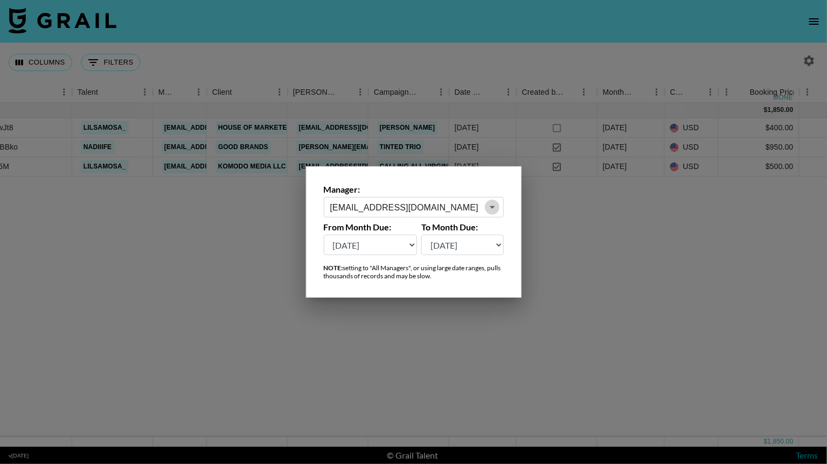
click at [490, 206] on icon "Open" at bounding box center [492, 207] width 13 height 13
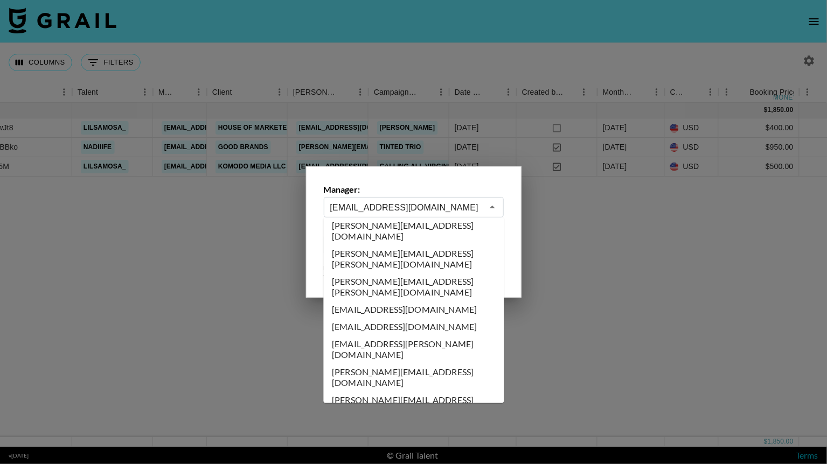
scroll to position [1944, 0]
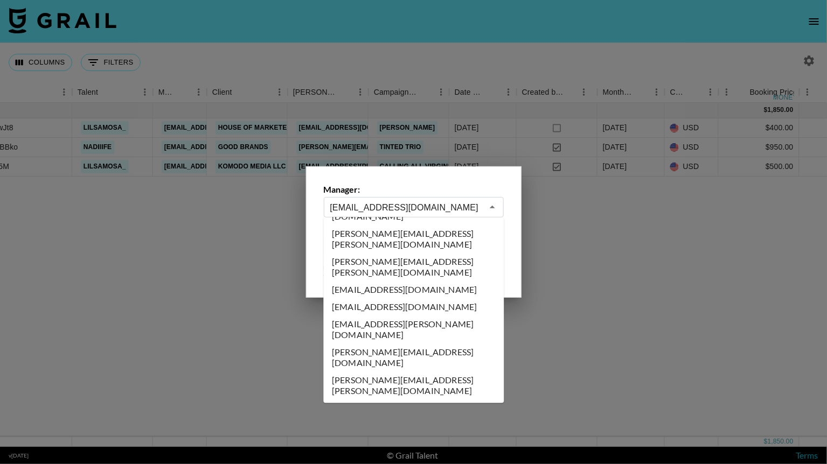
type input "erika.vonitter@grail-talent.com"
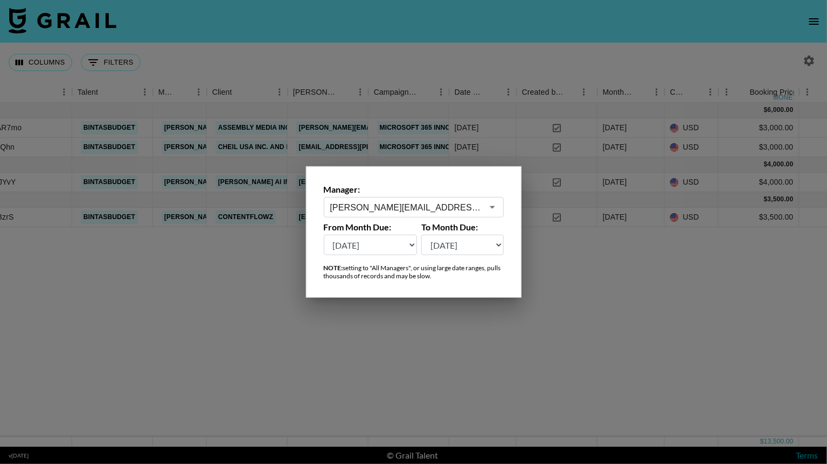
click at [557, 278] on div at bounding box center [413, 232] width 827 height 464
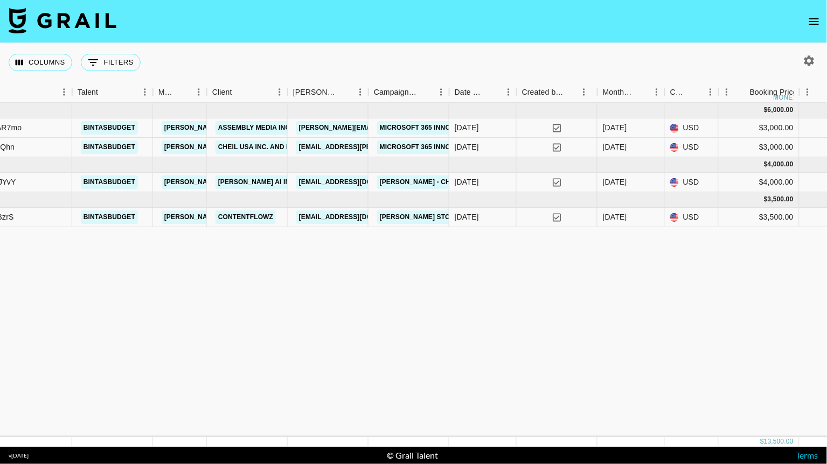
click at [805, 55] on icon "button" at bounding box center [808, 60] width 13 height 13
select select "Mar '25"
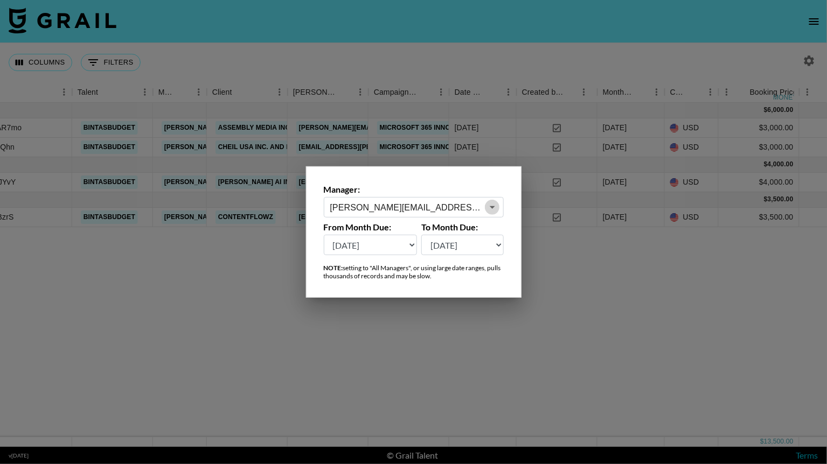
click at [492, 209] on icon "Open" at bounding box center [492, 207] width 13 height 13
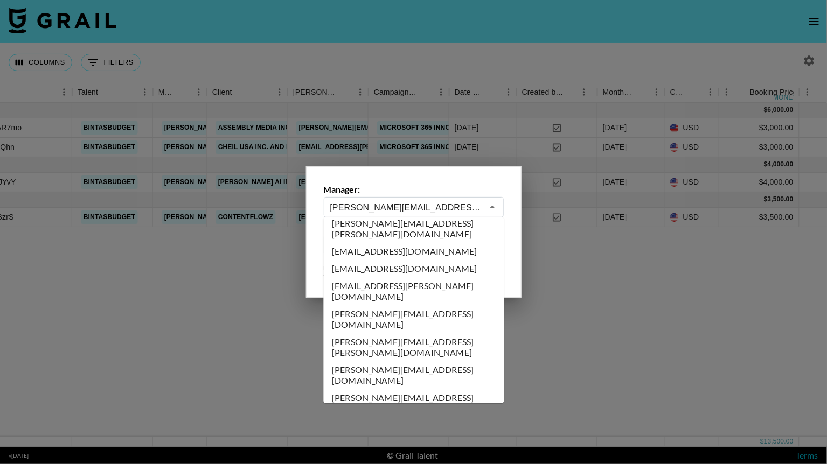
scroll to position [1985, 0]
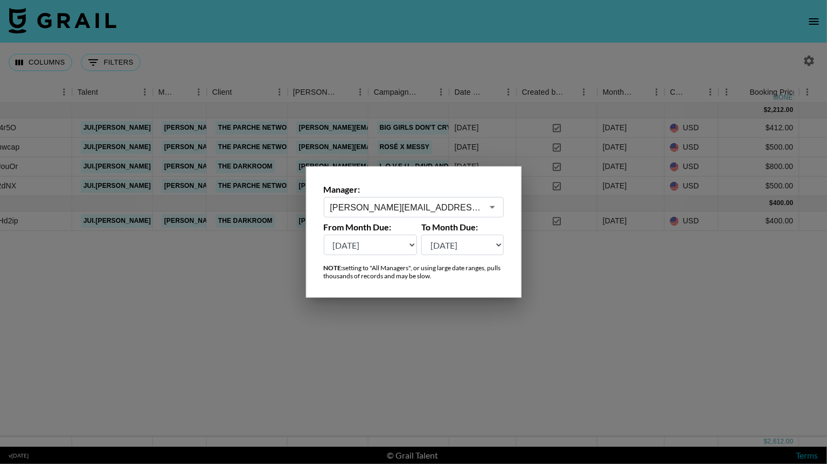
click at [495, 209] on icon "Open" at bounding box center [492, 207] width 13 height 13
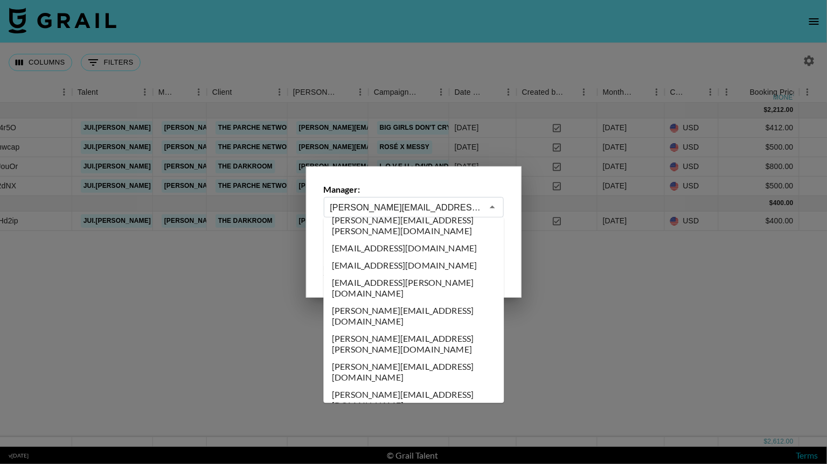
scroll to position [1996, 0]
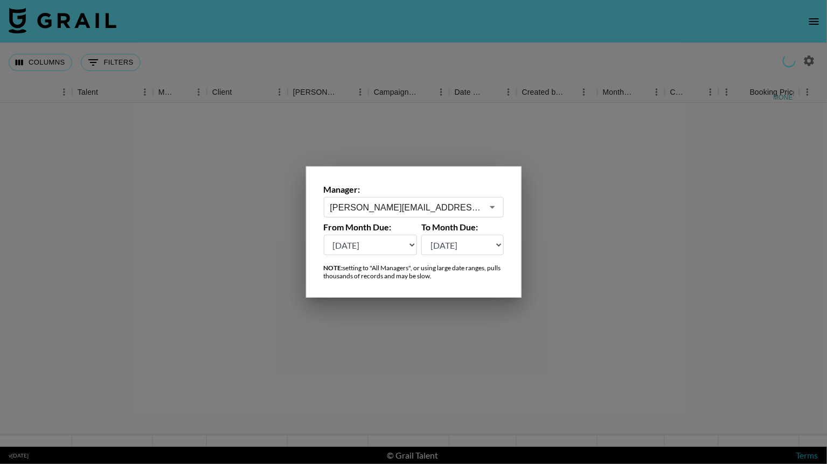
click at [495, 211] on icon "Open" at bounding box center [492, 207] width 13 height 13
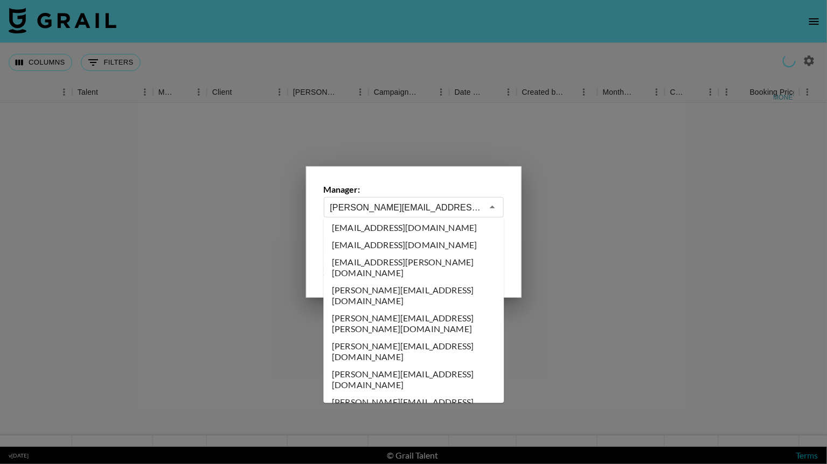
scroll to position [2006, 0]
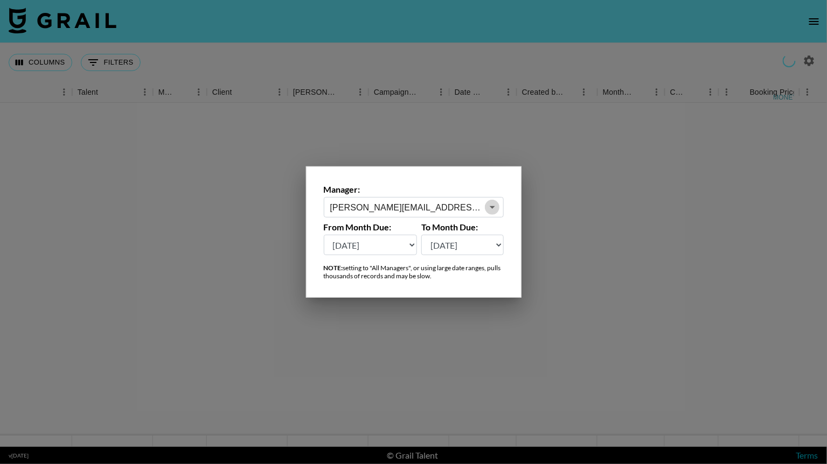
click at [492, 209] on icon "Open" at bounding box center [492, 207] width 13 height 13
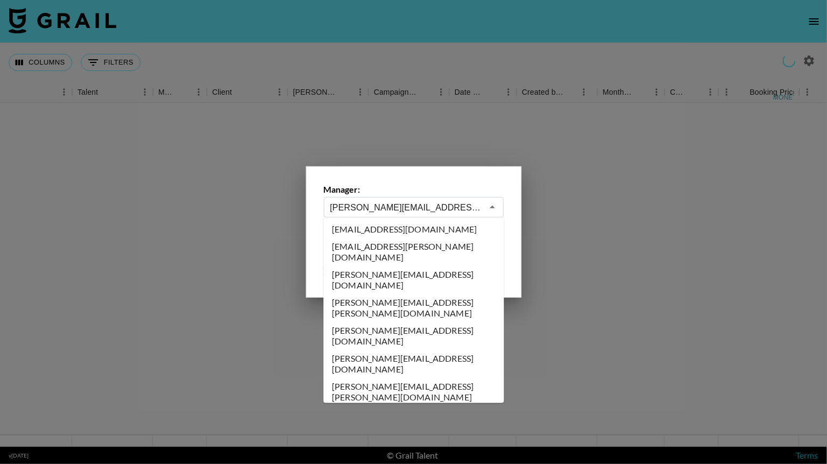
scroll to position [2026, 0]
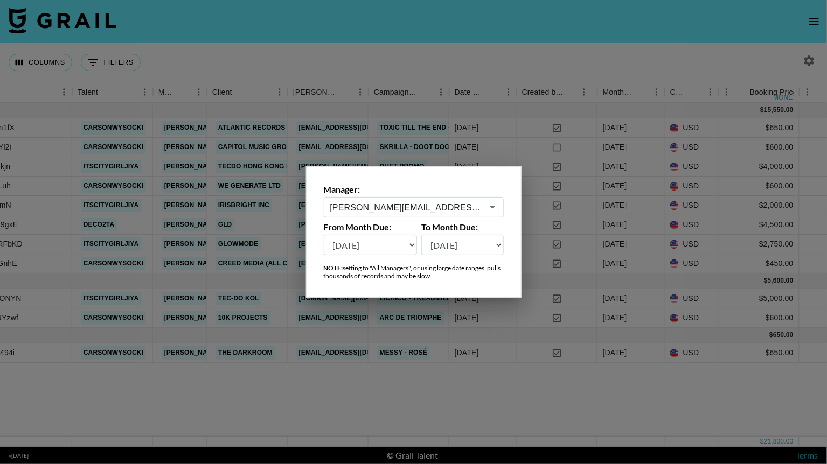
click at [492, 210] on icon "Open" at bounding box center [492, 207] width 13 height 13
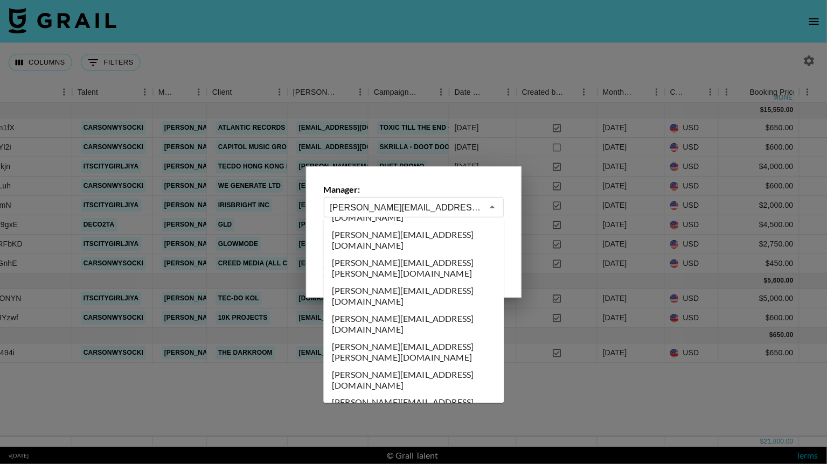
scroll to position [2130, 0]
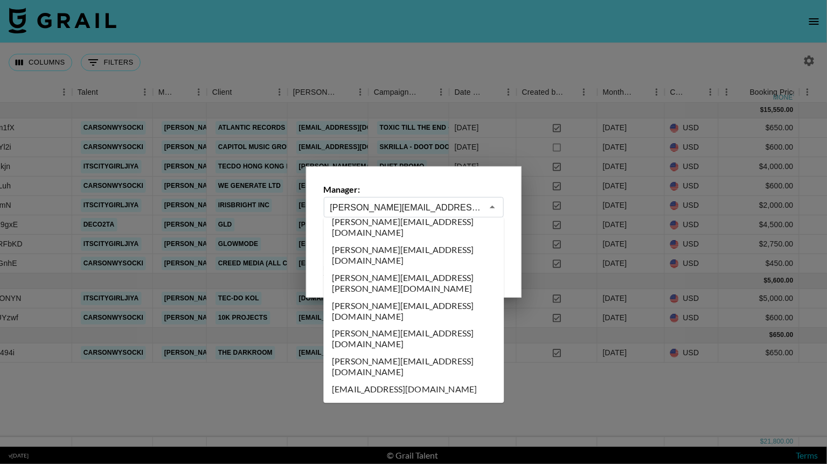
type input "evelyn.cardoso@grail-talent.com"
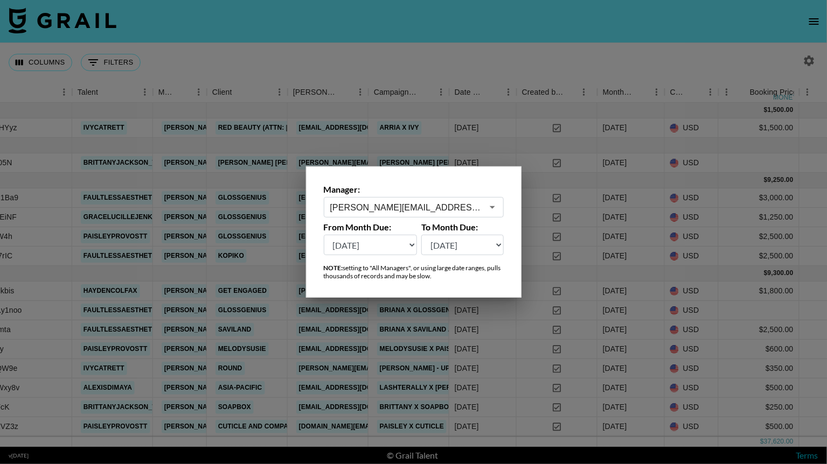
click at [479, 62] on div at bounding box center [413, 232] width 827 height 464
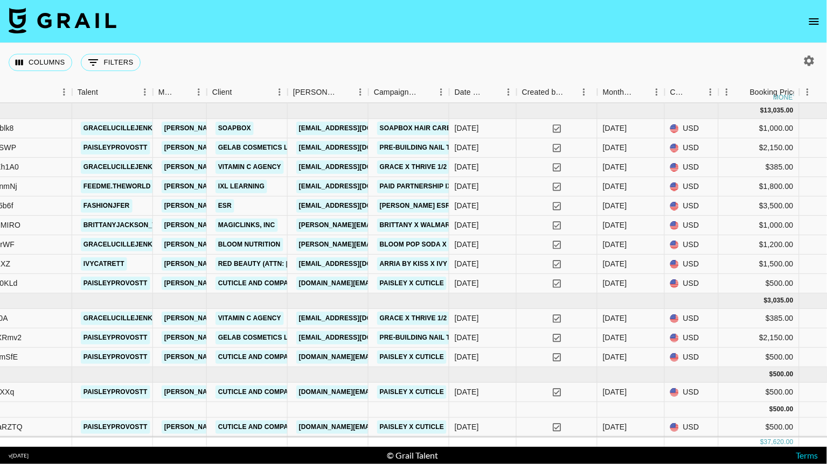
scroll to position [335, 286]
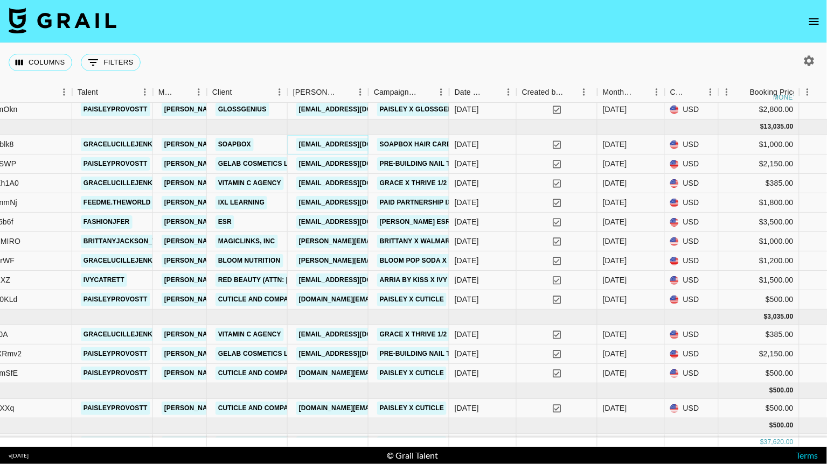
click at [343, 143] on link "[EMAIL_ADDRESS][DOMAIN_NAME]" at bounding box center [356, 144] width 121 height 13
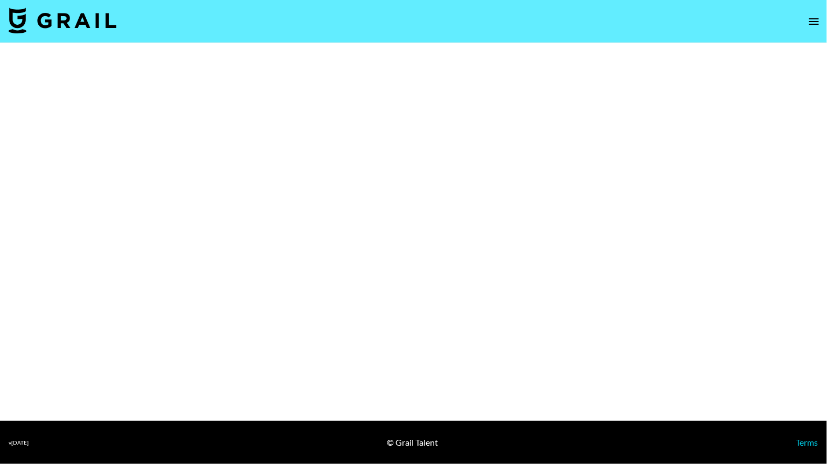
select select "Brand"
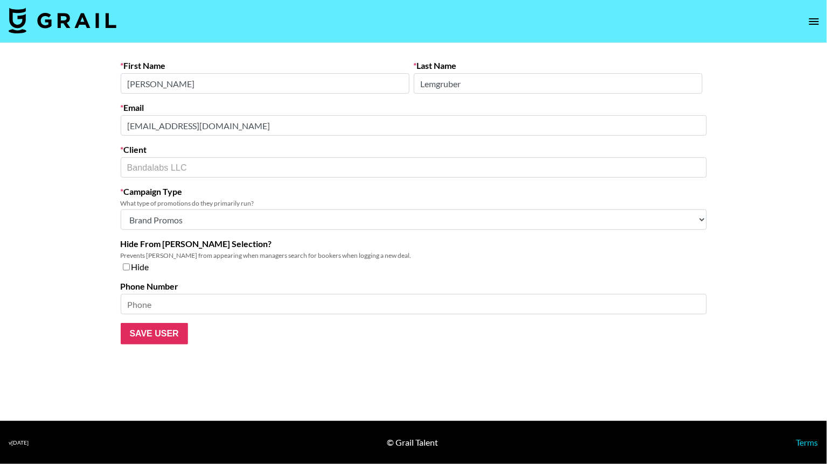
click at [294, 111] on div "Email julianalemgruber@recruit.bandalabs.com" at bounding box center [414, 118] width 586 height 33
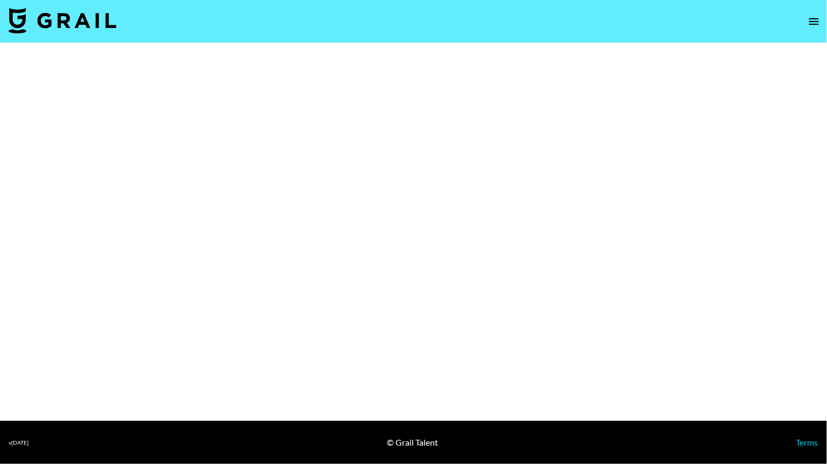
select select "Brand"
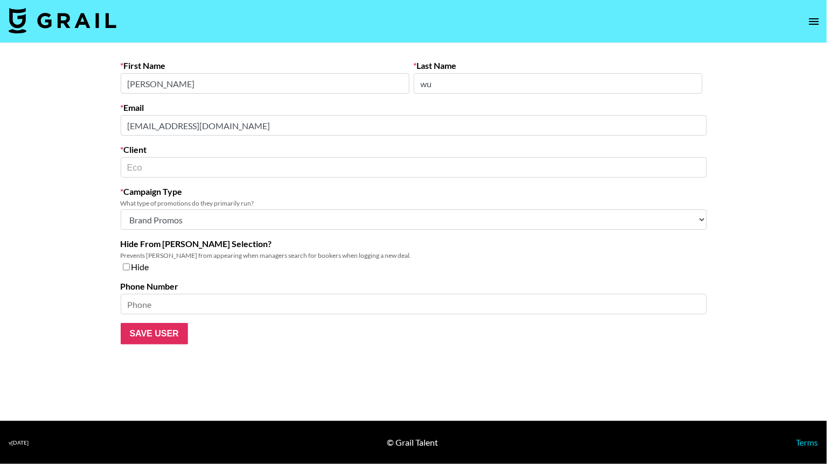
click at [213, 107] on div "Email [EMAIL_ADDRESS][DOMAIN_NAME]" at bounding box center [414, 118] width 586 height 33
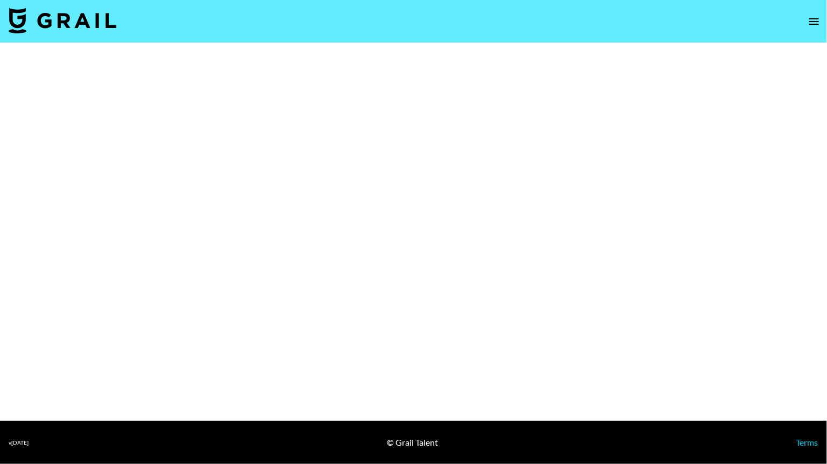
select select "Brand"
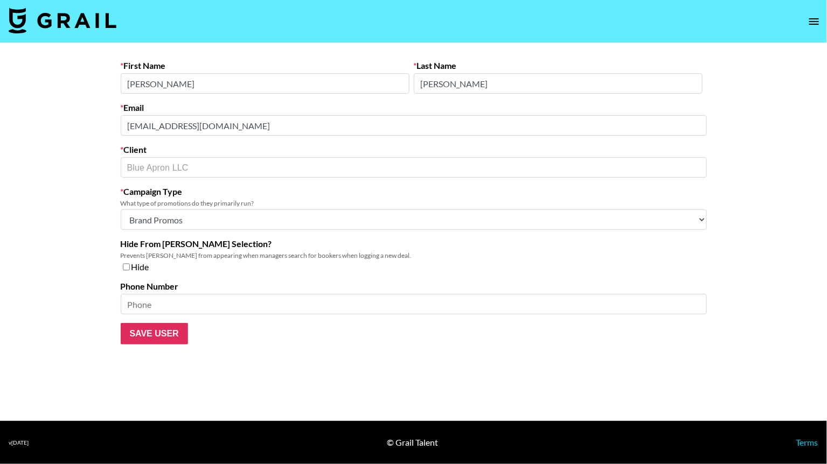
click at [228, 89] on form "First Name [PERSON_NAME] Last Name [PERSON_NAME] Email [EMAIL_ADDRESS][DOMAIN_N…" at bounding box center [414, 202] width 586 height 284
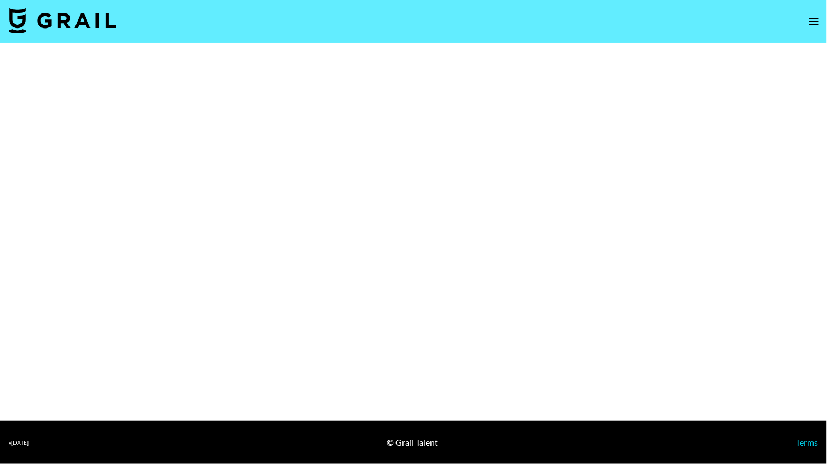
select select "Brand"
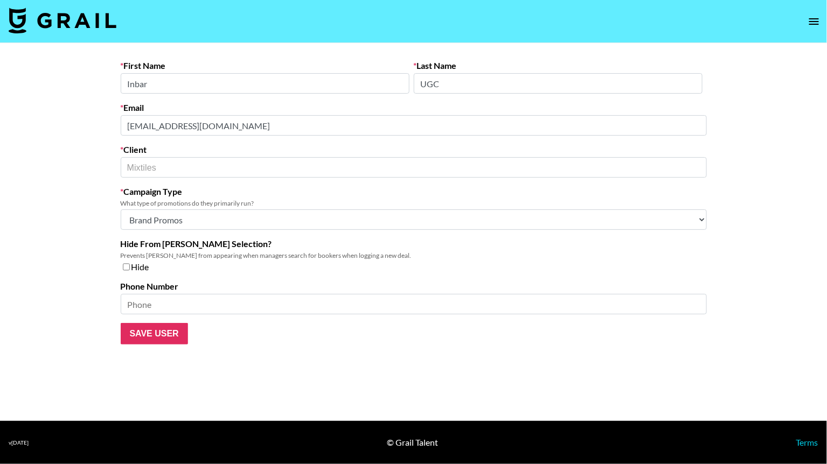
click at [187, 93] on form "First Name Inbar Last Name UGC Email ugc@mixtiles.com Client Mixtiles ​ Campaig…" at bounding box center [414, 202] width 586 height 284
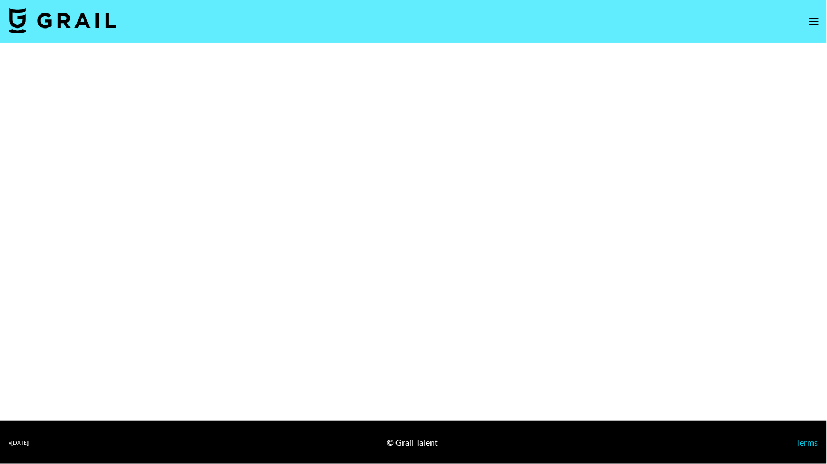
select select "Brand"
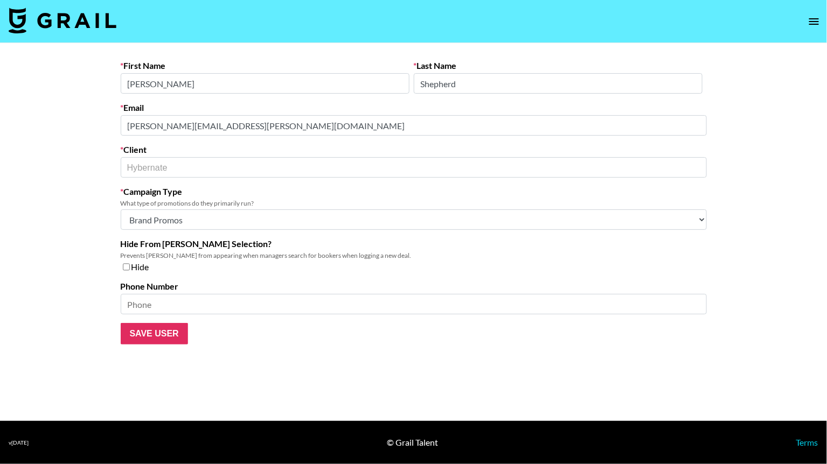
click at [263, 104] on div "Email [PERSON_NAME][EMAIL_ADDRESS][PERSON_NAME][DOMAIN_NAME]" at bounding box center [414, 118] width 586 height 33
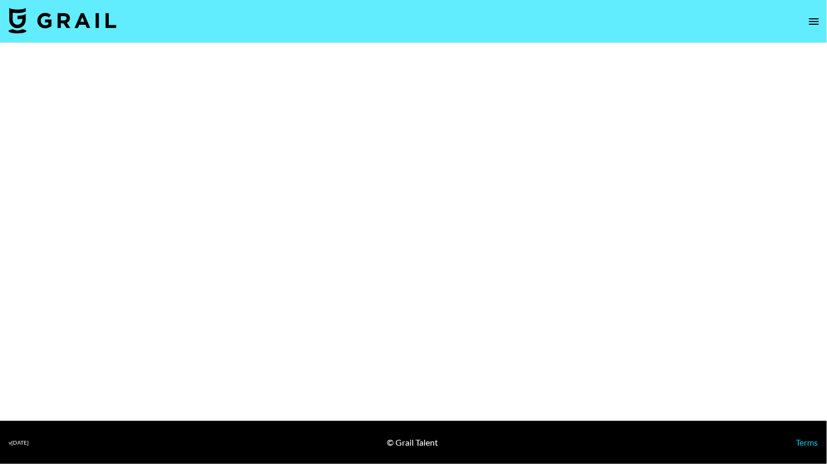
select select "Brand"
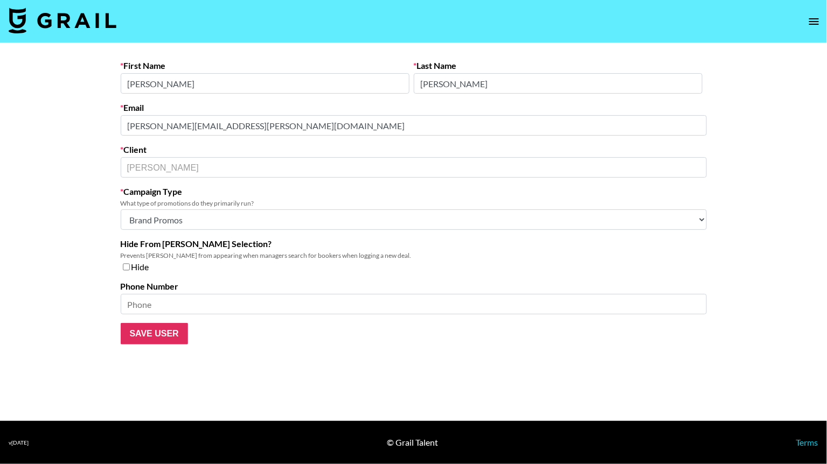
click at [180, 104] on div "Email kylie@fohr.co" at bounding box center [414, 118] width 586 height 33
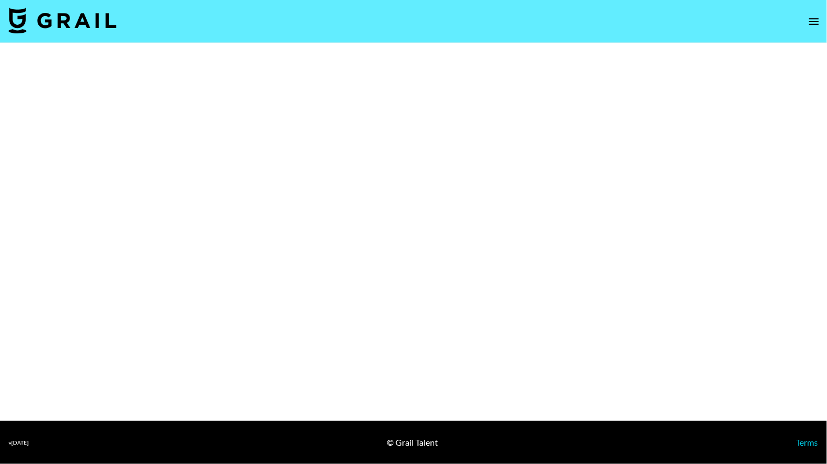
select select "Brand"
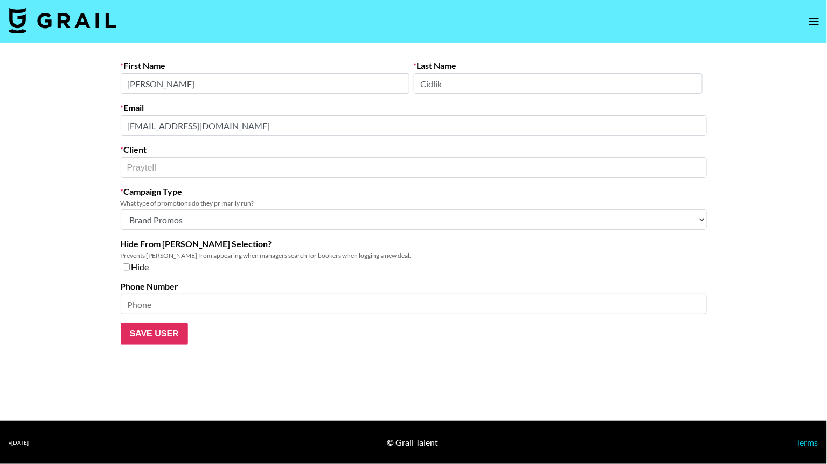
click at [265, 111] on div "Email [EMAIL_ADDRESS][DOMAIN_NAME]" at bounding box center [414, 118] width 586 height 33
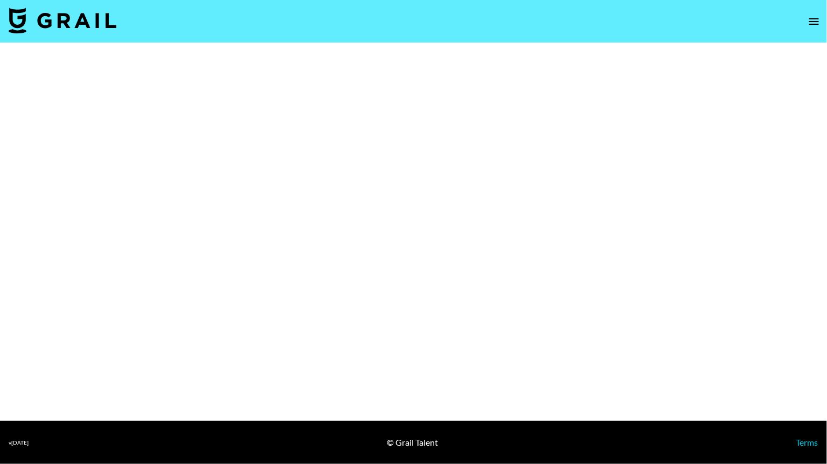
select select "Brand"
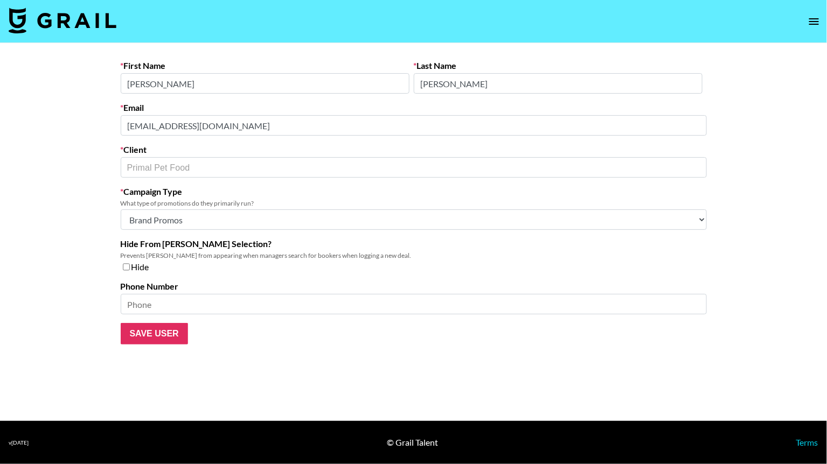
click at [226, 105] on div "Email [EMAIL_ADDRESS][DOMAIN_NAME]" at bounding box center [414, 118] width 586 height 33
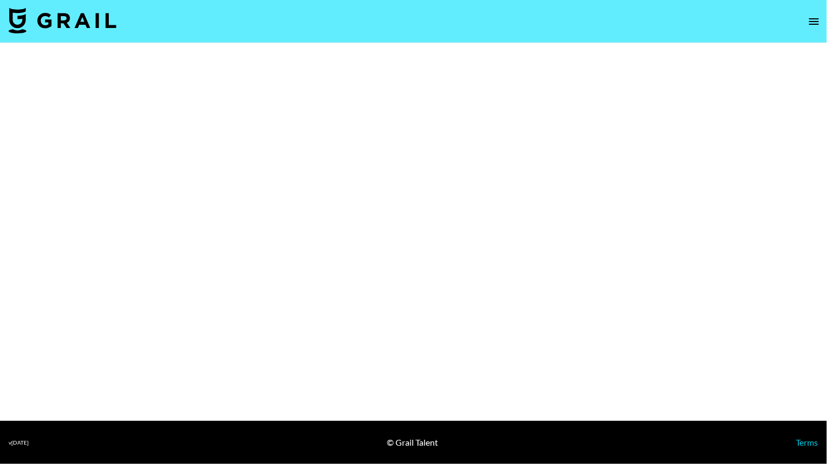
select select "Brand"
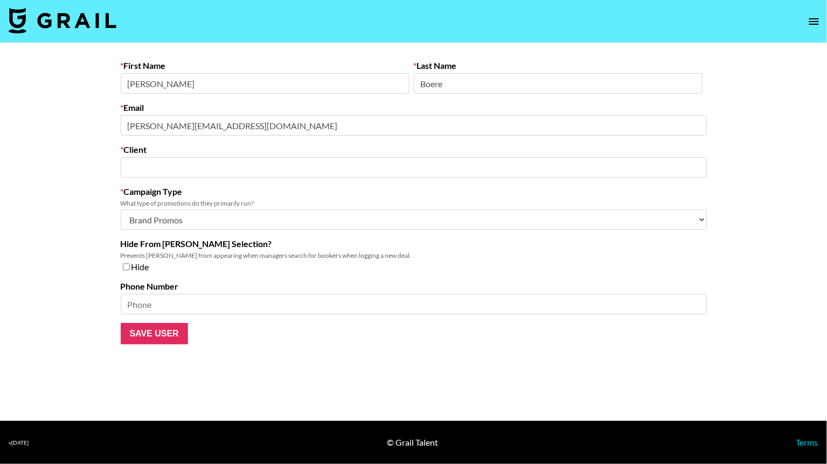
type input "MMS Communications Netherlands BV"
click at [251, 106] on div "Email [PERSON_NAME][EMAIL_ADDRESS][DOMAIN_NAME]" at bounding box center [414, 118] width 586 height 33
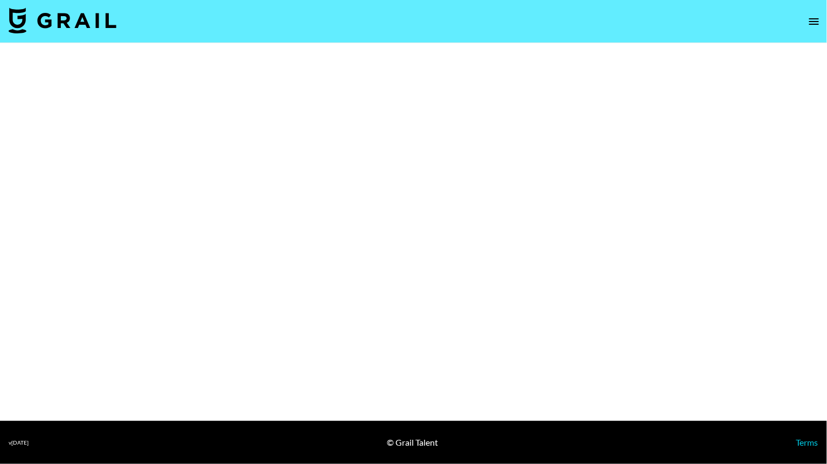
select select "Brand"
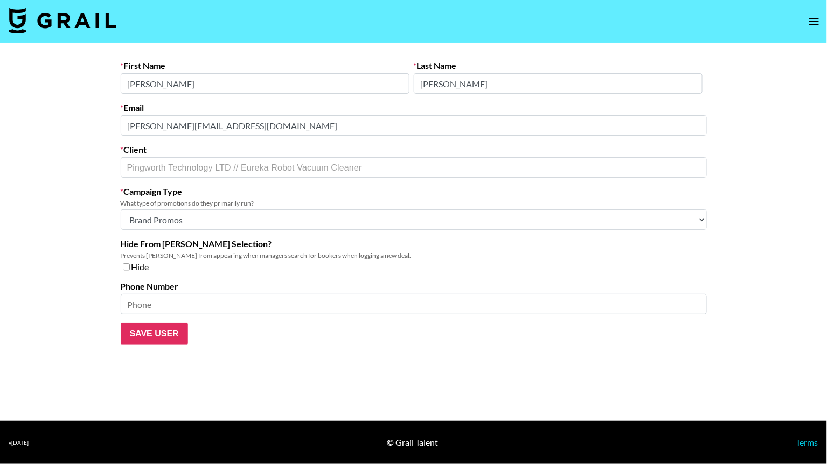
click at [293, 110] on div "Email Willie.creatorpartner@pingworth.com" at bounding box center [414, 118] width 586 height 33
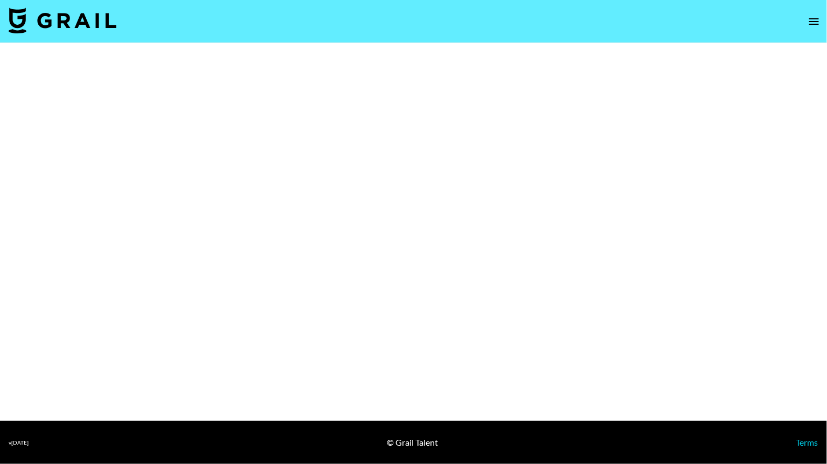
select select "Brand"
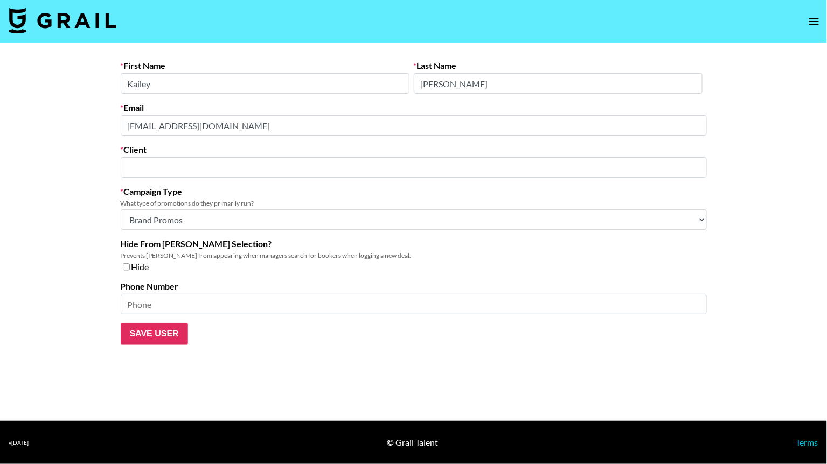
type input "Static Nails"
click at [221, 109] on div "Email [EMAIL_ADDRESS][DOMAIN_NAME]" at bounding box center [414, 118] width 586 height 33
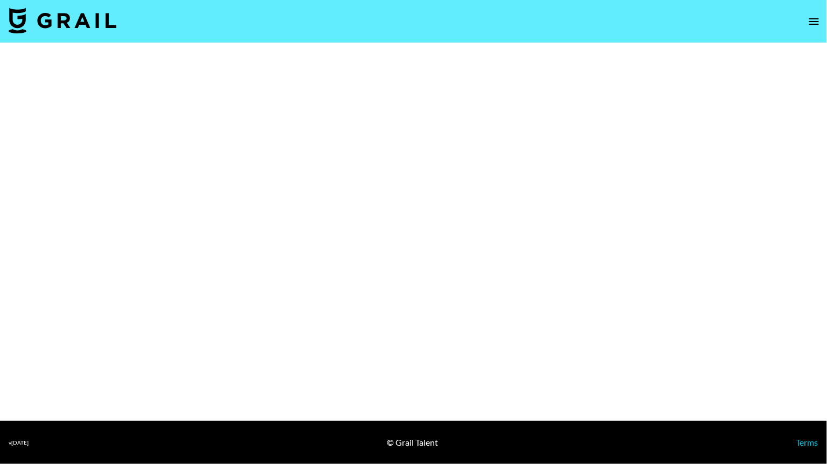
select select "Brand"
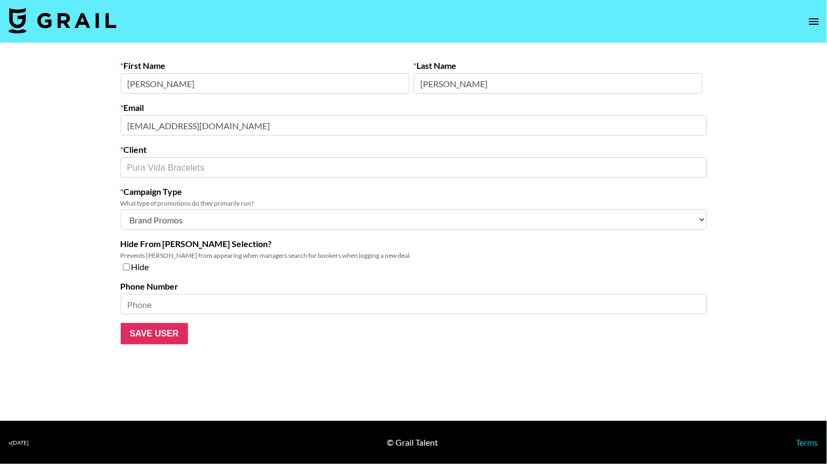
click at [269, 107] on div "Email [EMAIL_ADDRESS][DOMAIN_NAME]" at bounding box center [414, 118] width 586 height 33
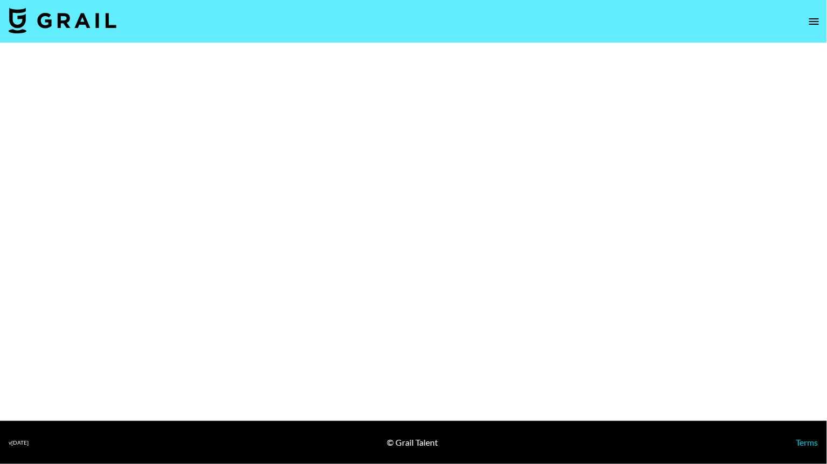
select select "Brand"
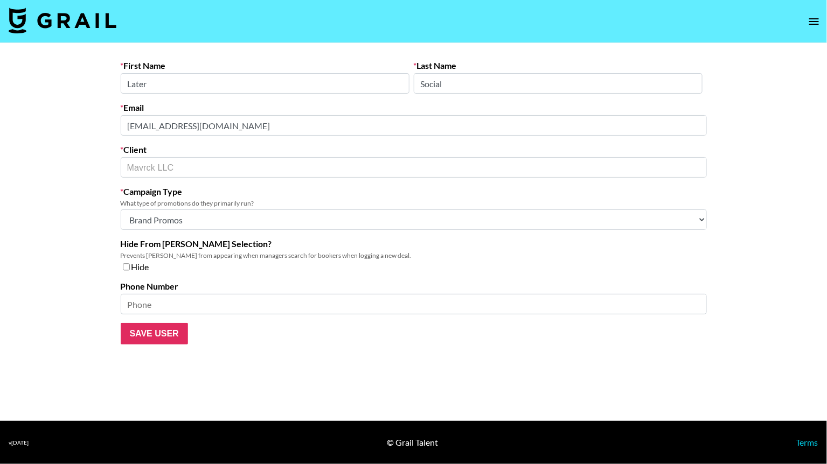
click at [241, 102] on div "Email campaigns_team@later.com" at bounding box center [414, 118] width 586 height 33
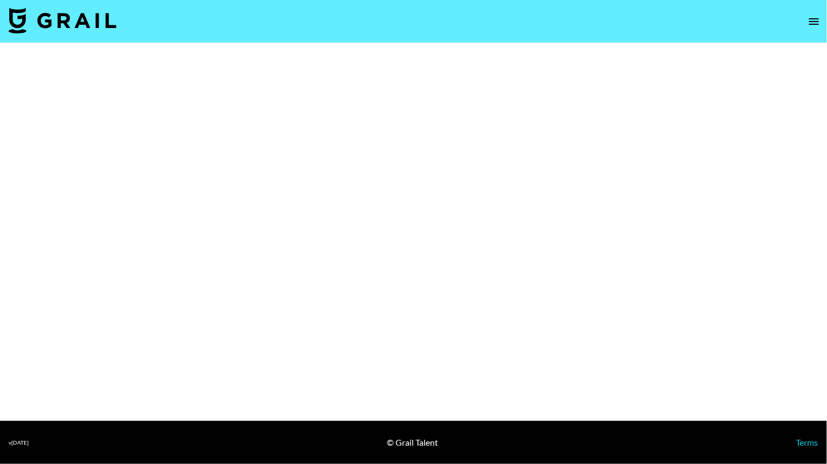
select select "Brand"
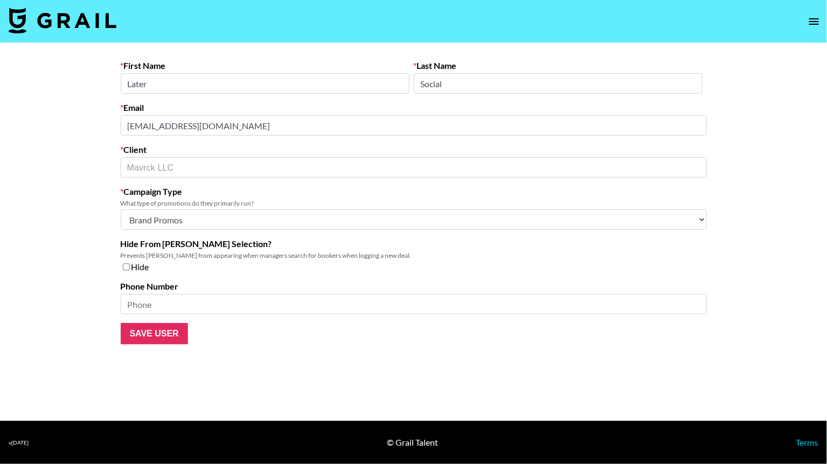
click at [233, 110] on div "Email [EMAIL_ADDRESS][DOMAIN_NAME]" at bounding box center [414, 118] width 586 height 33
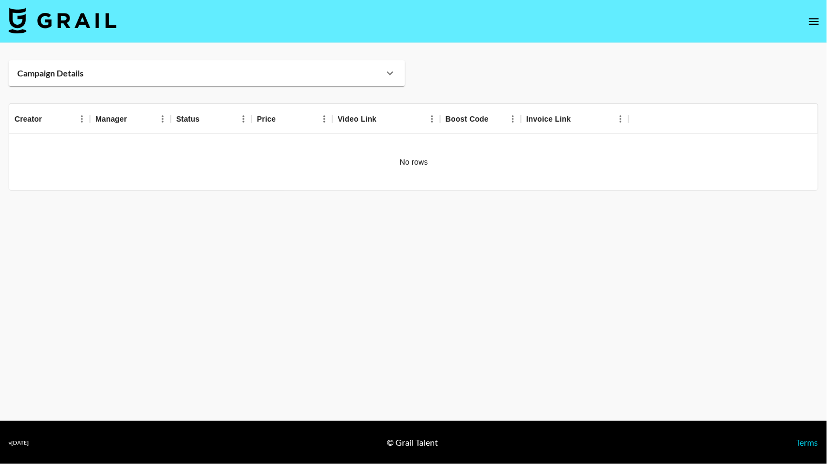
click at [113, 74] on div "Campaign Details" at bounding box center [200, 73] width 366 height 11
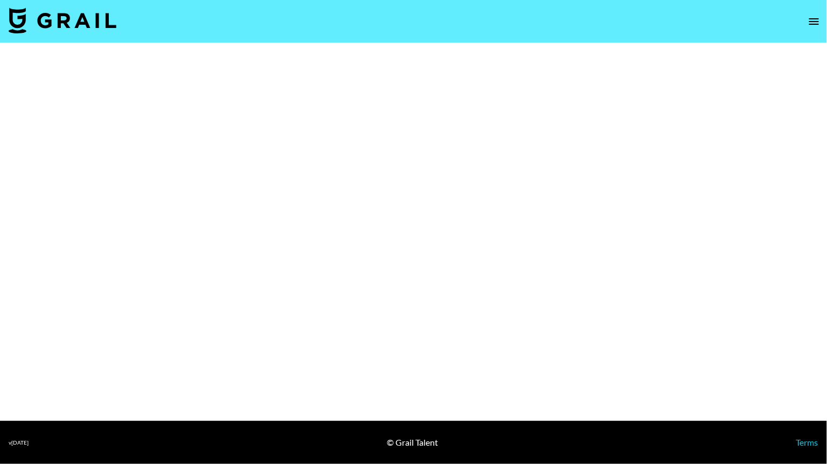
select select "Brand"
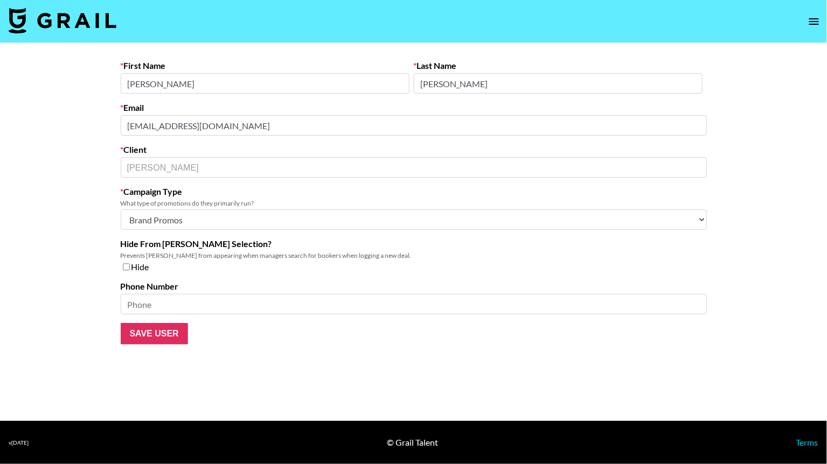
click at [255, 108] on div "Email jess1883@michaels.com" at bounding box center [414, 118] width 586 height 33
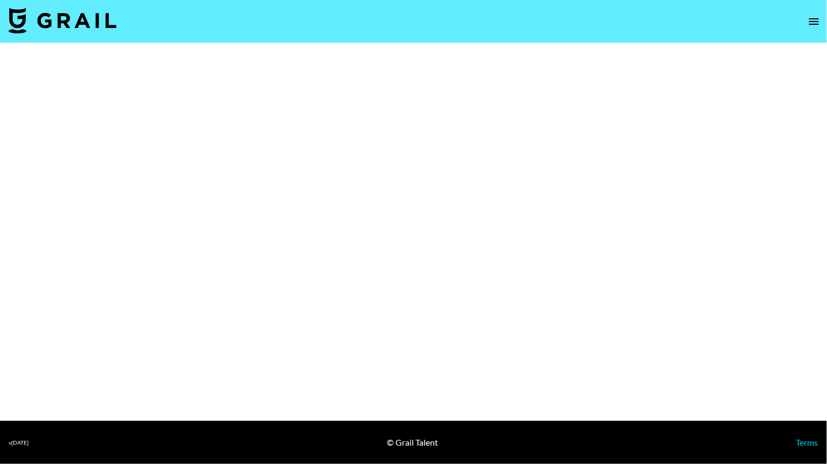
select select "Brand"
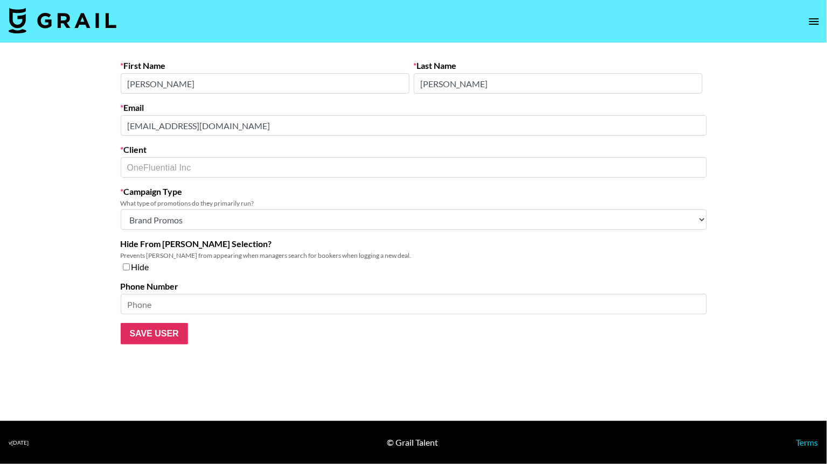
click at [236, 106] on div "Email [EMAIL_ADDRESS][DOMAIN_NAME]" at bounding box center [414, 118] width 586 height 33
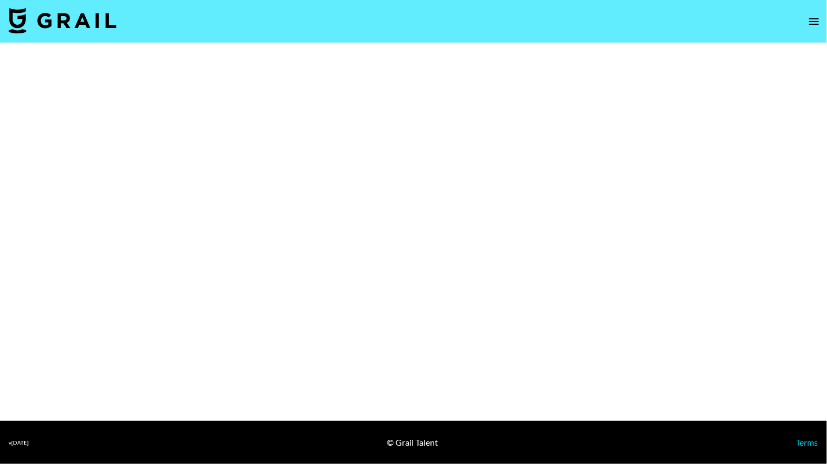
select select "Brand"
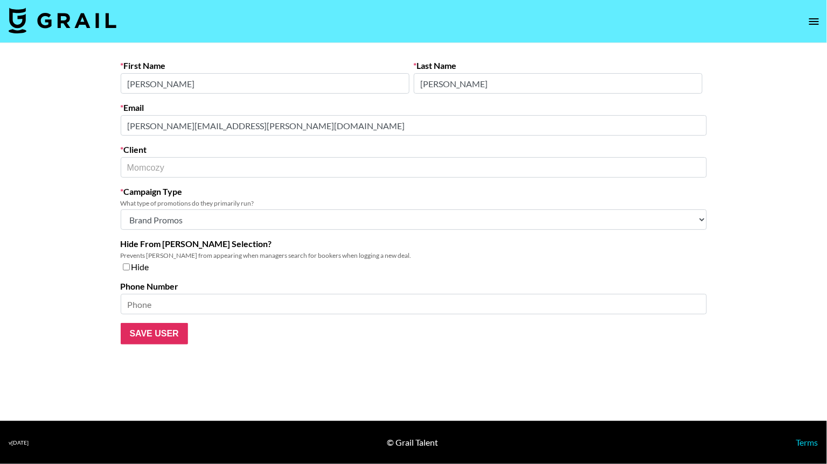
click at [285, 106] on div "Email jacob.wu@momcozy.com" at bounding box center [414, 118] width 586 height 33
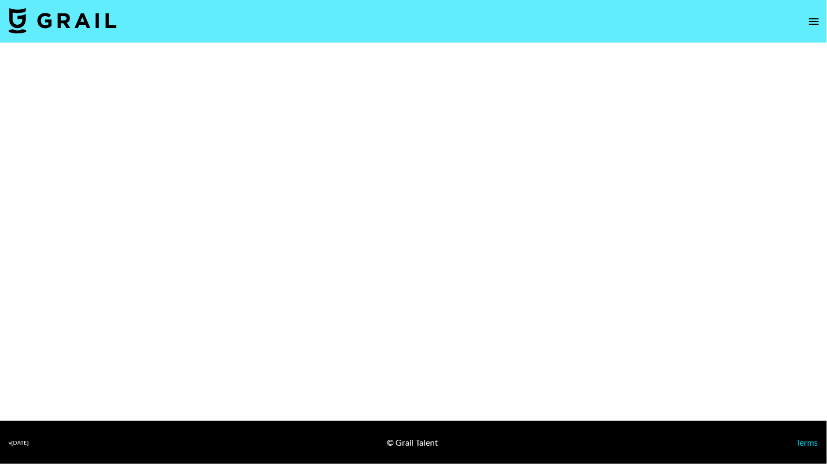
select select "Brand"
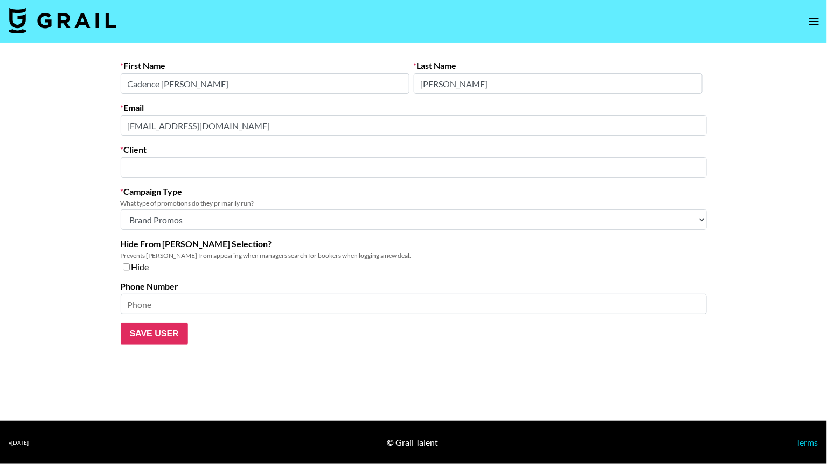
type input "Moroccanoil LLC"
click at [316, 101] on form "First Name [PERSON_NAME] Last Name [PERSON_NAME] Email [EMAIL_ADDRESS][DOMAIN_N…" at bounding box center [414, 202] width 586 height 284
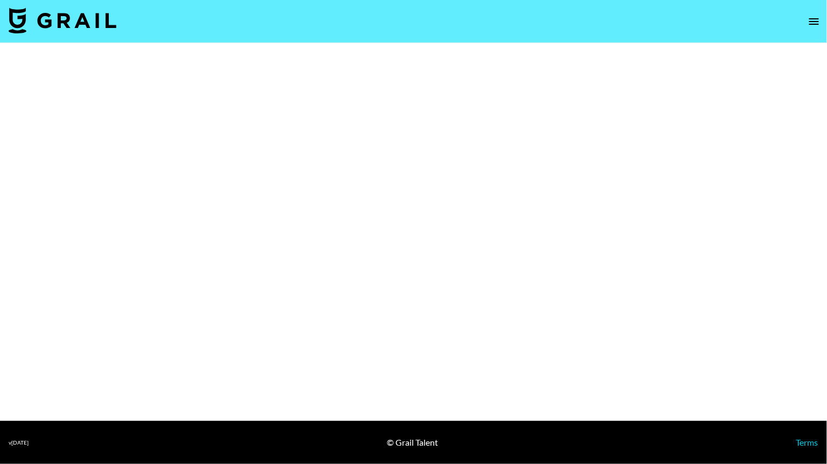
select select "Brand"
